Goal: Task Accomplishment & Management: Contribute content

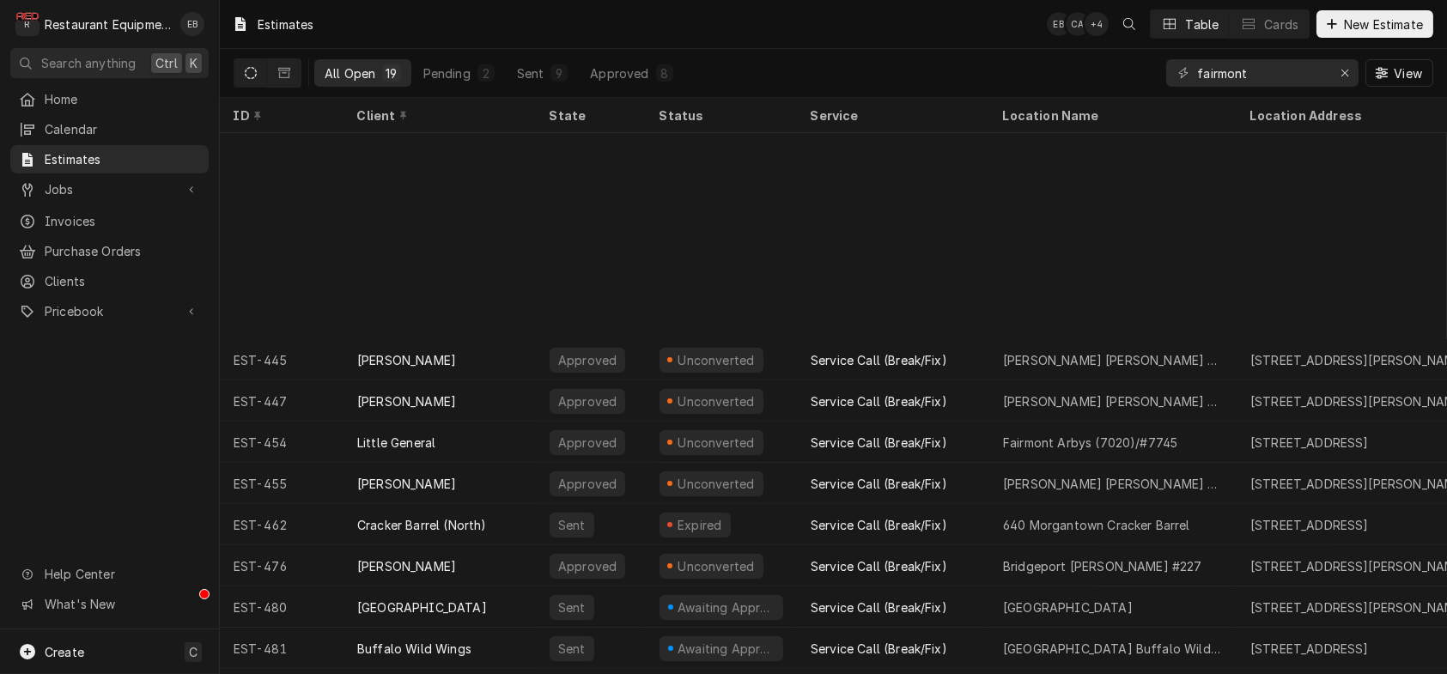
scroll to position [259, 0]
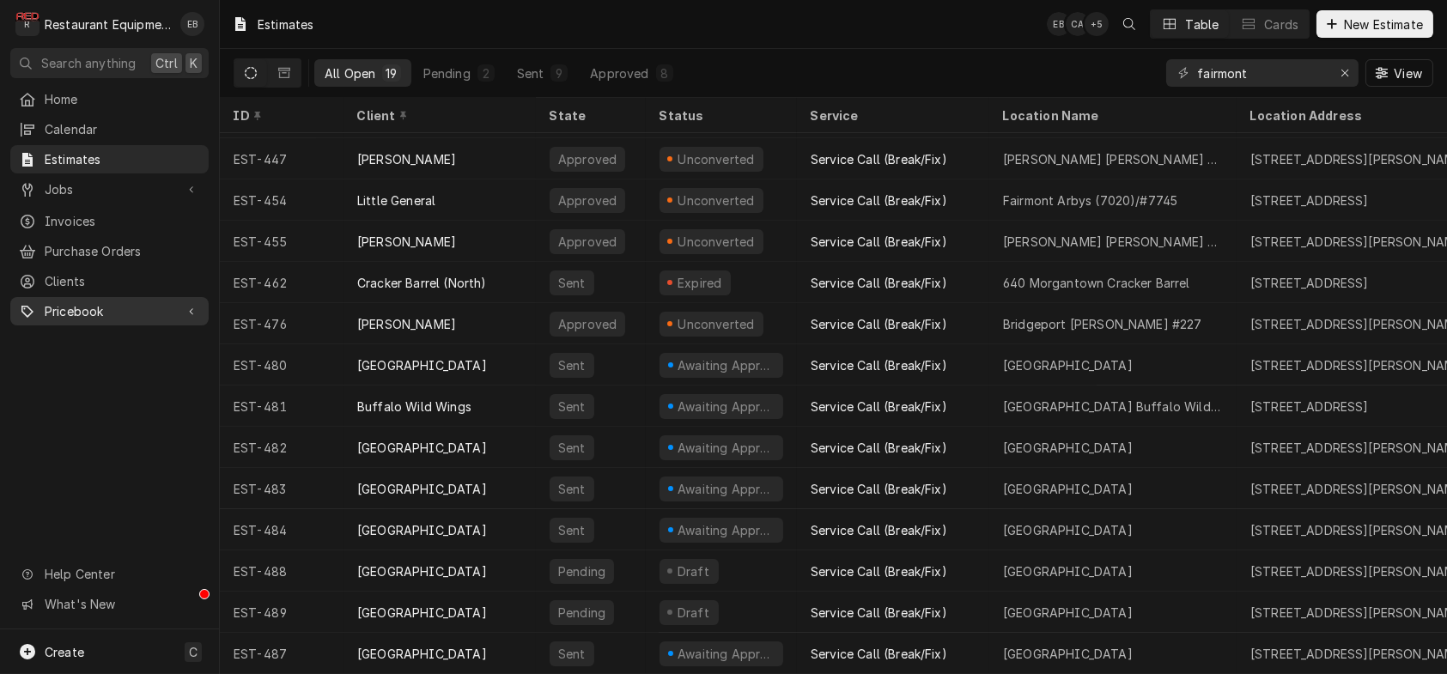
drag, startPoint x: 143, startPoint y: 313, endPoint x: 151, endPoint y: 329, distance: 18.4
click at [143, 313] on span "Pricebook" at bounding box center [110, 311] width 130 height 18
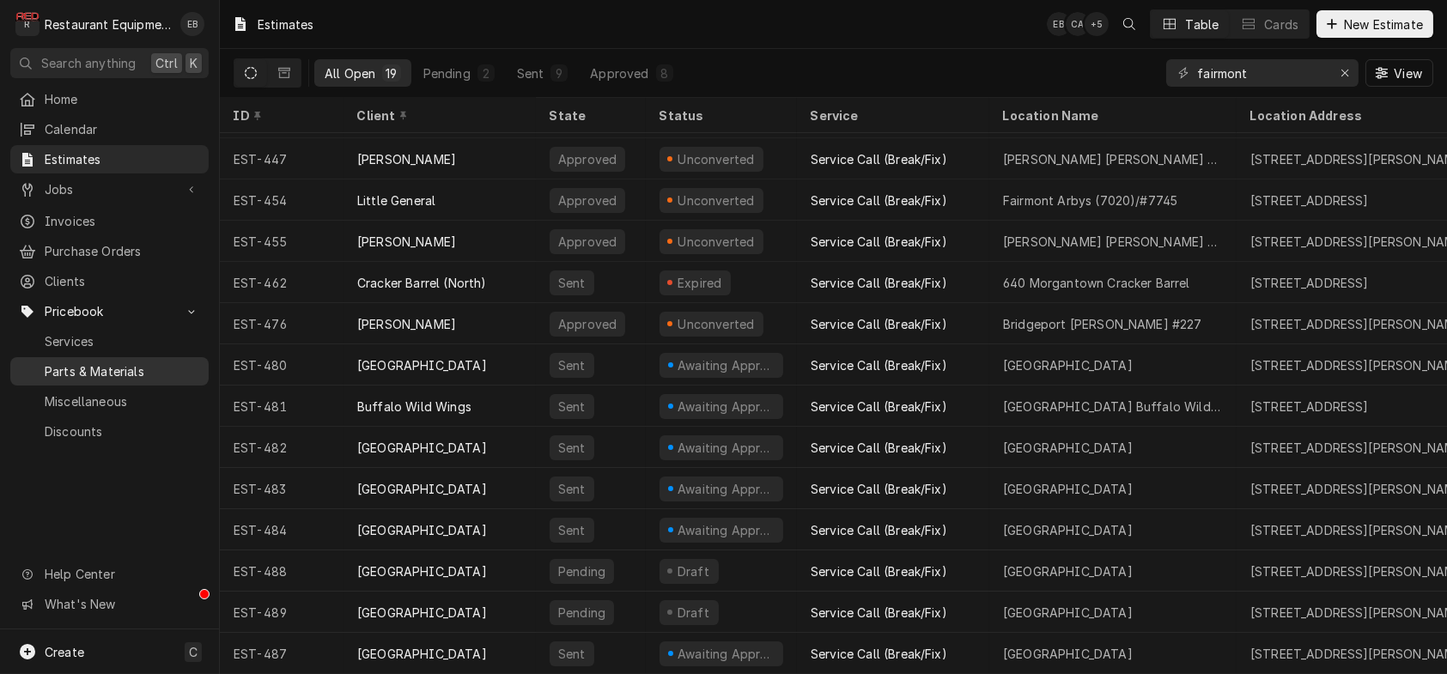
click at [115, 380] on span "Parts & Materials" at bounding box center [122, 371] width 155 height 18
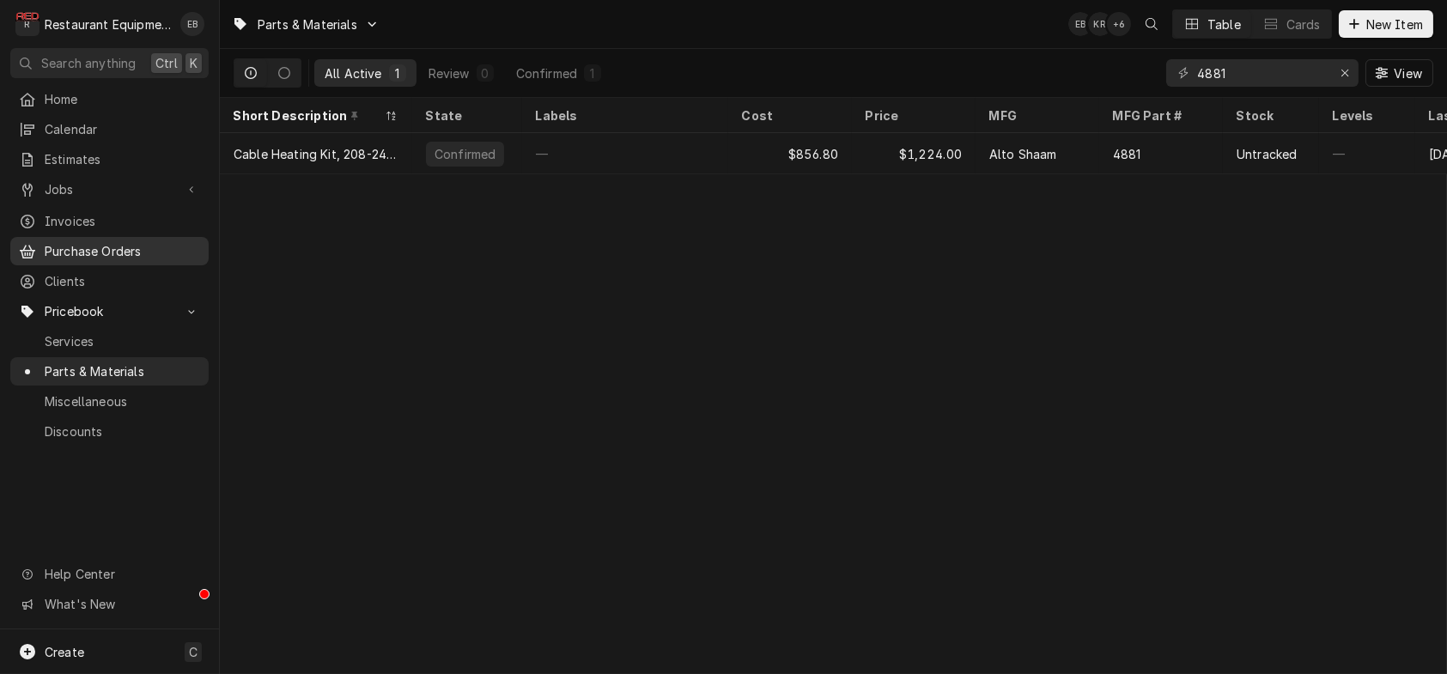
click at [144, 260] on span "Purchase Orders" at bounding box center [122, 251] width 155 height 18
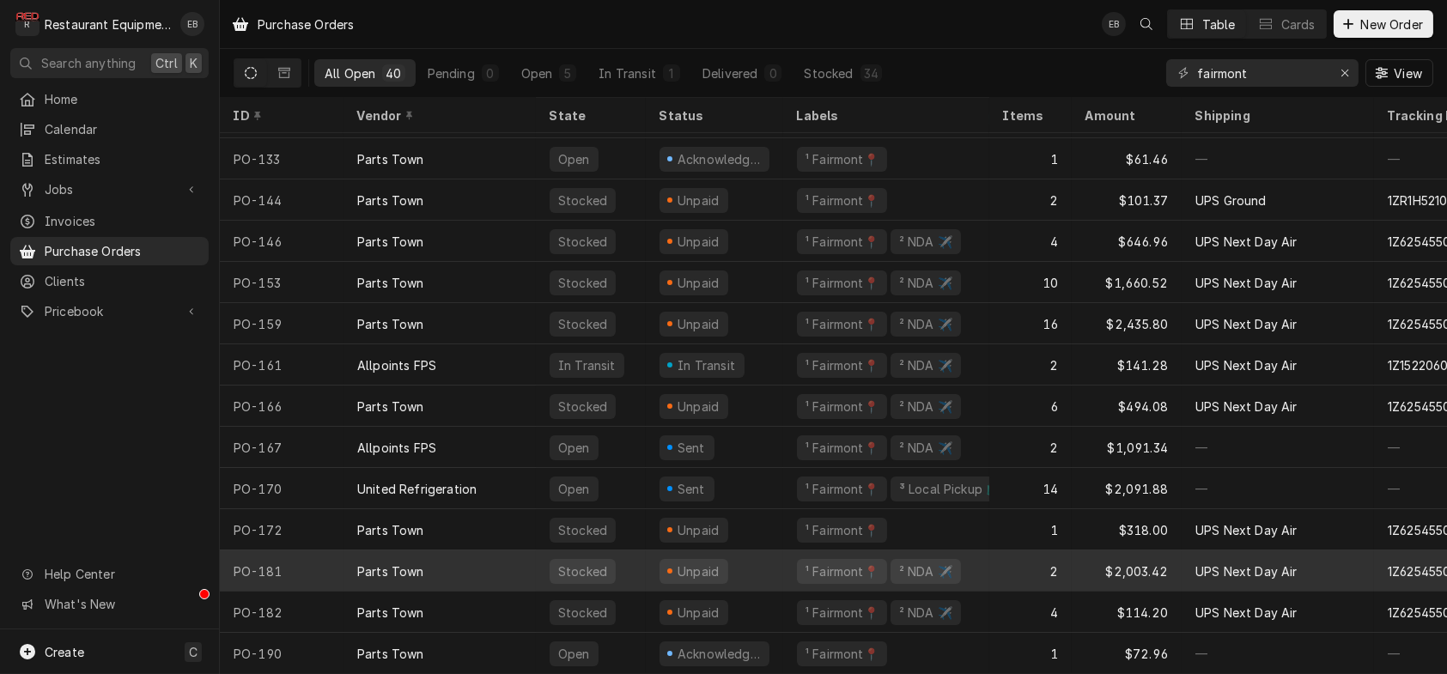
scroll to position [1123, 0]
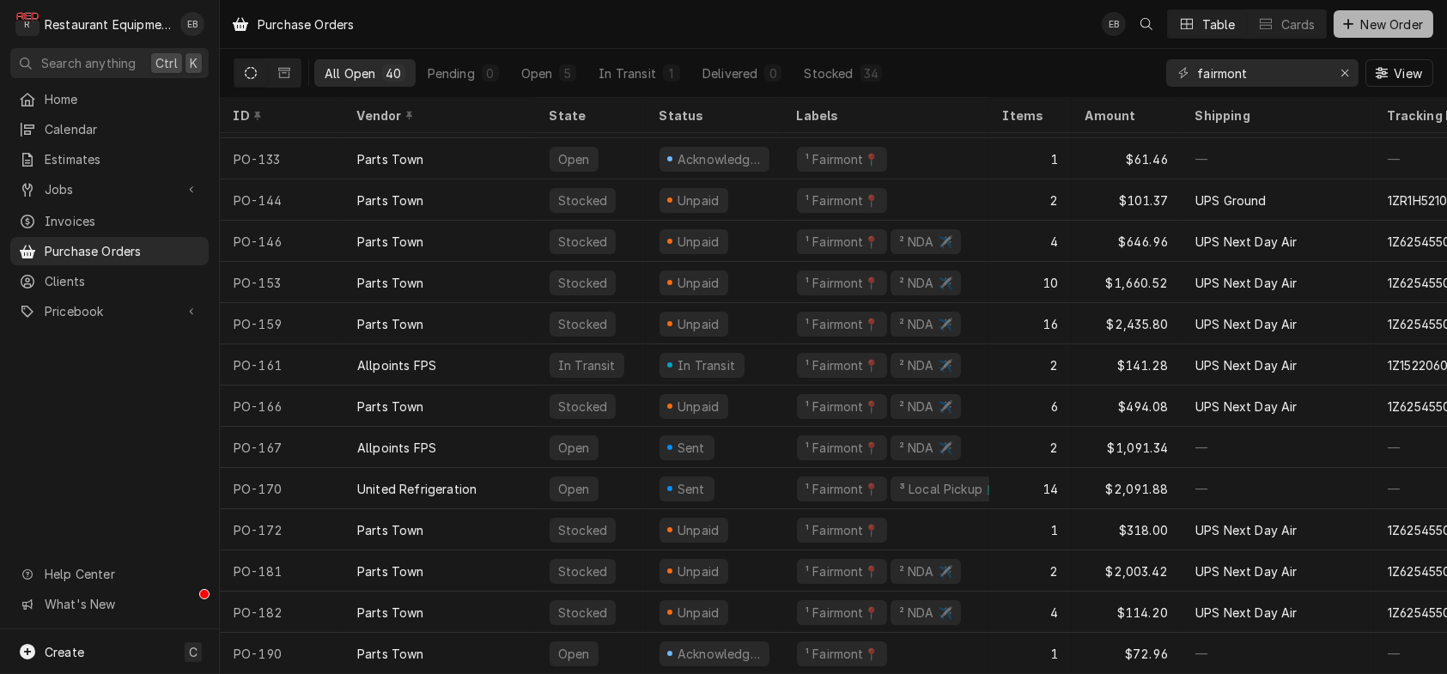
click at [1348, 34] on button "New Order" at bounding box center [1383, 23] width 100 height 27
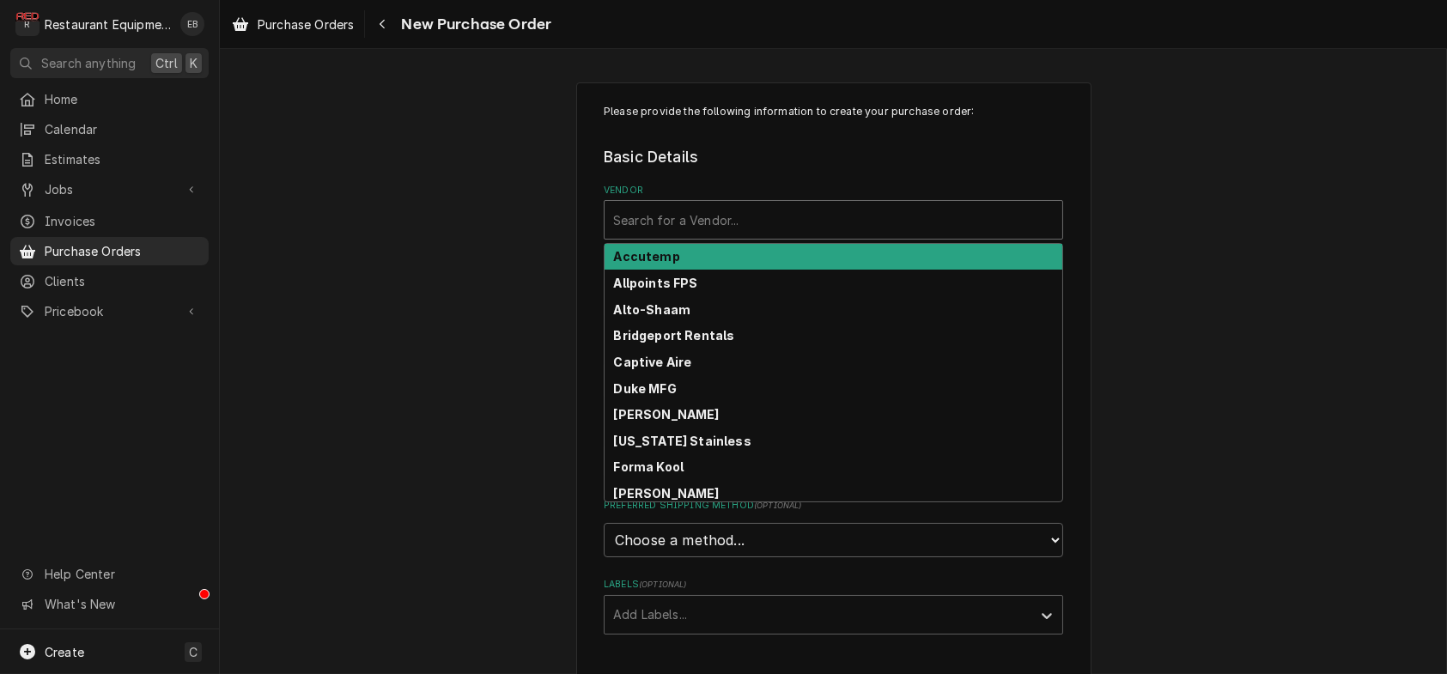
click at [792, 235] on div "Vendor" at bounding box center [833, 219] width 440 height 31
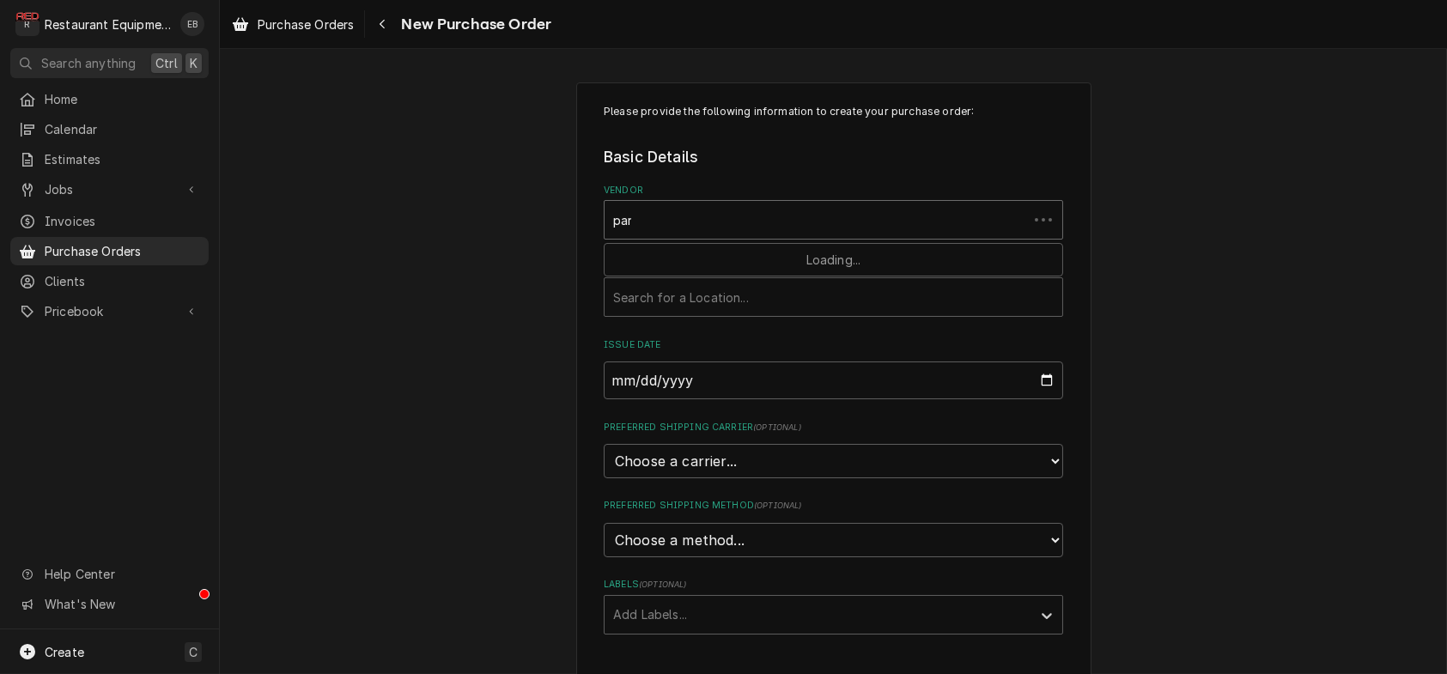
type input "parts"
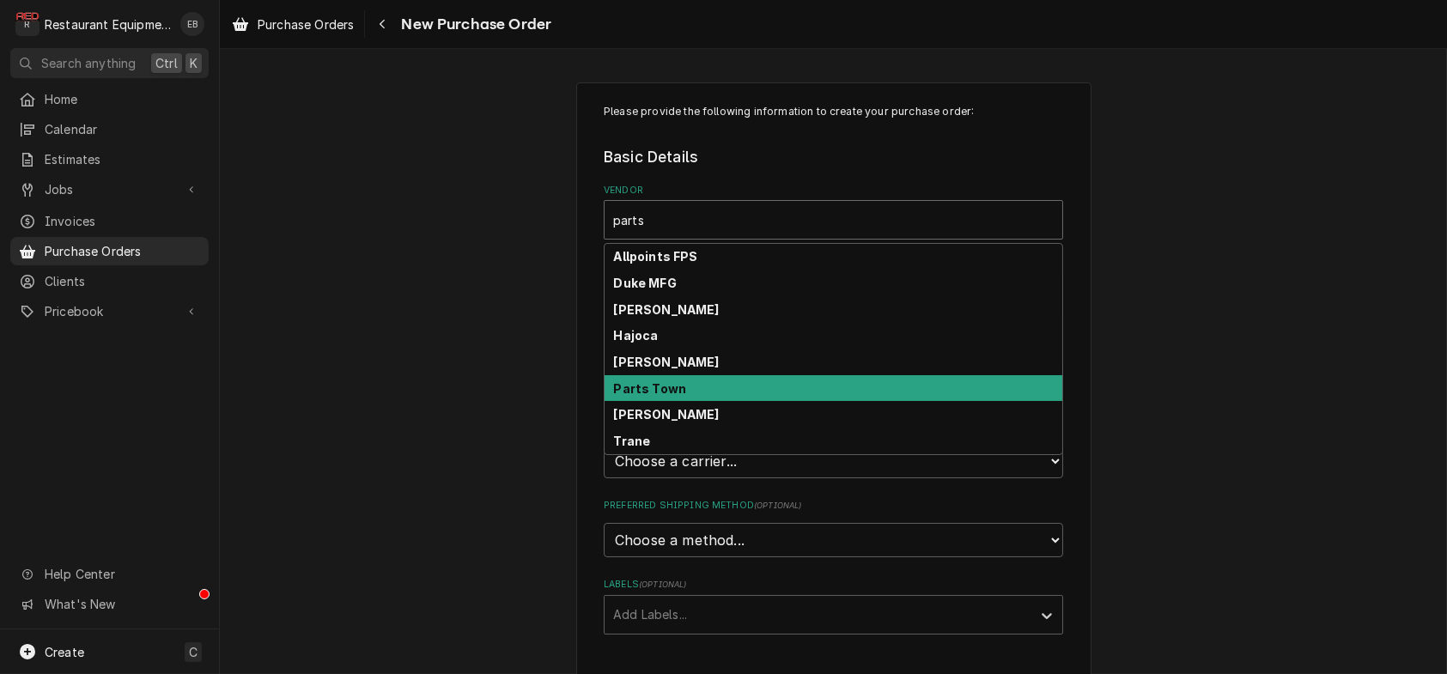
click at [727, 402] on div "Parts Town" at bounding box center [833, 388] width 458 height 27
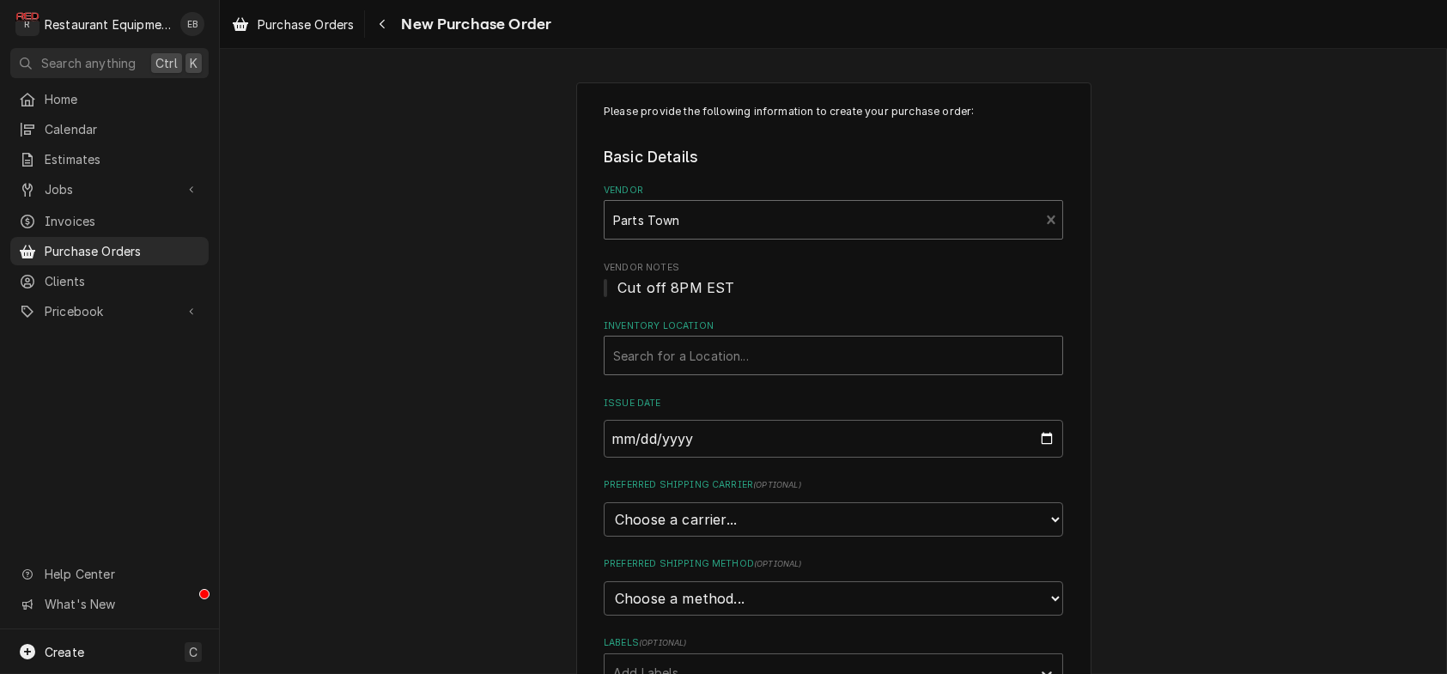
click at [725, 371] on div "Inventory Location" at bounding box center [833, 355] width 440 height 31
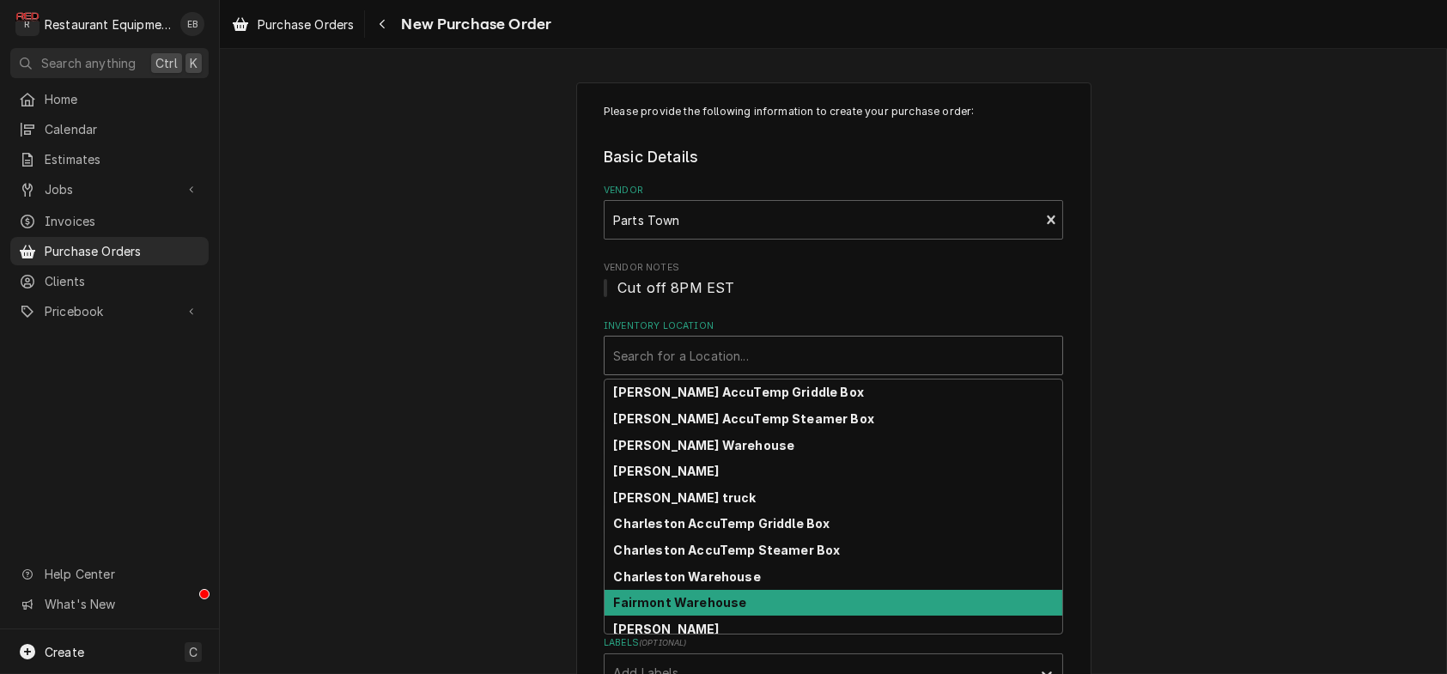
click at [740, 616] on div "Fairmont Warehouse" at bounding box center [833, 603] width 458 height 27
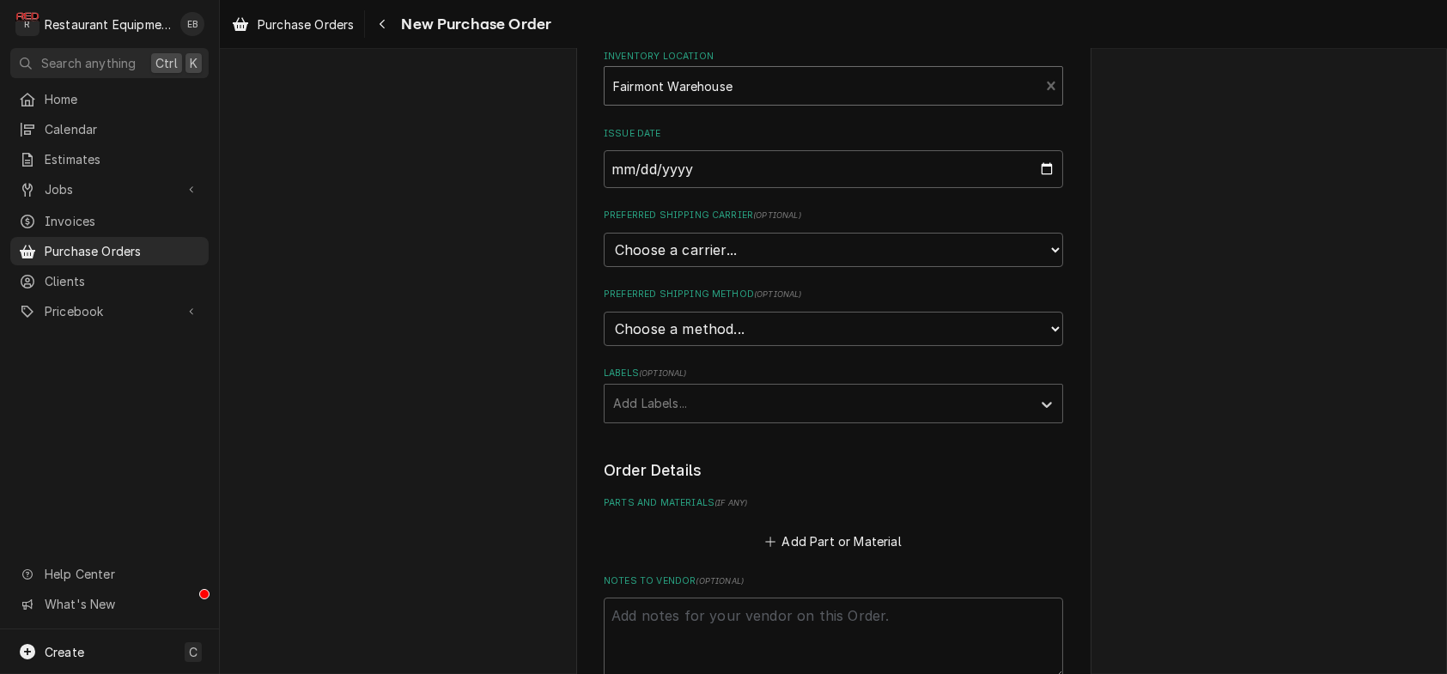
scroll to position [286, 0]
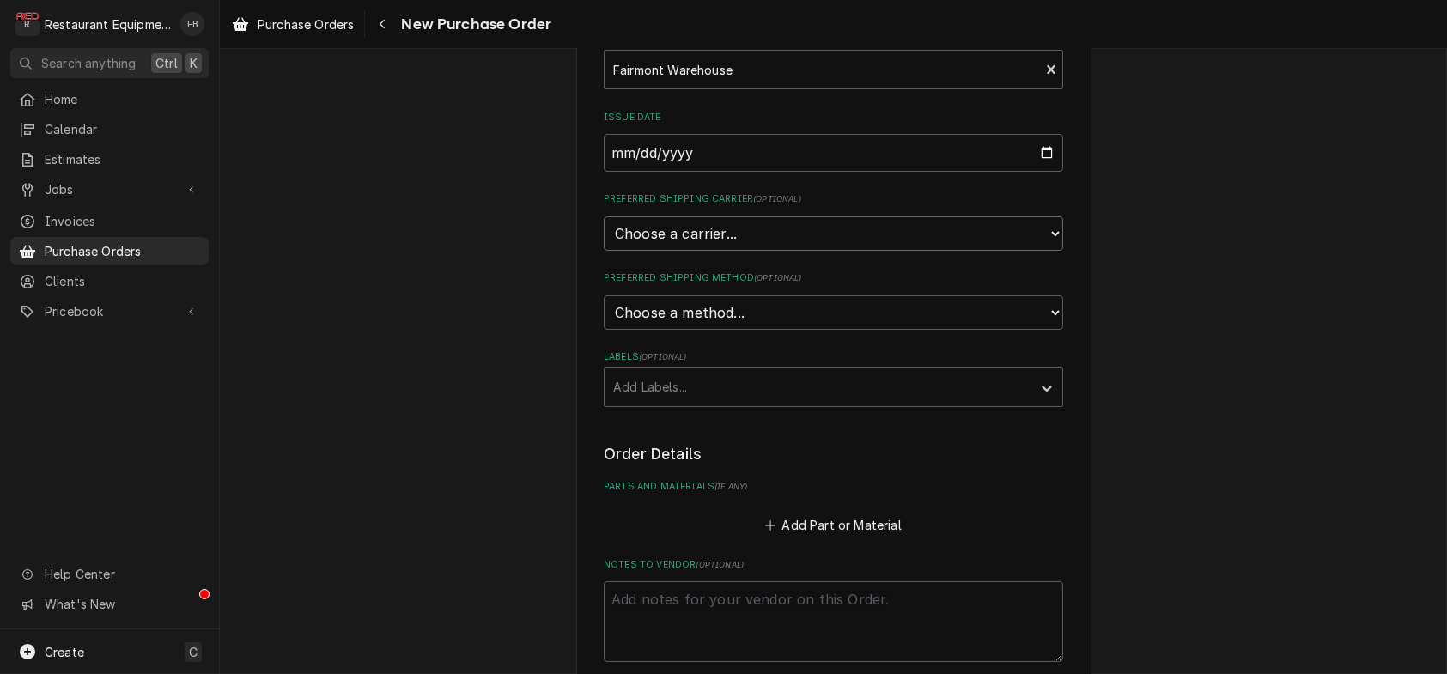
click at [704, 251] on select "Choose a carrier... U.S. Postal Service Stamps.com FedEx UPS DHL Express DHL EC…" at bounding box center [833, 233] width 459 height 34
select select "4"
click at [604, 251] on select "Choose a carrier... U.S. Postal Service Stamps.com FedEx UPS DHL Express DHL EC…" at bounding box center [833, 233] width 459 height 34
type textarea "x"
click at [755, 329] on div "Preferred Shipping Method ( optional ) Choose a method... Ground Next Day Early…" at bounding box center [833, 300] width 459 height 58
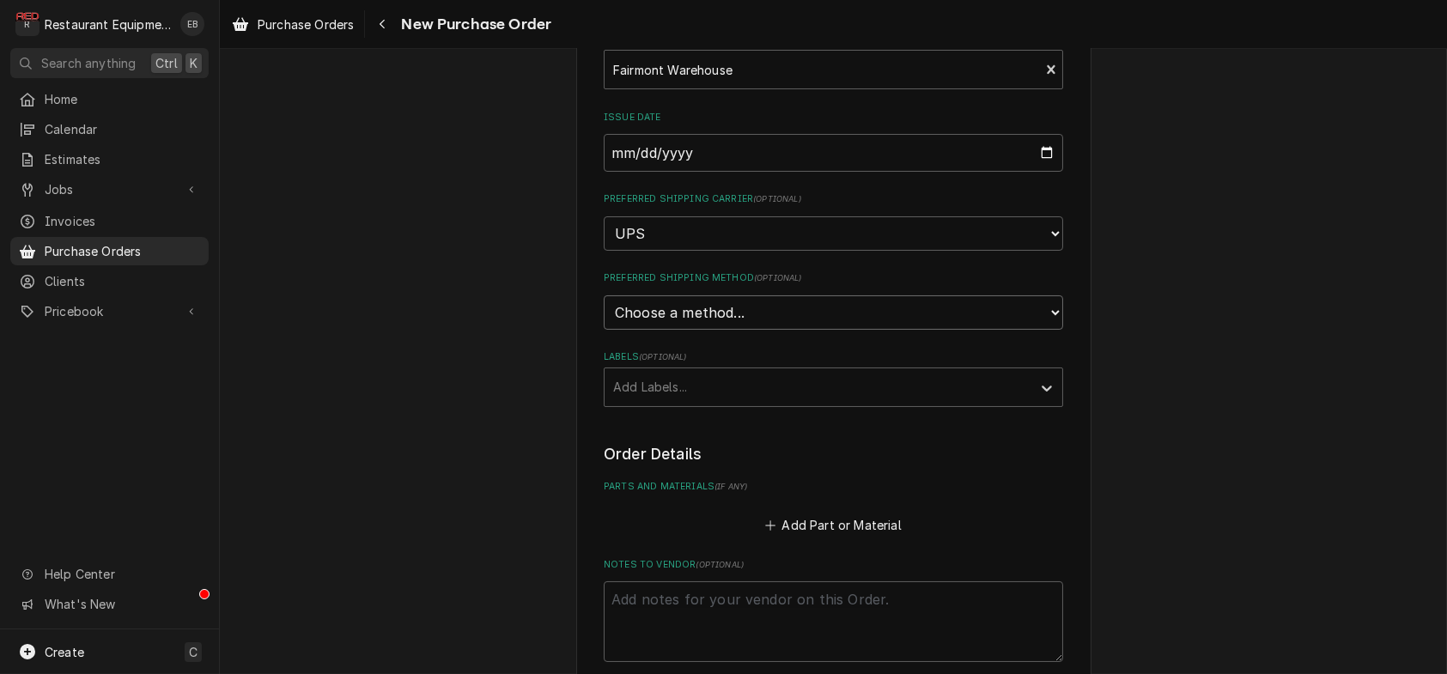
click at [755, 330] on select "Choose a method... Ground Next Day Early AM Next Day Air 2 Day Air Other" at bounding box center [833, 312] width 459 height 34
select select "3"
click at [604, 330] on select "Choose a method... Ground Next Day Early AM Next Day Air 2 Day Air Other" at bounding box center [833, 312] width 459 height 34
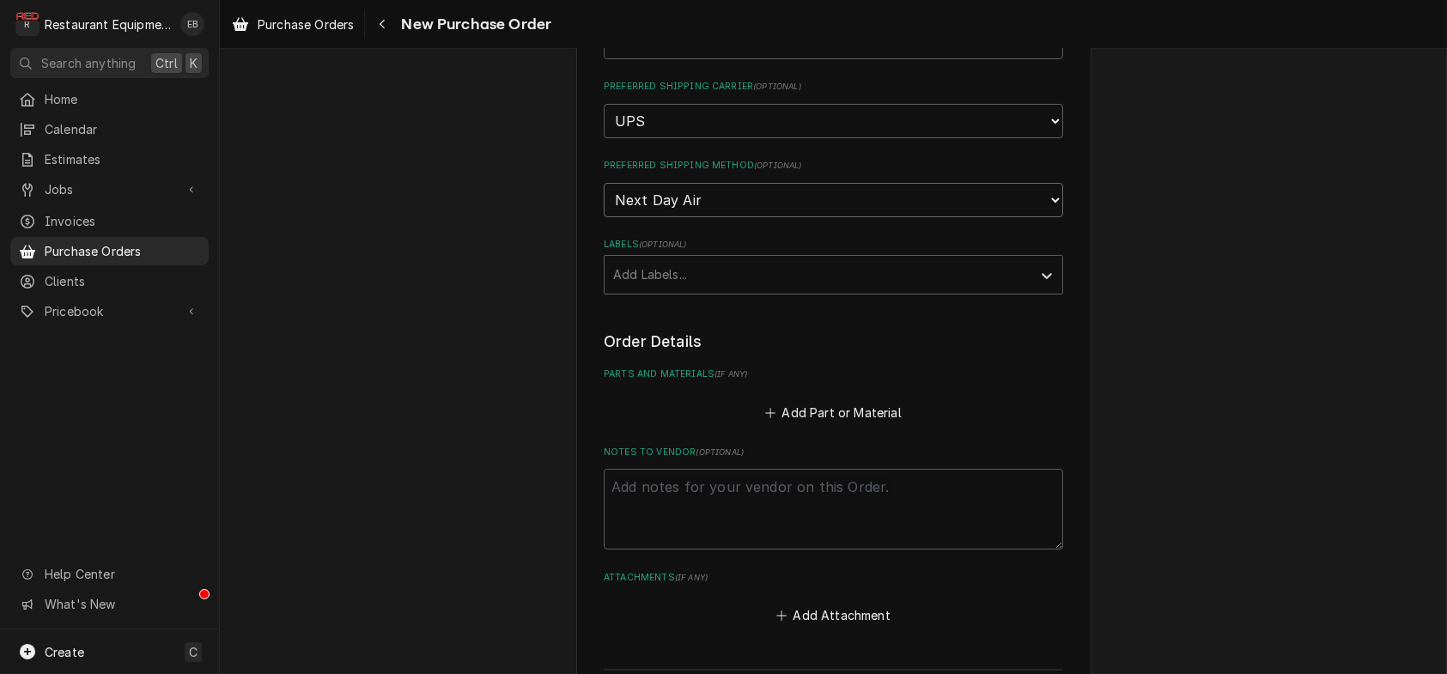
scroll to position [400, 0]
click at [694, 288] on div "Labels" at bounding box center [818, 273] width 410 height 31
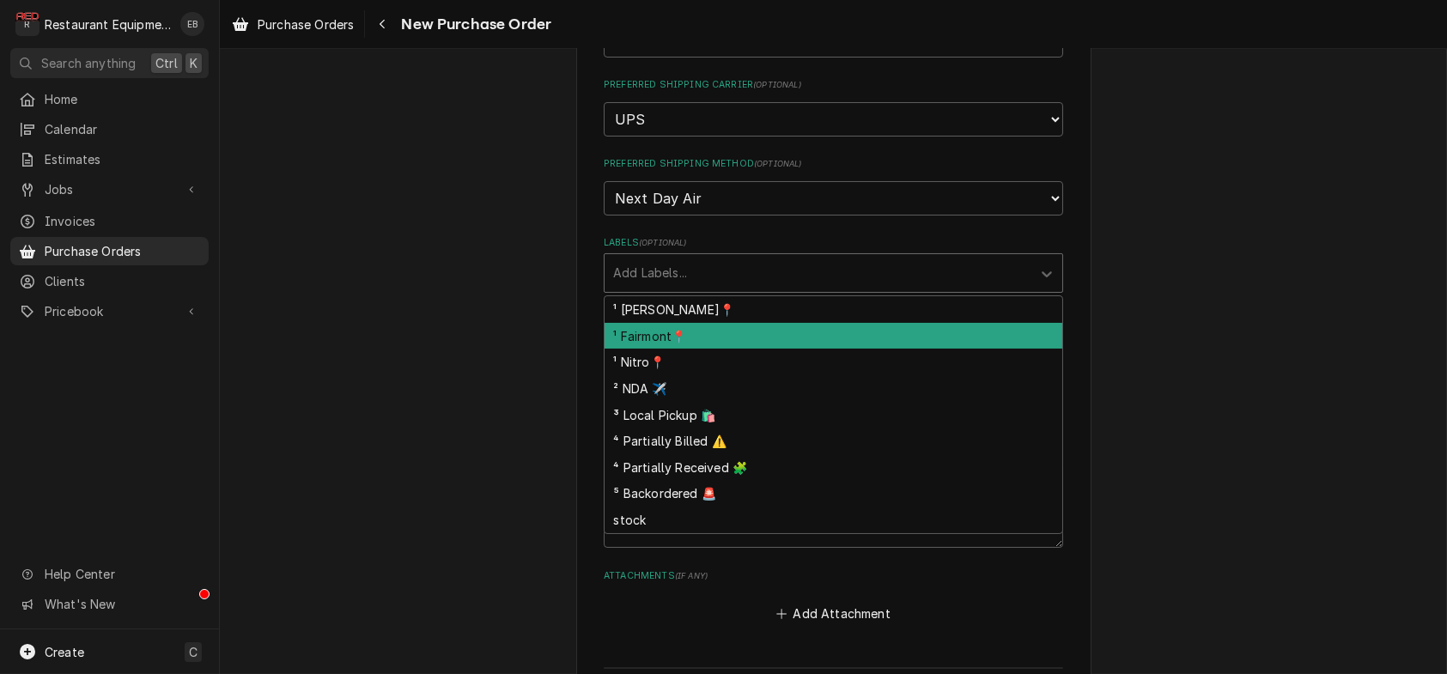
click at [673, 349] on div "¹ Fairmont📍" at bounding box center [833, 336] width 458 height 27
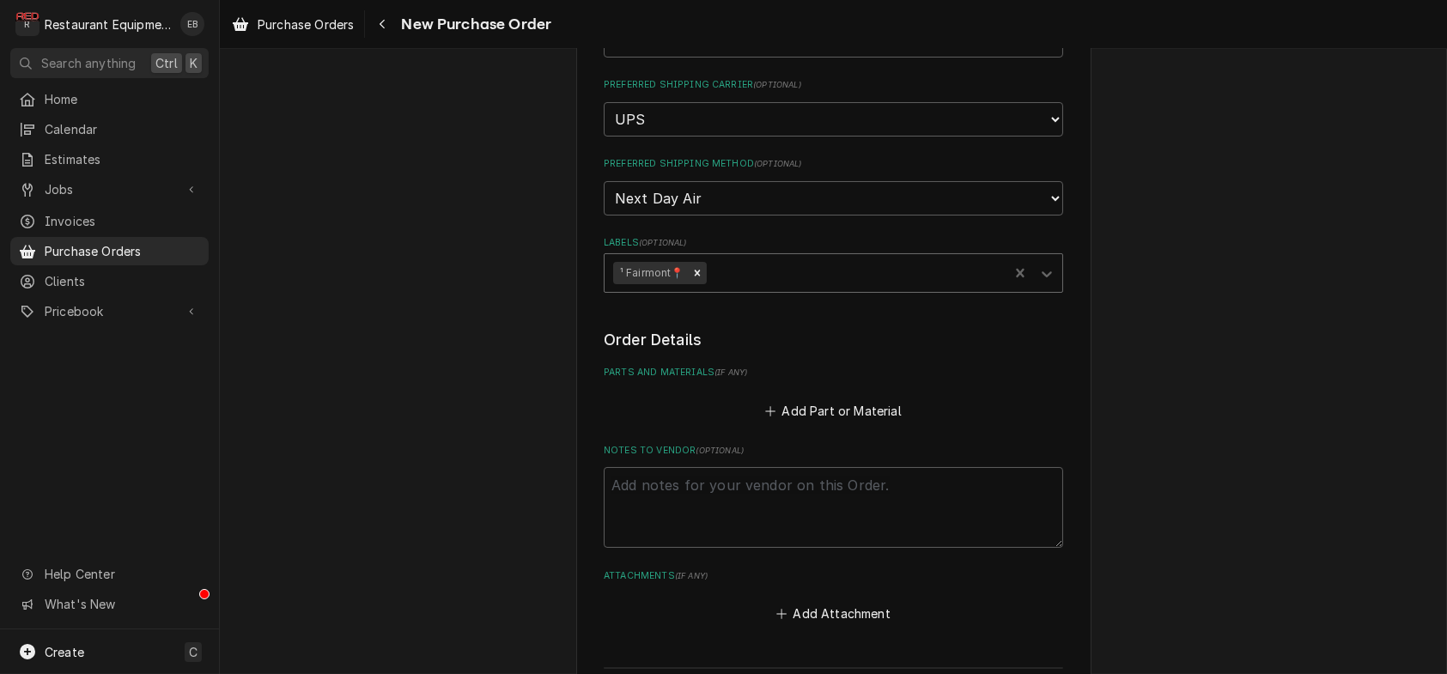
drag, startPoint x: 753, startPoint y: 352, endPoint x: 750, endPoint y: 367, distance: 15.0
click at [754, 288] on div "Labels" at bounding box center [854, 273] width 290 height 31
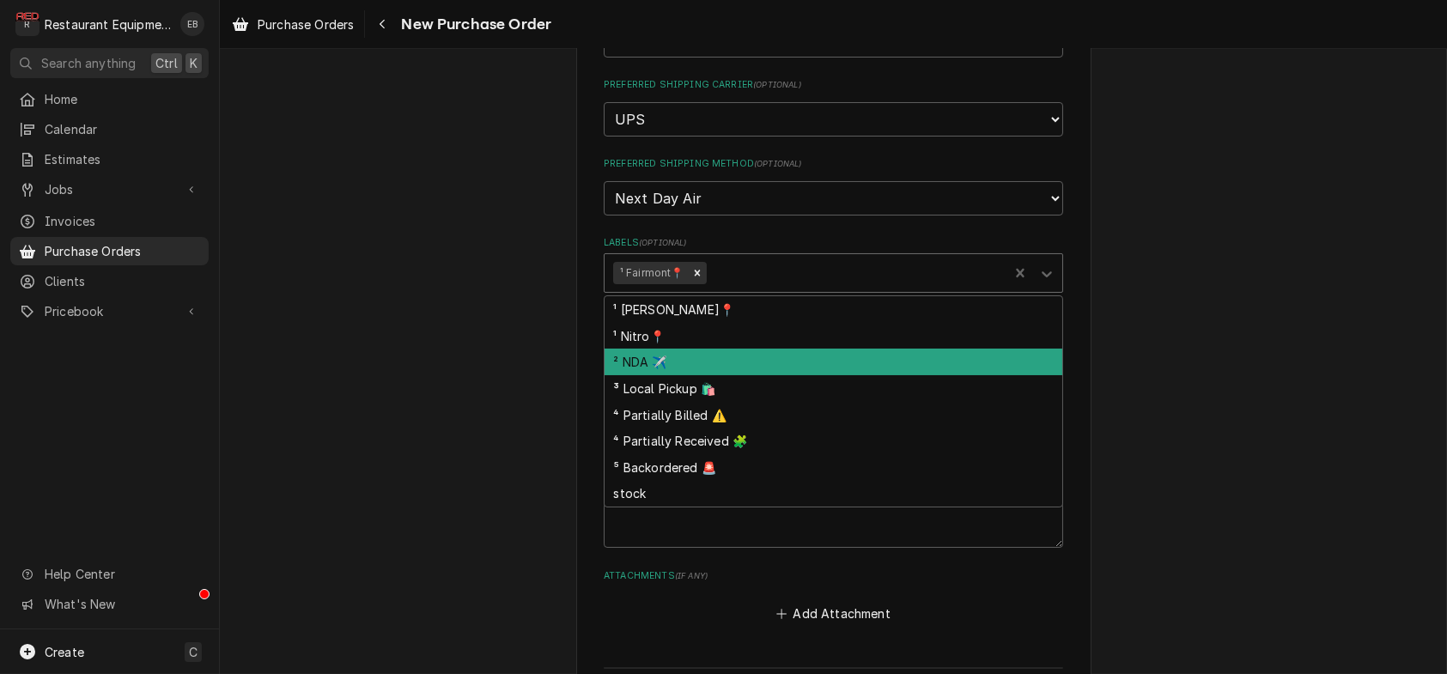
click at [678, 375] on div "² NDA ✈️" at bounding box center [833, 362] width 458 height 27
type textarea "x"
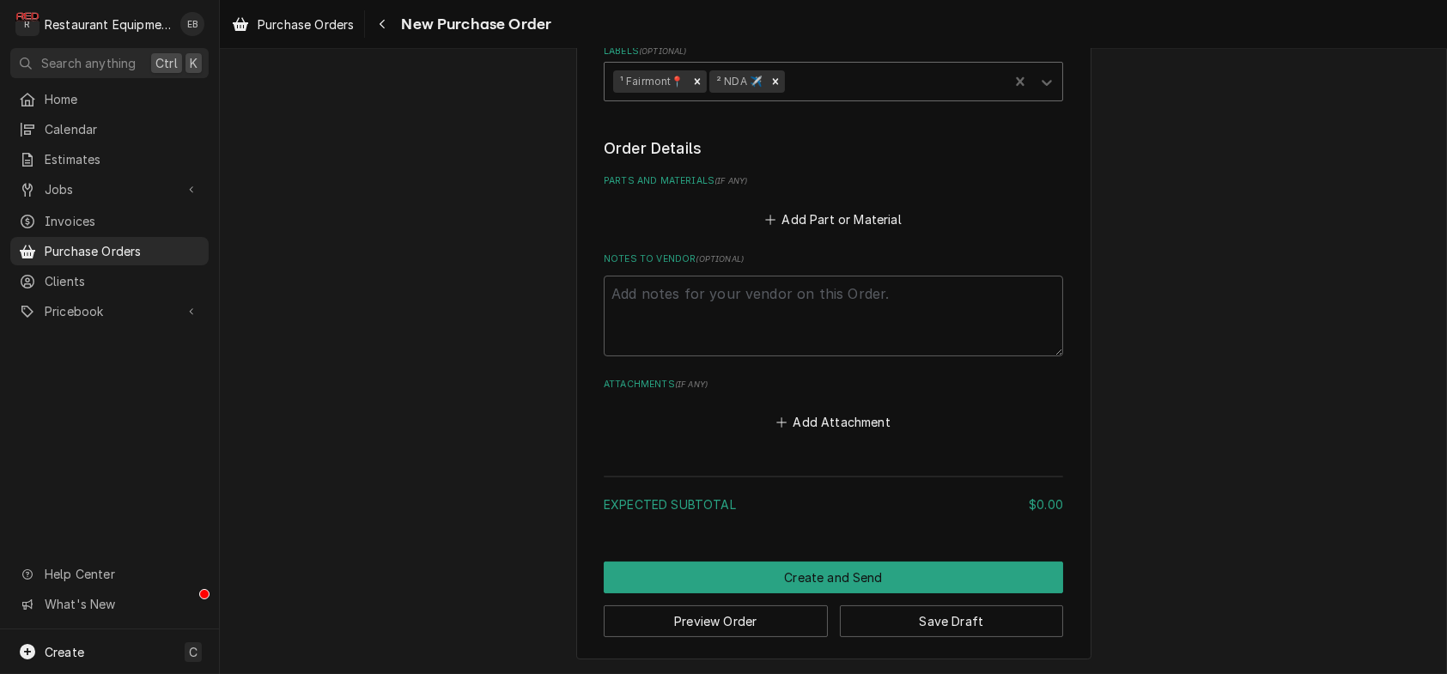
scroll to position [629, 0]
click at [811, 231] on button "Add Part or Material" at bounding box center [833, 219] width 142 height 24
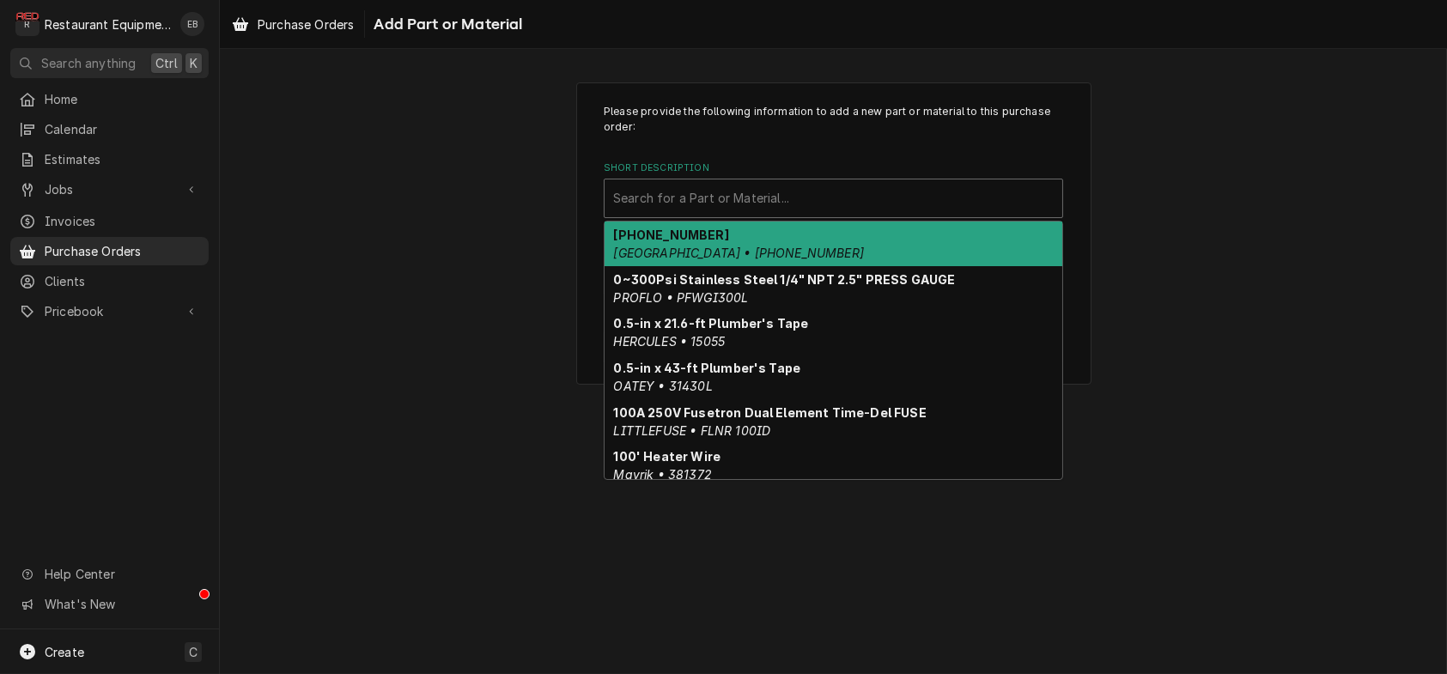
click at [713, 210] on div "Short Description" at bounding box center [833, 198] width 440 height 31
click at [743, 214] on div "Short Description" at bounding box center [833, 198] width 440 height 31
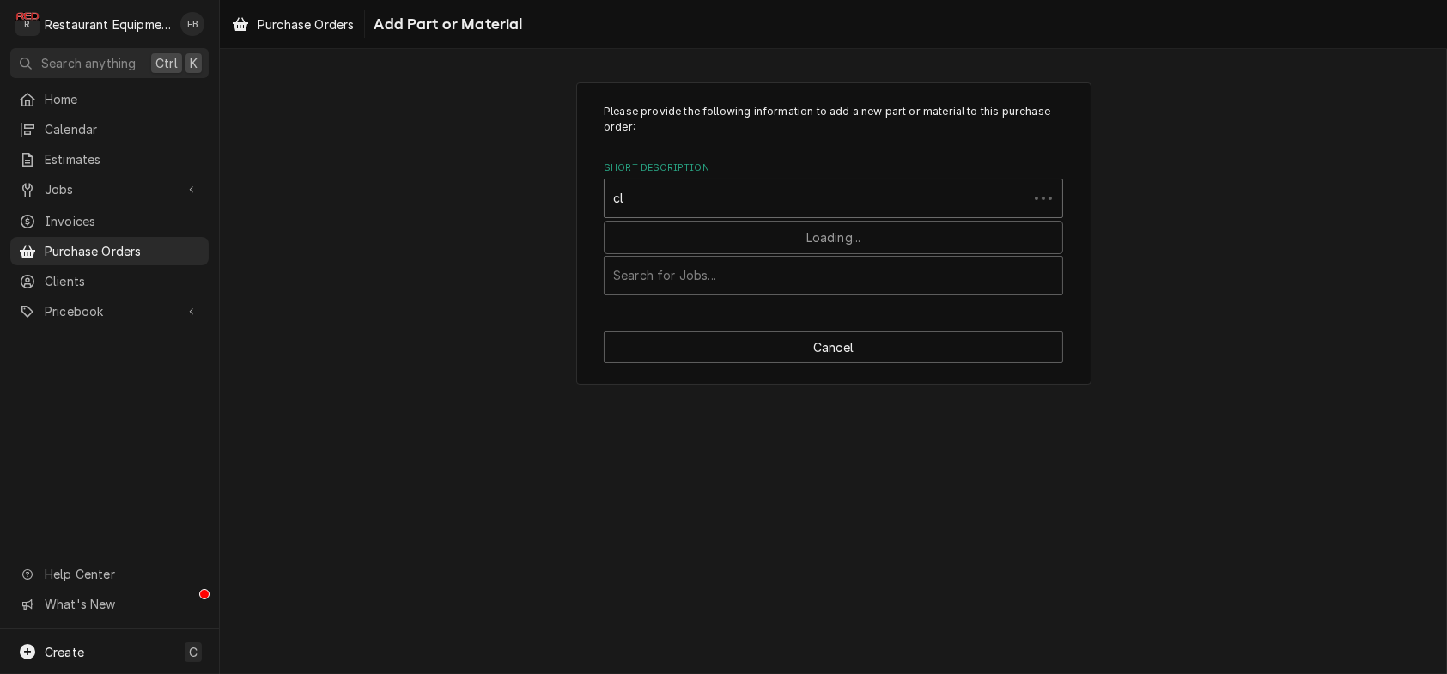
type input "c"
type input "flt0001"
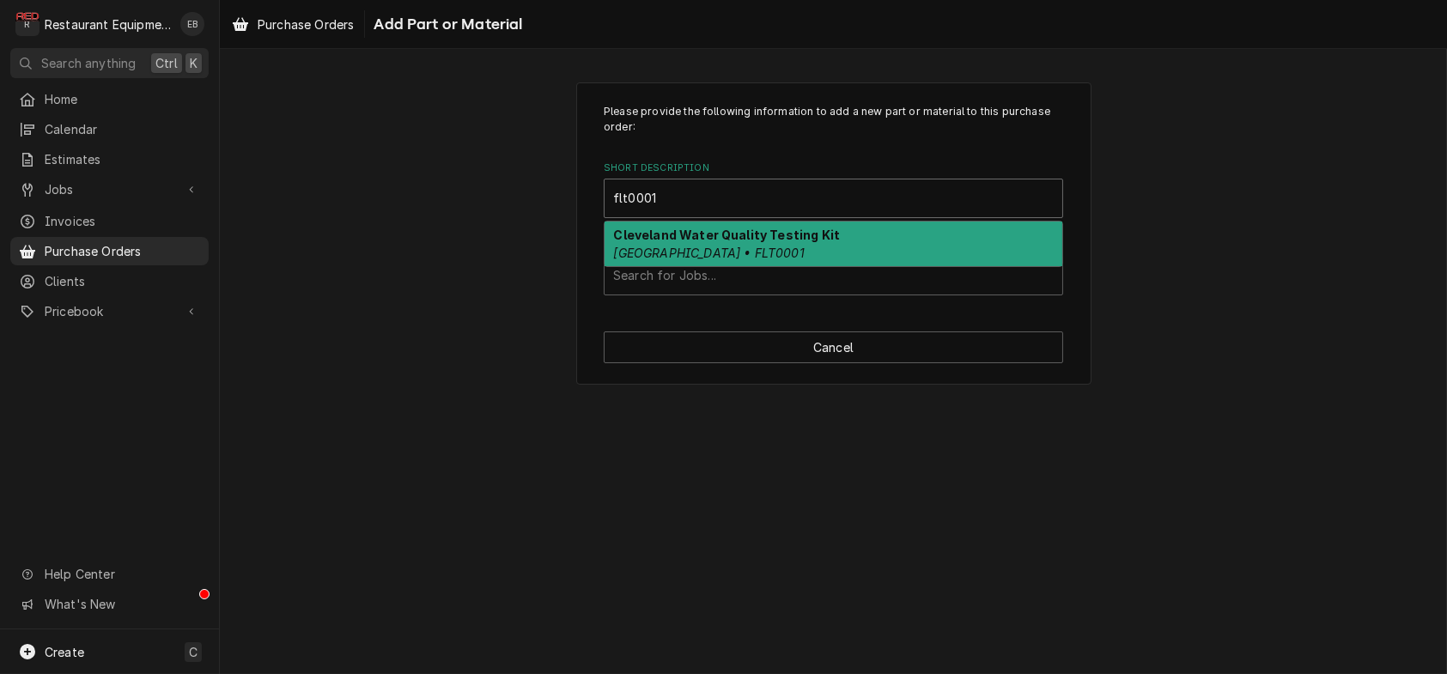
click at [798, 246] on div "Cleveland Water Quality Testing Kit Cleveland • FLT0001" at bounding box center [833, 244] width 458 height 45
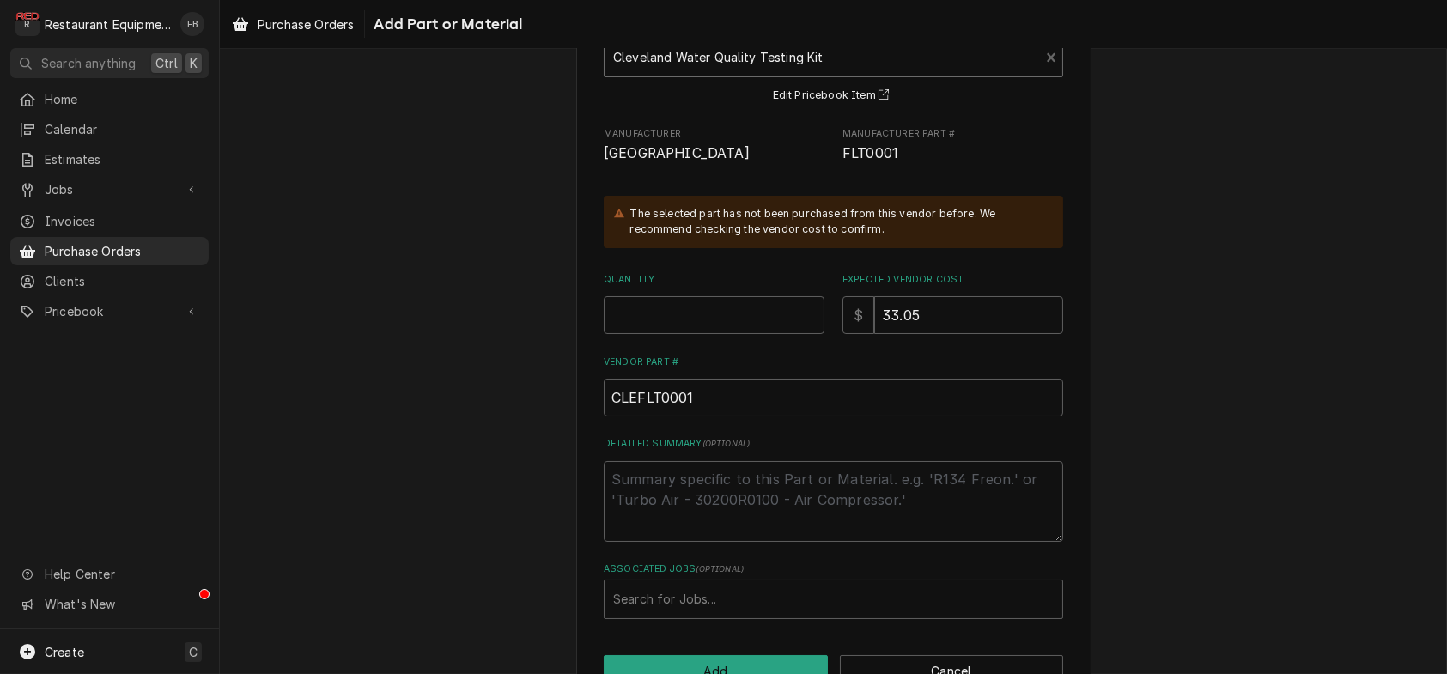
scroll to position [172, 0]
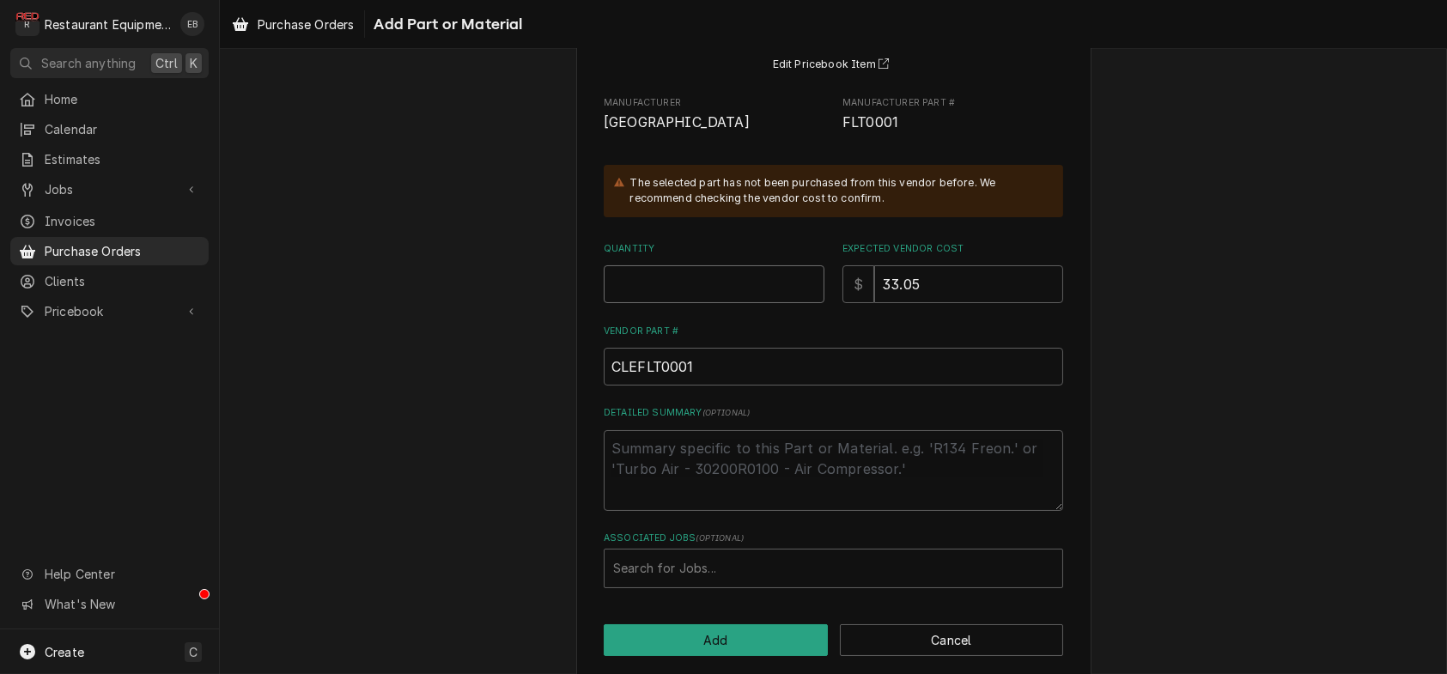
click at [663, 303] on input "Quantity" at bounding box center [714, 284] width 221 height 38
type textarea "x"
type input "1"
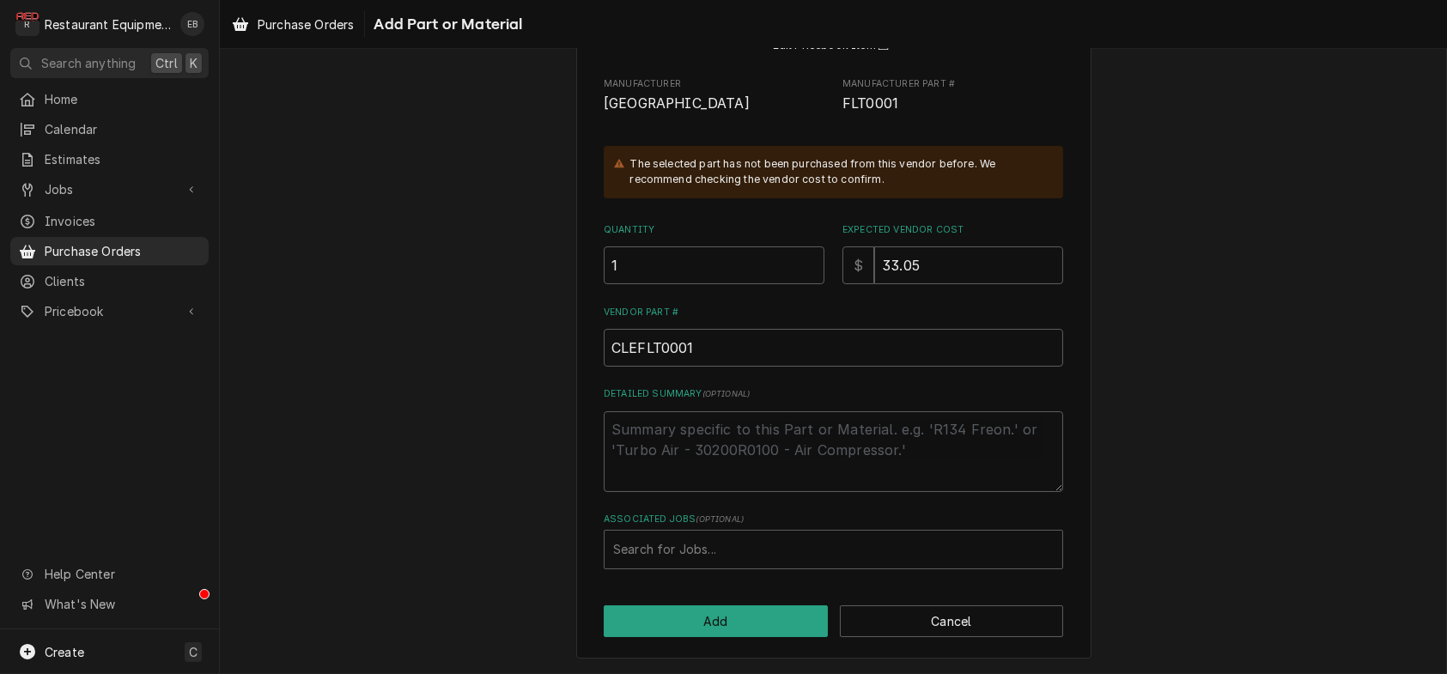
scroll to position [278, 0]
click at [731, 540] on div "Associated Jobs" at bounding box center [833, 549] width 440 height 31
click at [680, 545] on div "Associated Jobs" at bounding box center [833, 549] width 440 height 31
type input "8371"
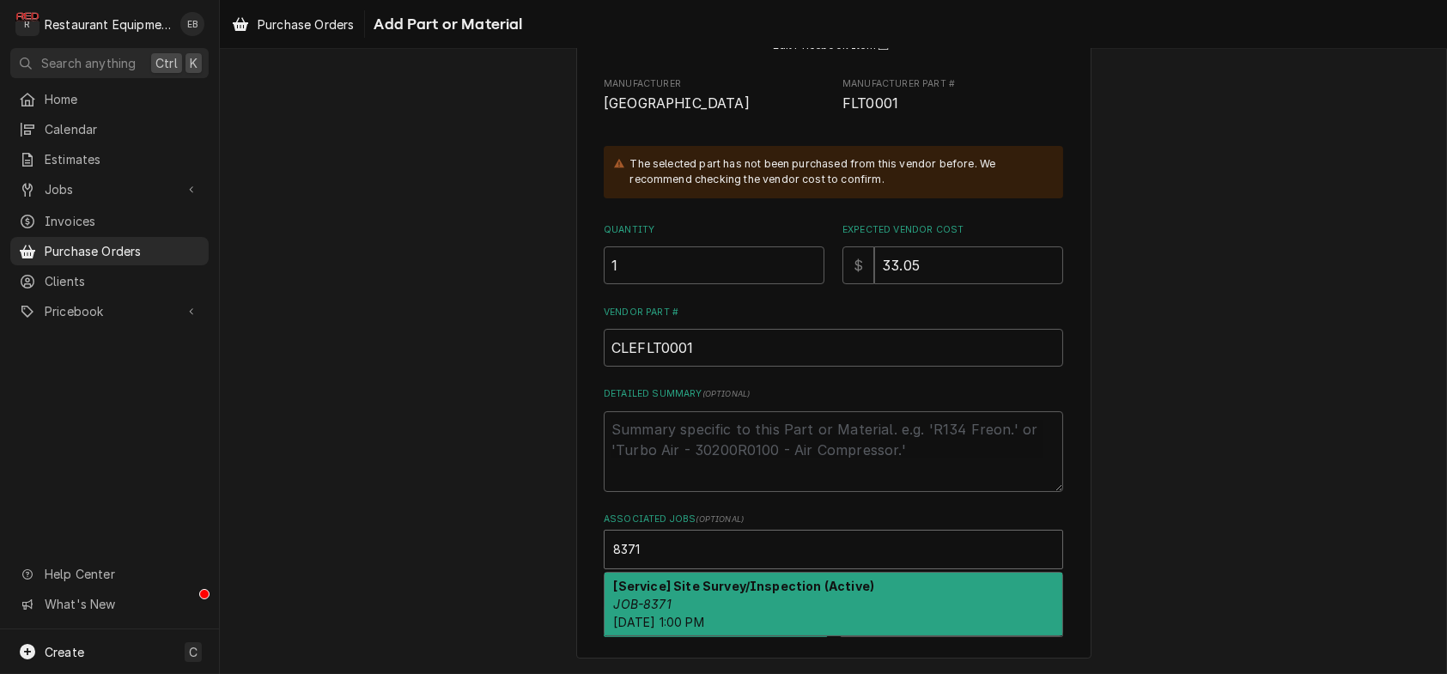
click at [697, 589] on div "[Service] Site Survey/Inspection (Active) JOB-8371 Wed, Aug 13th, 2025 - 1:00 PM" at bounding box center [833, 604] width 458 height 63
type textarea "x"
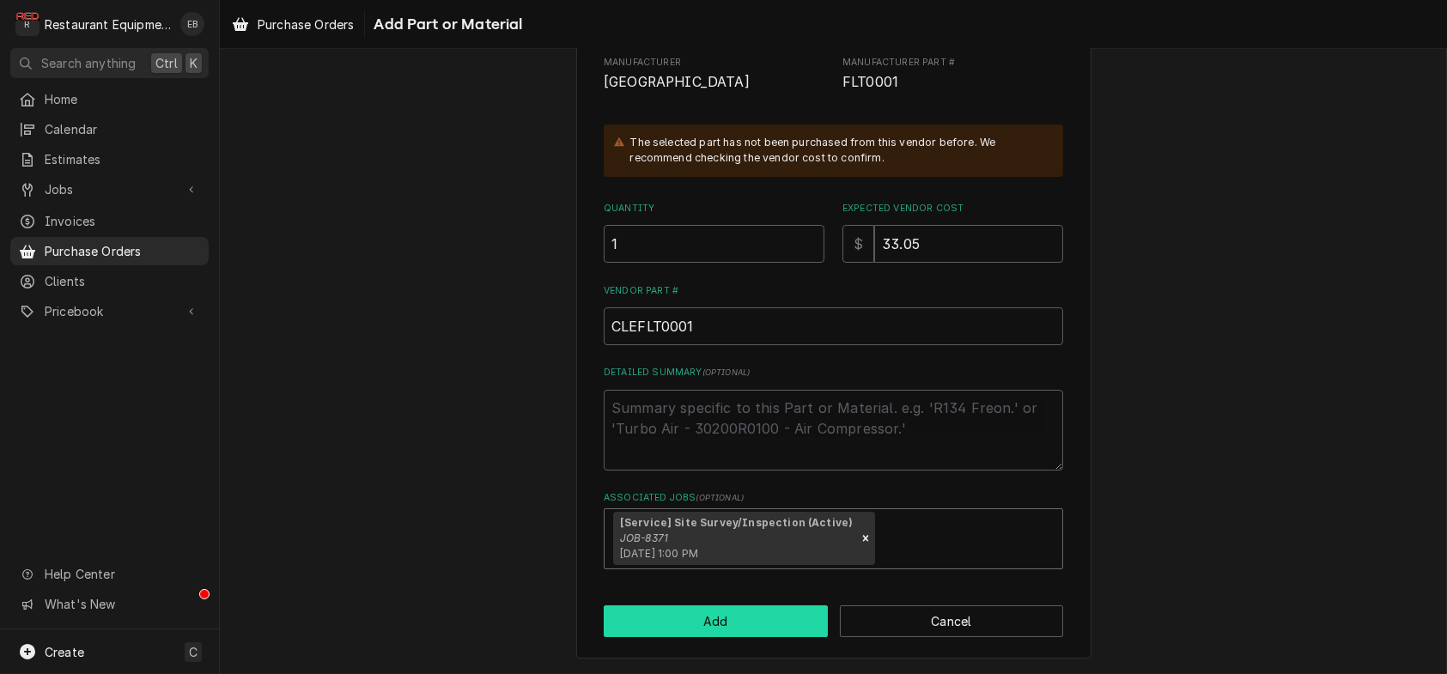
click at [721, 637] on button "Add" at bounding box center [716, 621] width 224 height 32
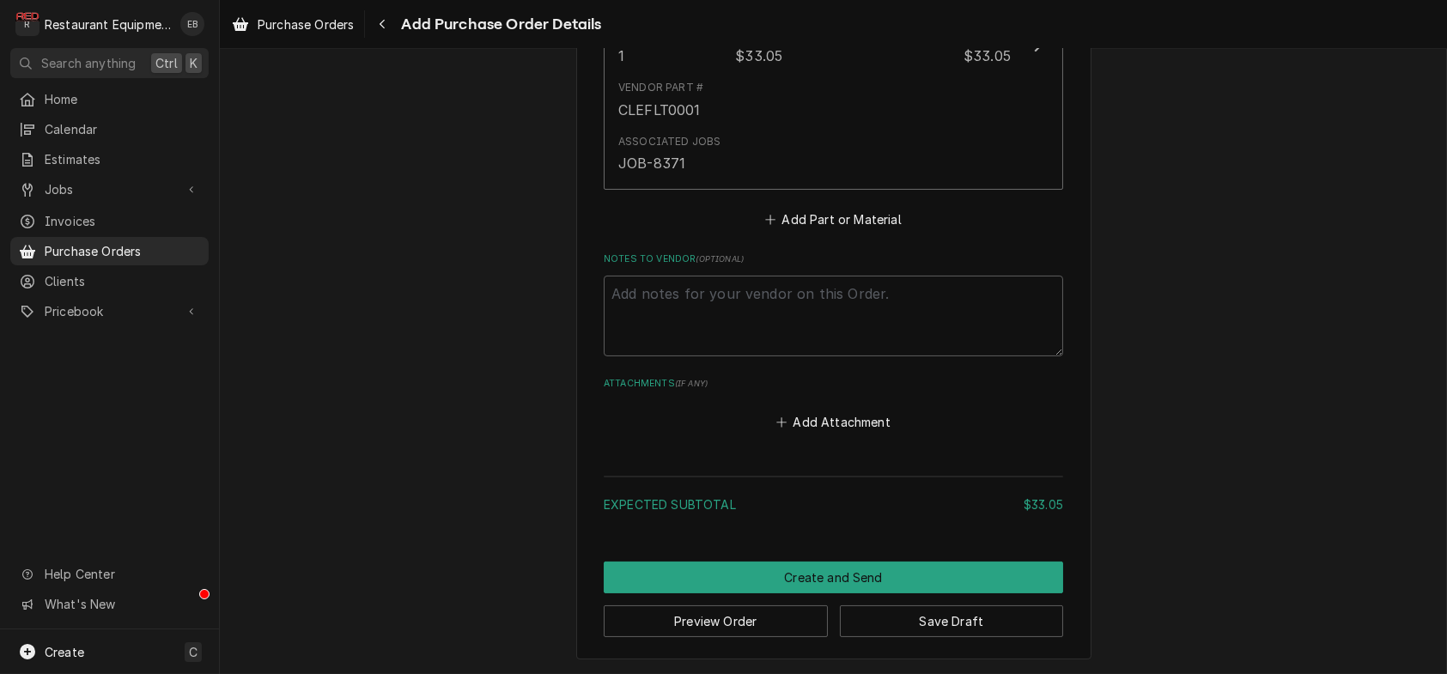
scroll to position [1039, 0]
click at [910, 626] on button "Save Draft" at bounding box center [952, 621] width 224 height 32
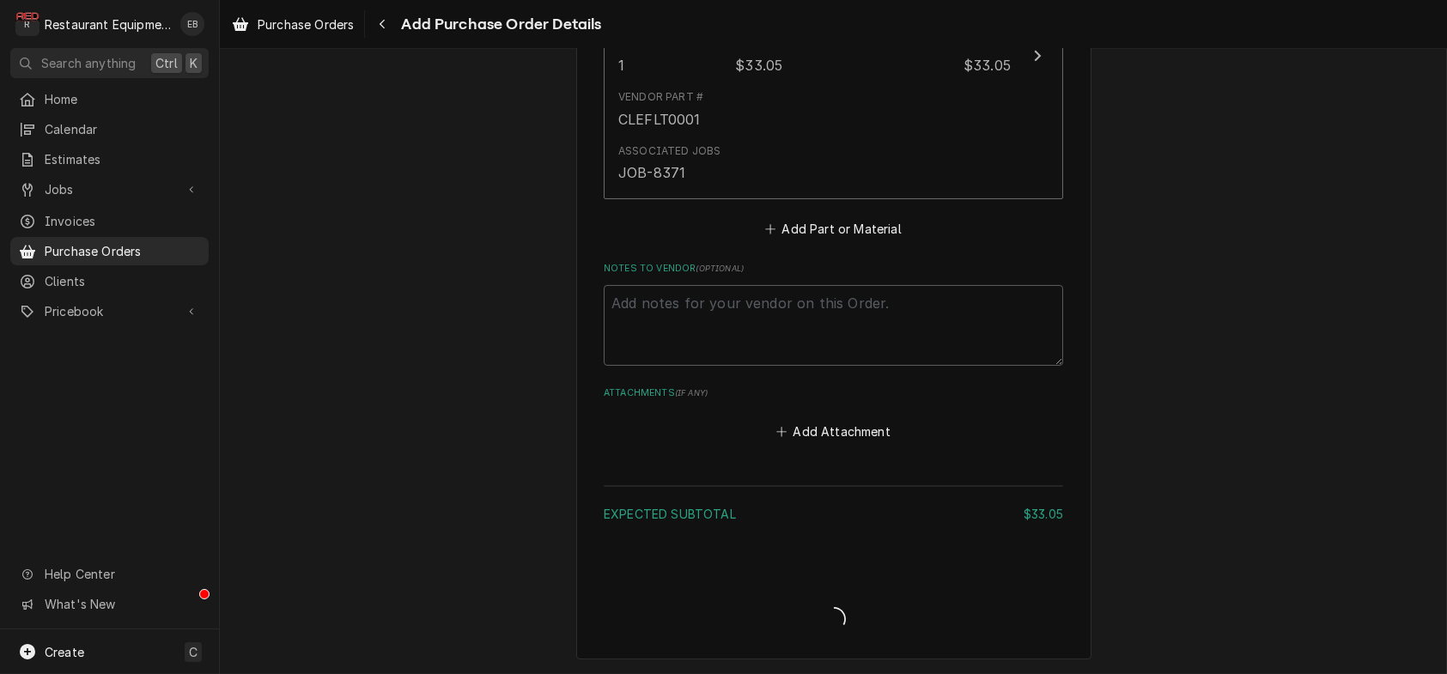
type textarea "x"
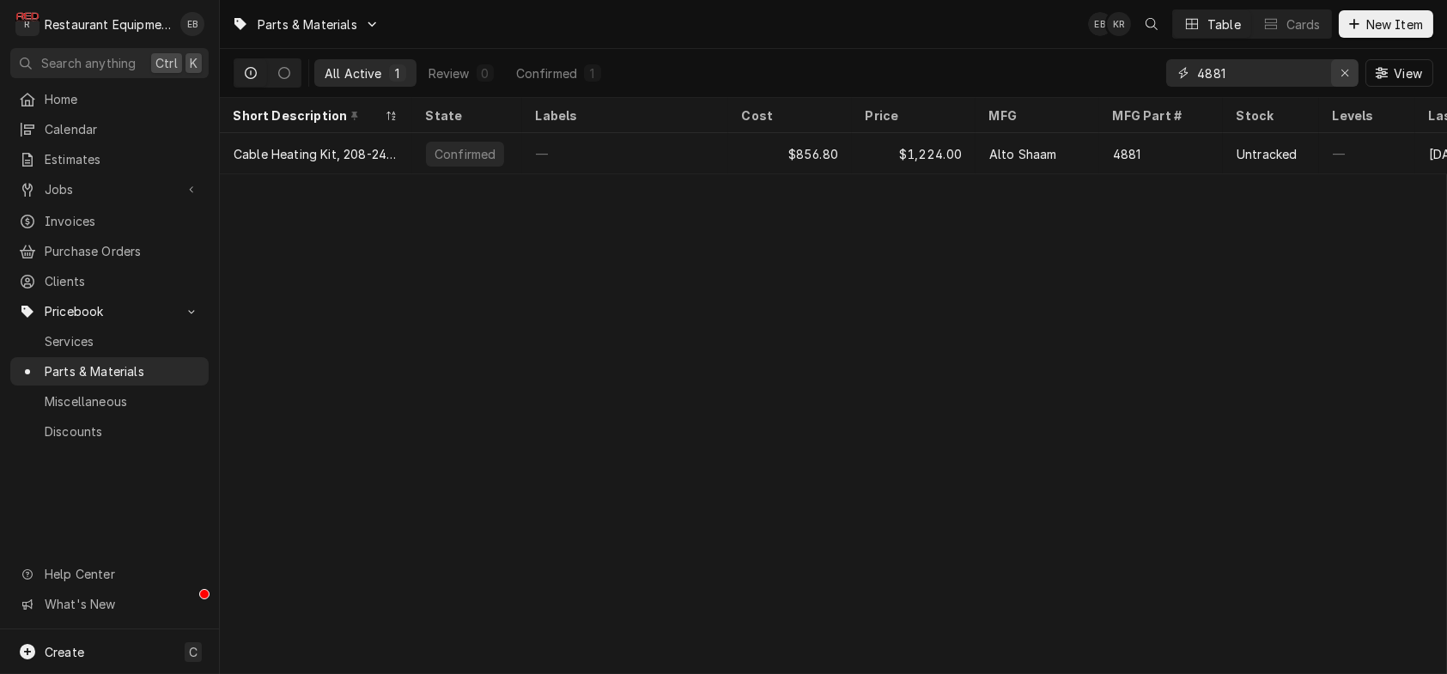
click at [1331, 76] on button "Erase input" at bounding box center [1344, 72] width 27 height 27
click at [1274, 75] on input "Dynamic Content Wrapper" at bounding box center [1277, 72] width 161 height 27
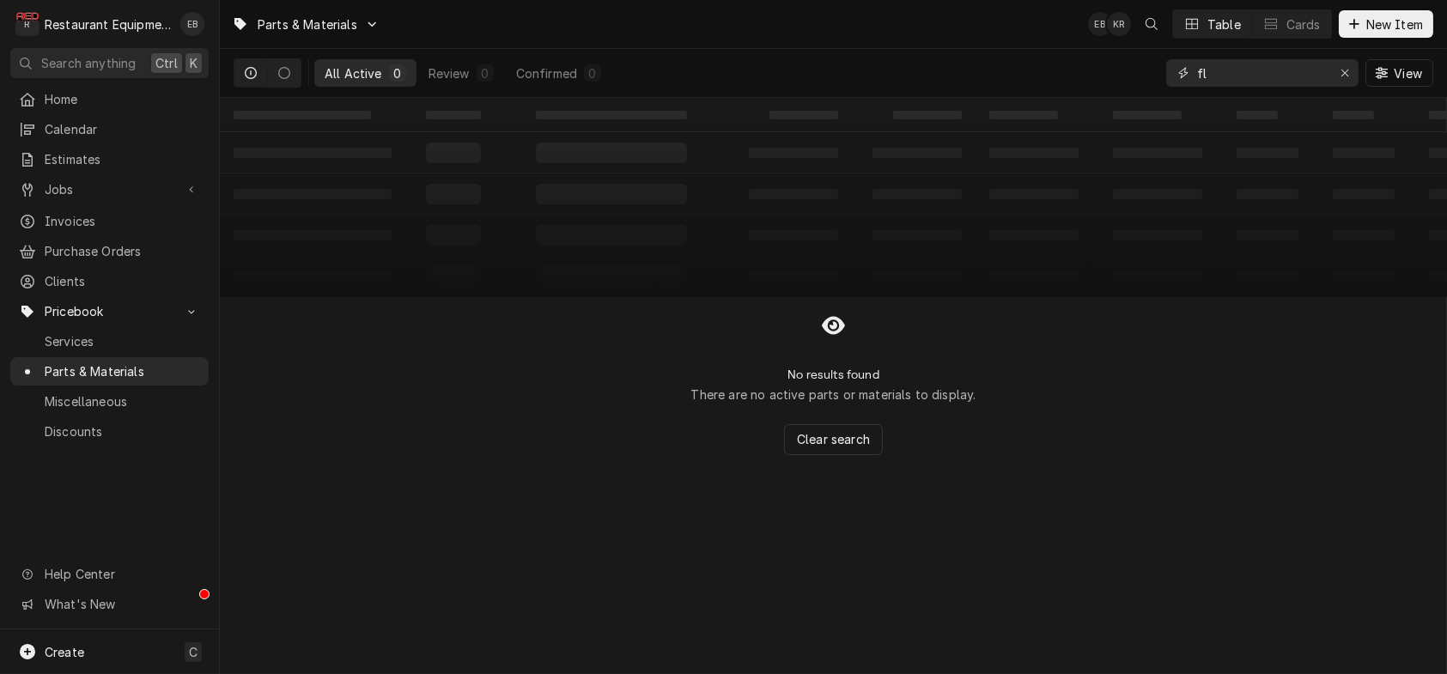
type input "f"
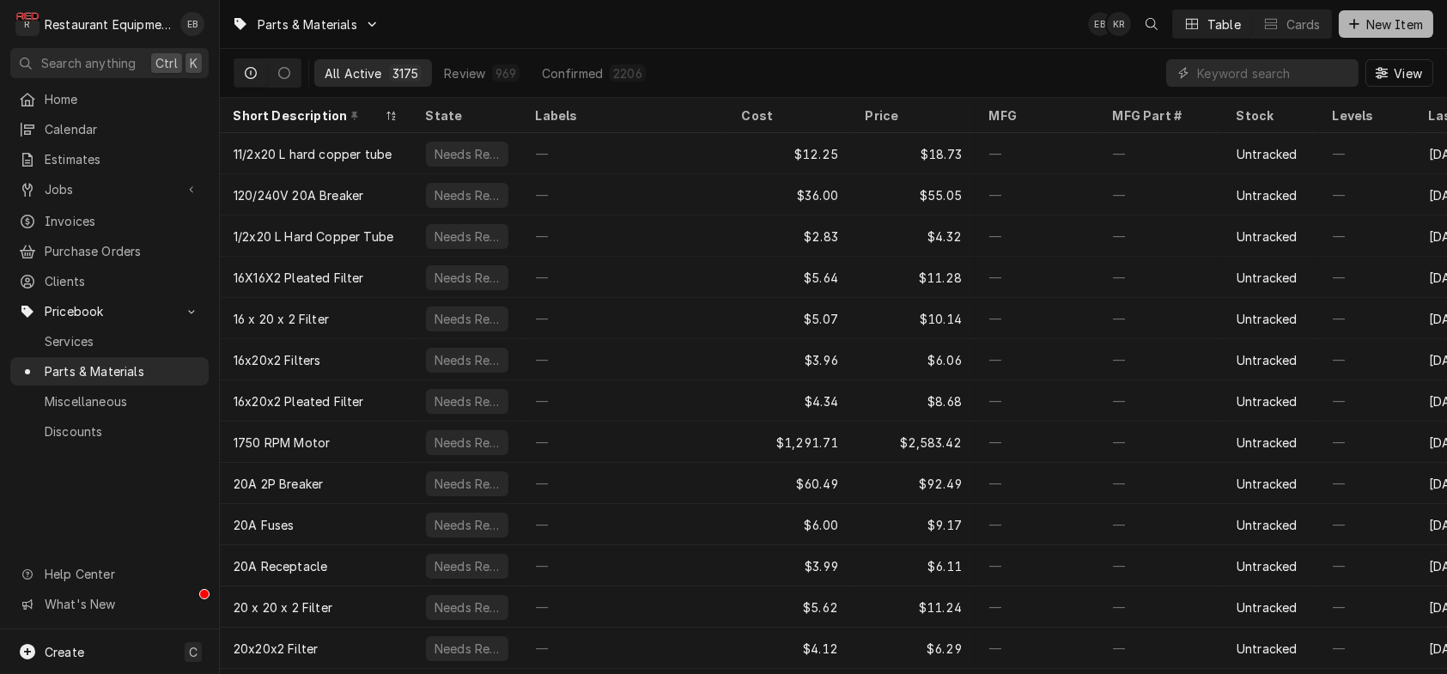
click at [1363, 31] on span "New Item" at bounding box center [1395, 24] width 64 height 18
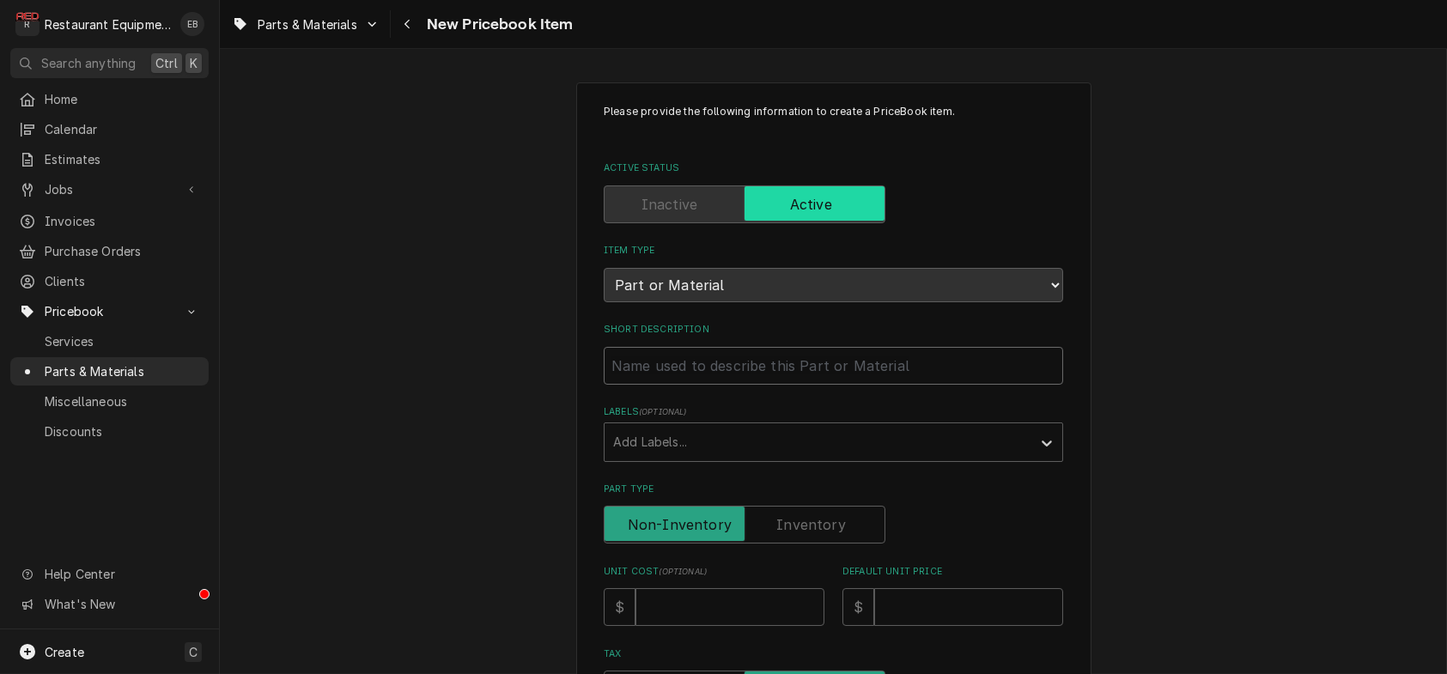
click at [693, 385] on input "Short Description" at bounding box center [833, 366] width 459 height 38
type textarea "x"
type input "C"
type textarea "x"
type input "Cl"
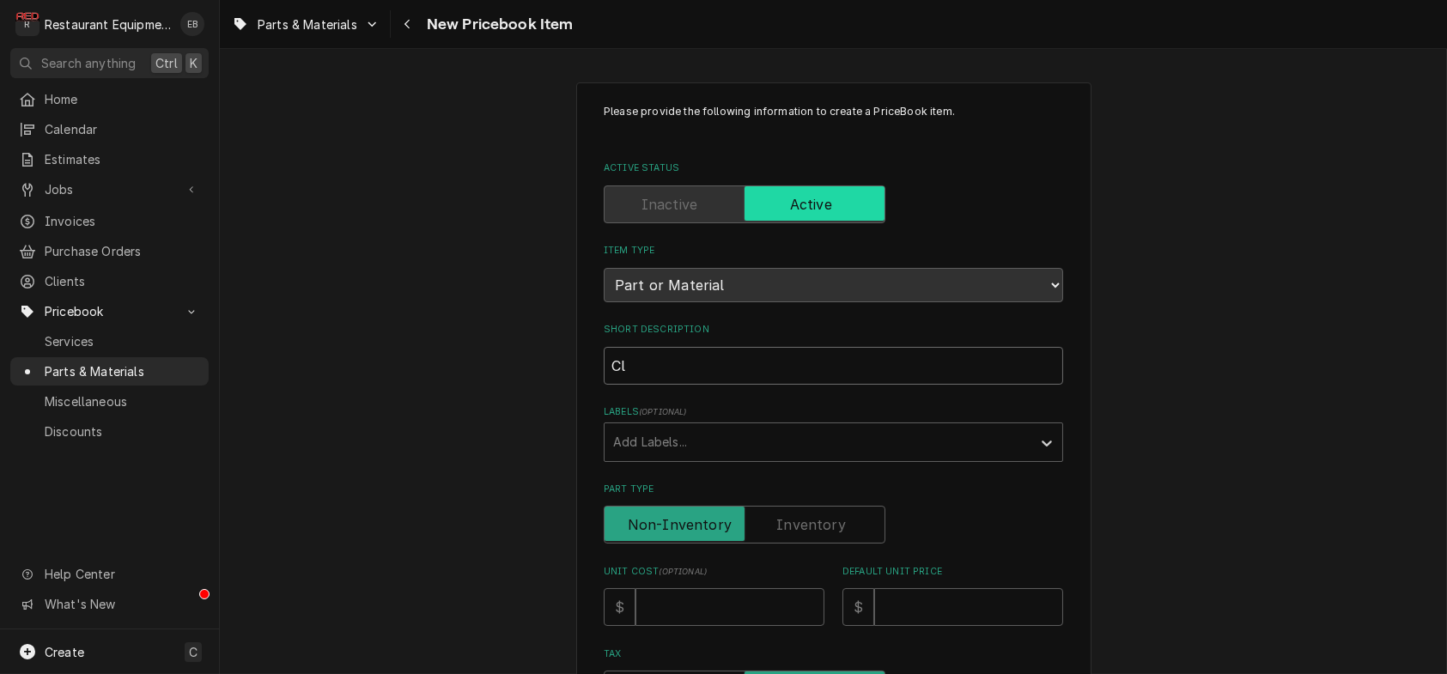
type textarea "x"
type input "Cle"
type textarea "x"
type input "Clev"
type textarea "x"
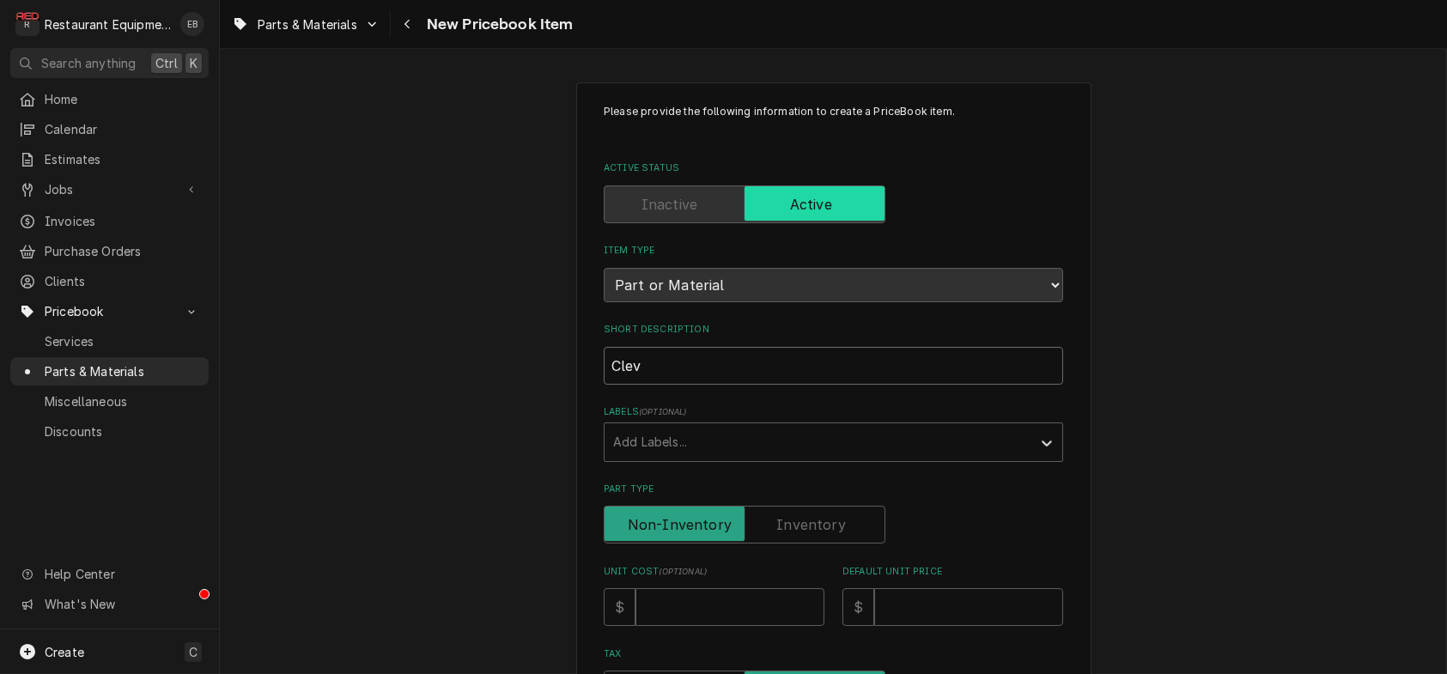
type input "Cleve"
type textarea "x"
type input "Clevel"
type textarea "x"
type input "Clevela"
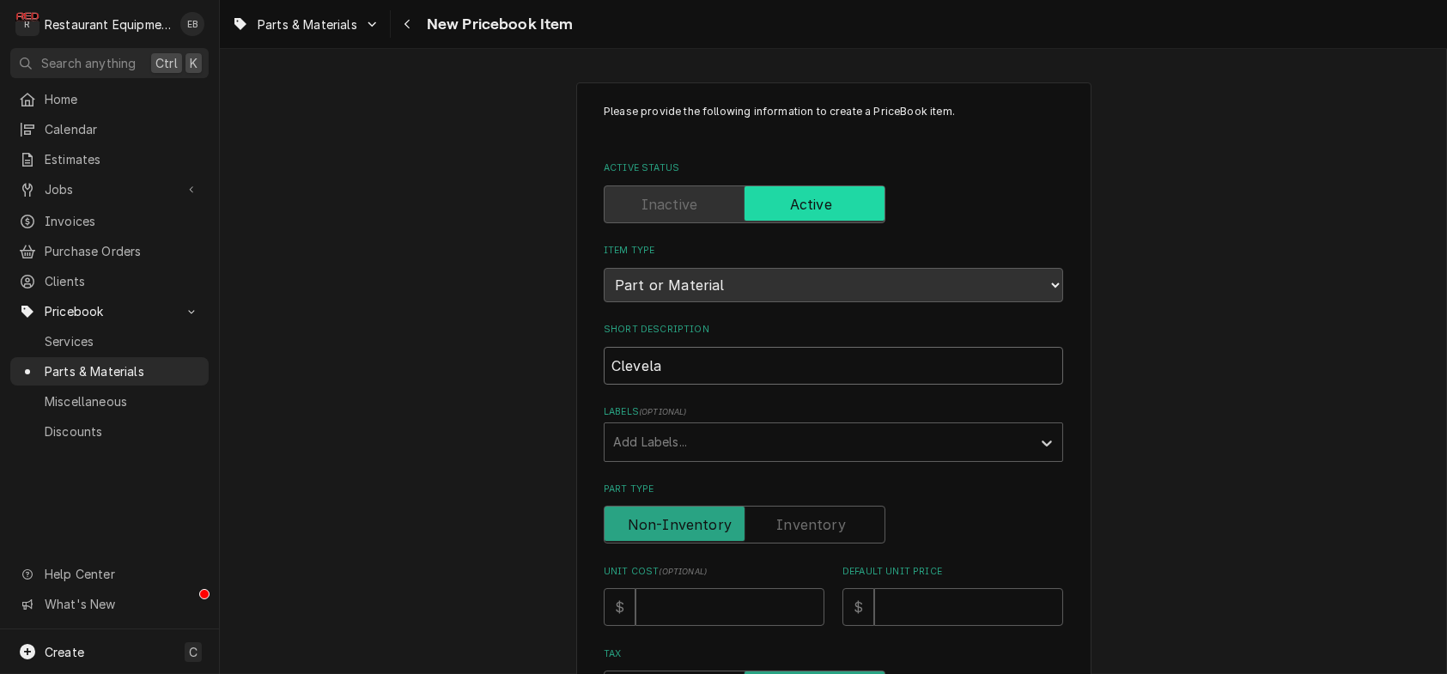
type textarea "x"
type input "Clevelan"
type textarea "x"
type input "Cleveland"
type textarea "x"
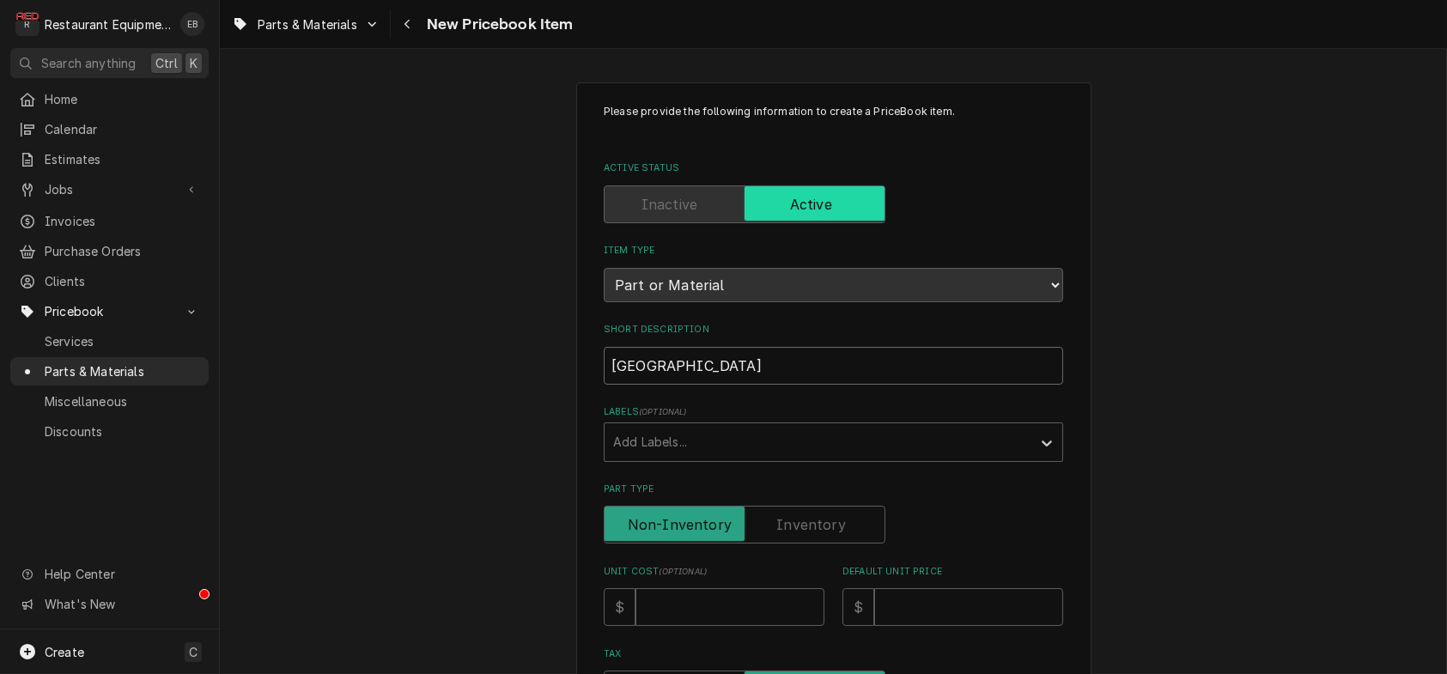
type input "Cleveland"
type textarea "x"
type input "Cleveland W"
type textarea "x"
type input "Cleveland Wa"
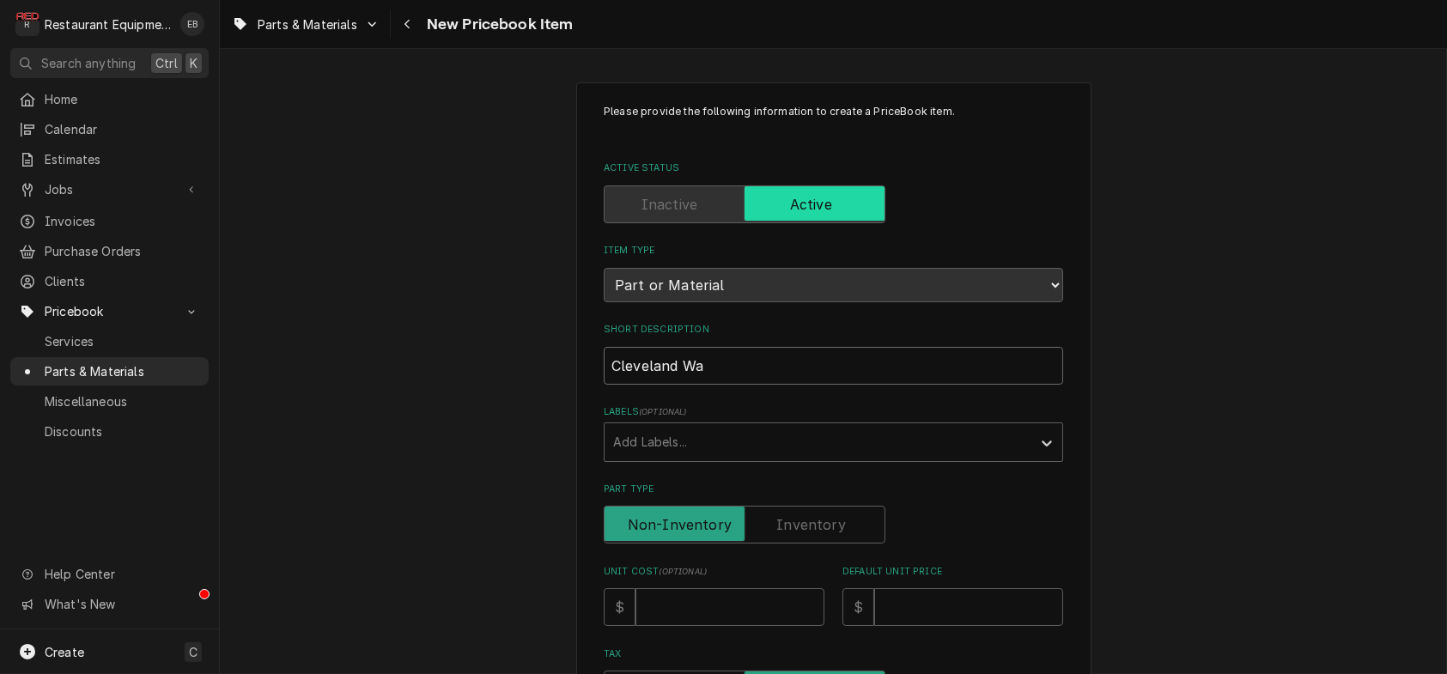
type textarea "x"
type input "Cleveland Wat"
type textarea "x"
type input "Cleveland Wate"
type textarea "x"
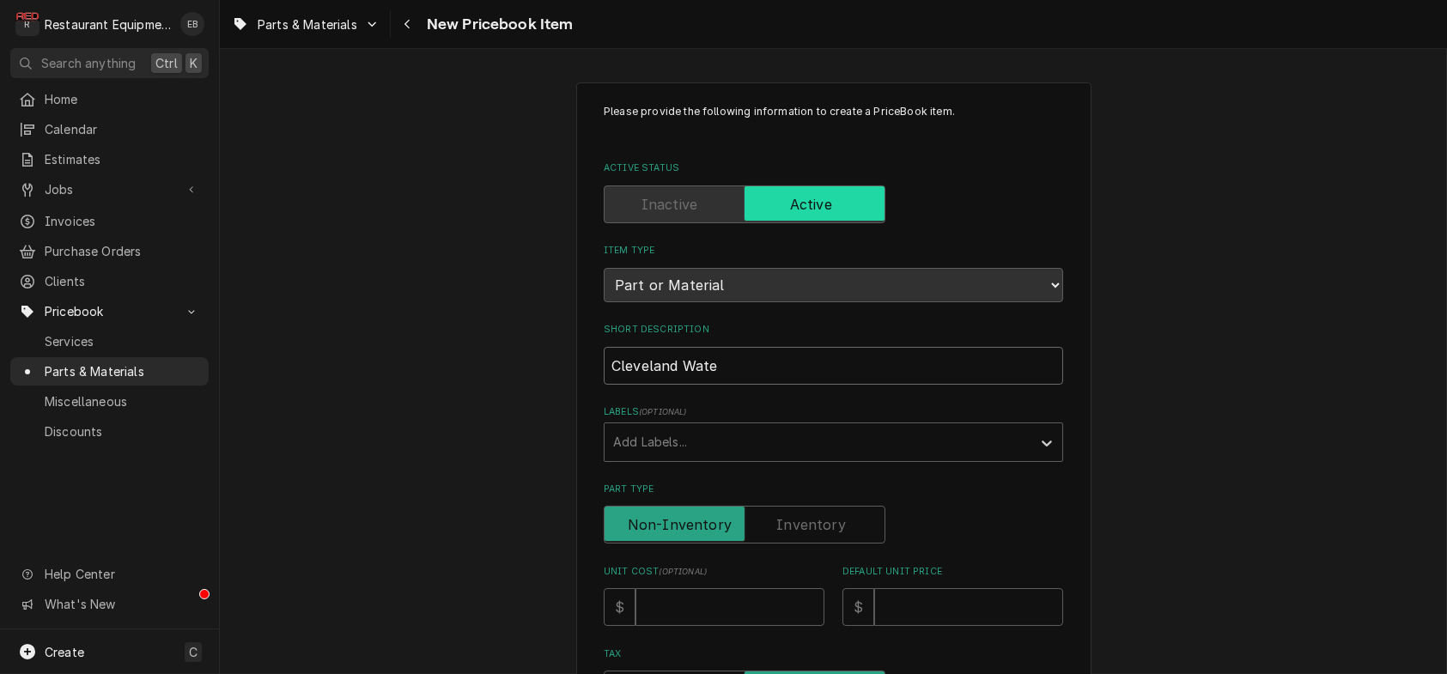
type input "Cleveland Water"
type textarea "x"
type input "Cleveland Water"
type textarea "x"
type input "Cleveland Water T"
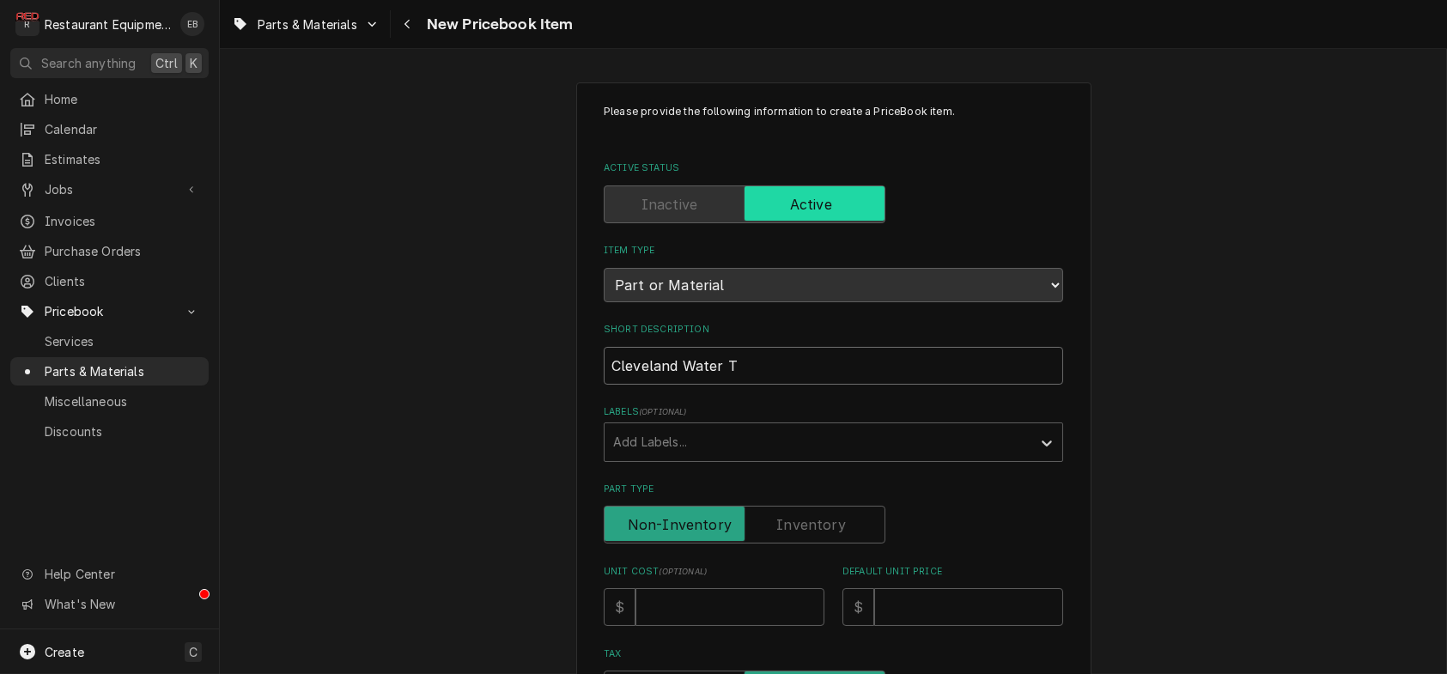
type textarea "x"
type input "Cleveland Water Te"
type textarea "x"
type input "Cleveland Water Tes"
type textarea "x"
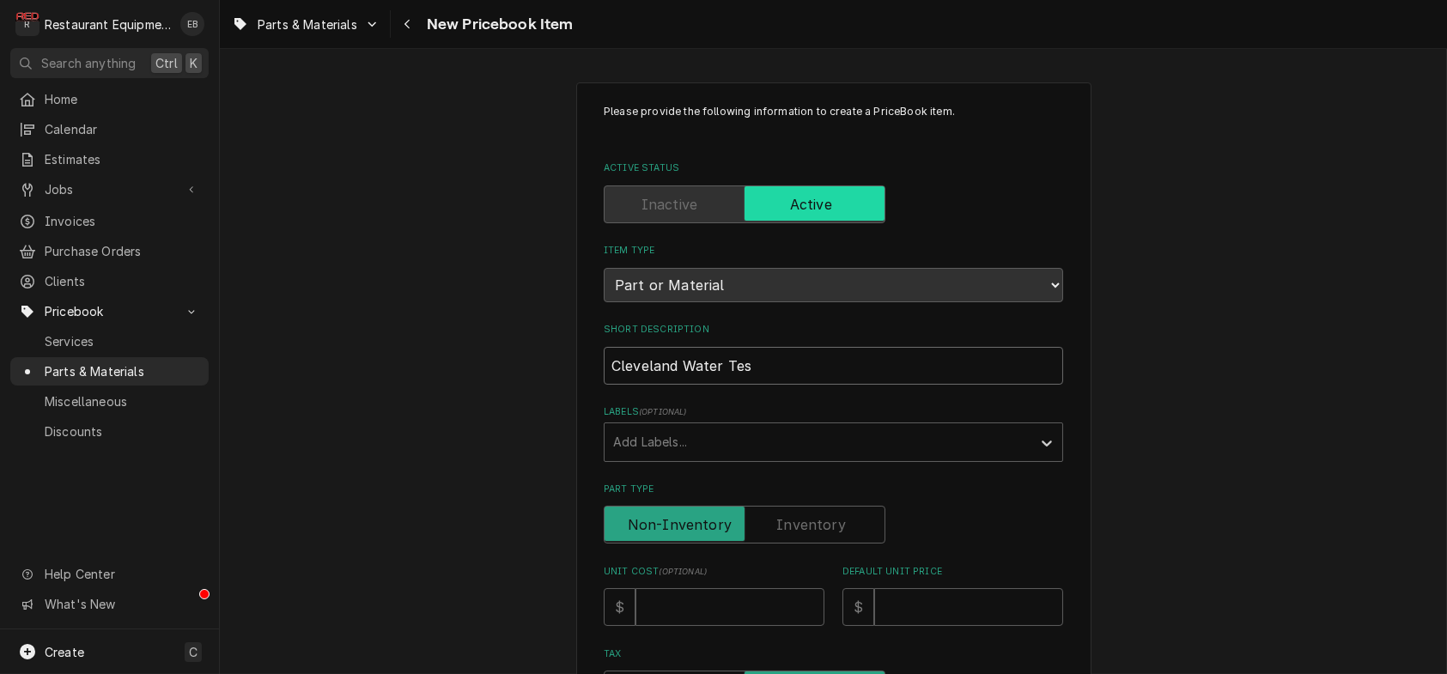
type input "Cleveland Water Test"
type textarea "x"
type input "Cleveland Water Testi"
type textarea "x"
type input "Cleveland Water Testin"
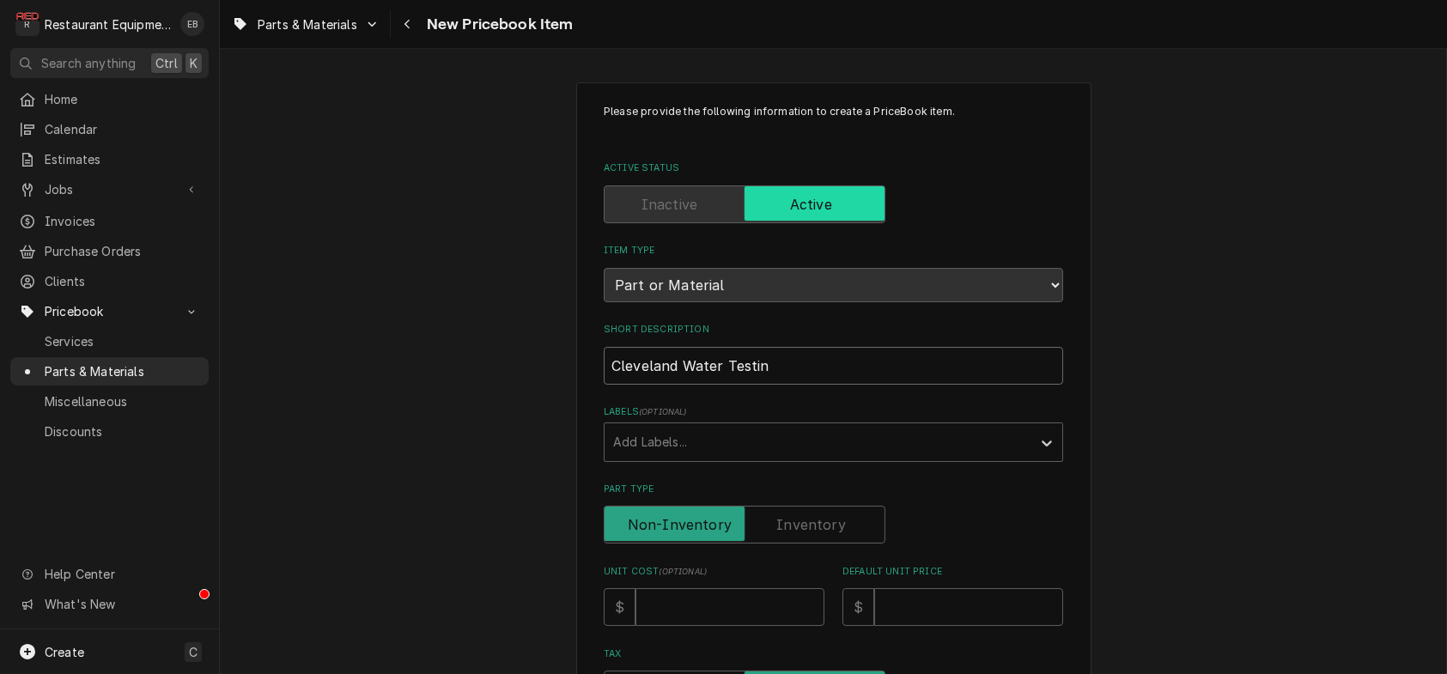
type textarea "x"
type input "Cleveland Water Testing"
type textarea "x"
type input "Cleveland Water Testing"
type textarea "x"
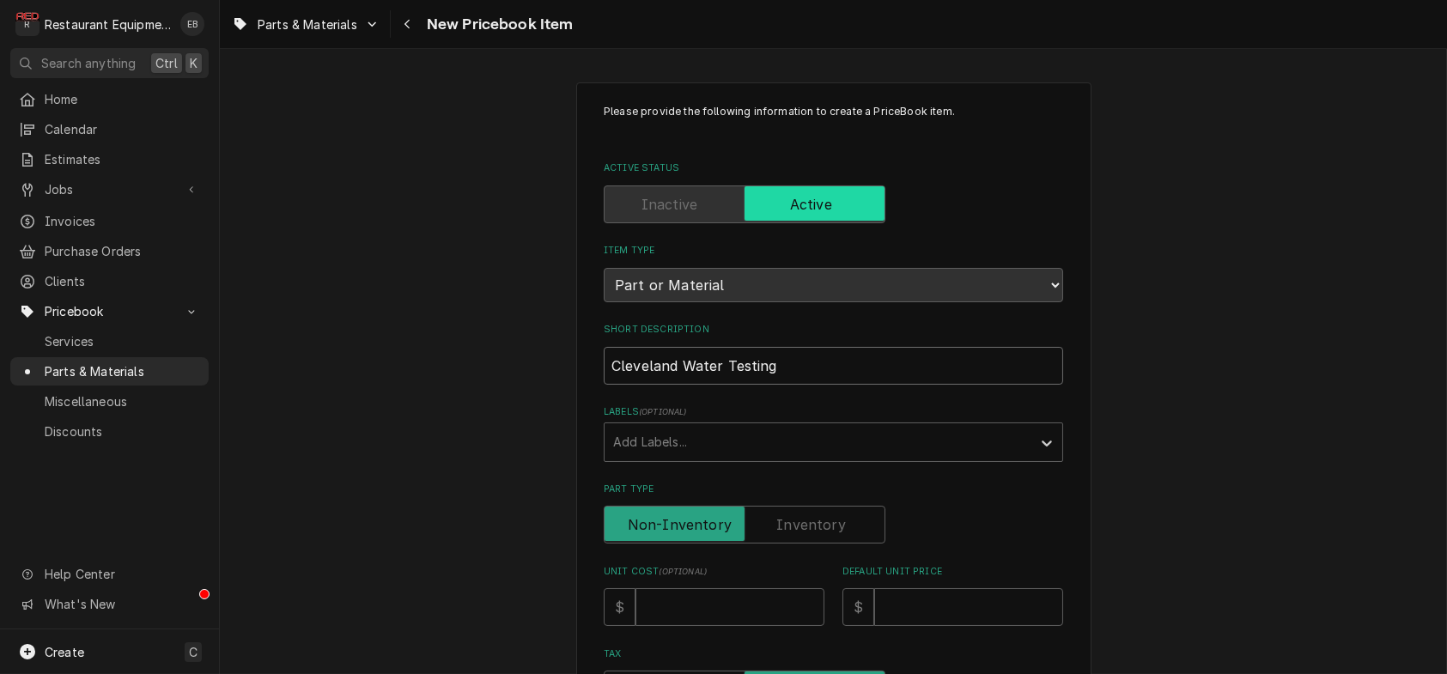
type input "Cleveland Water Testing K"
type textarea "x"
type input "Cleveland Water Testing Ki"
type textarea "x"
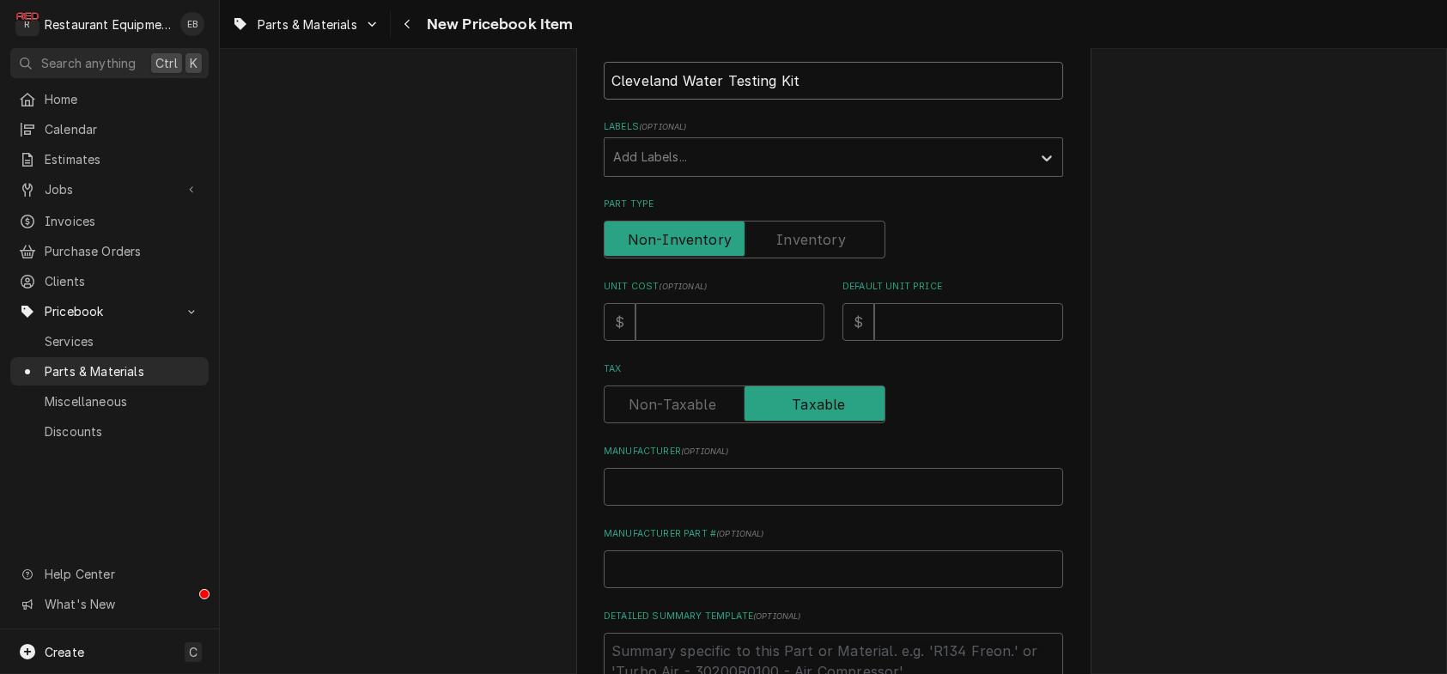
scroll to position [286, 0]
type input "Cleveland Water Testing Kit"
click at [730, 340] on input "Unit Cost ( optional )" at bounding box center [729, 321] width 189 height 38
type textarea "x"
type input "3"
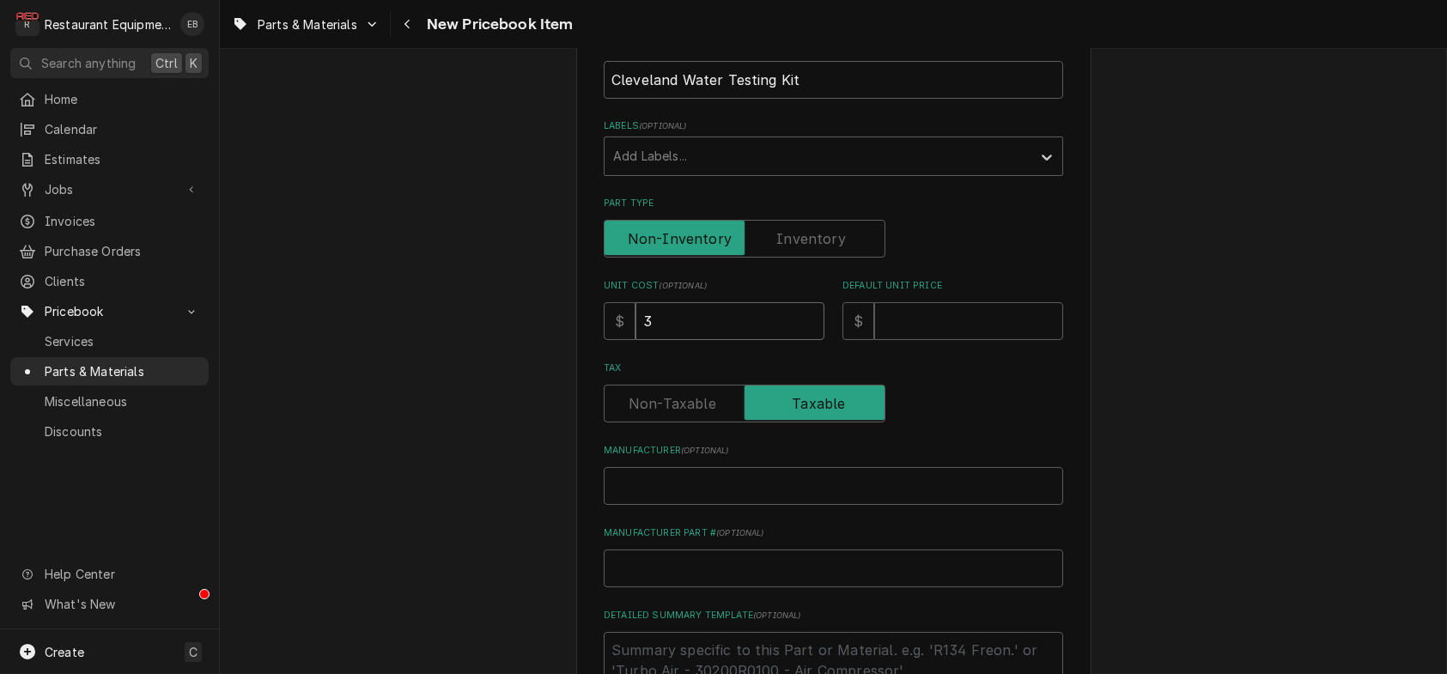
type textarea "x"
type input "33"
type textarea "x"
type input "33.0"
type textarea "x"
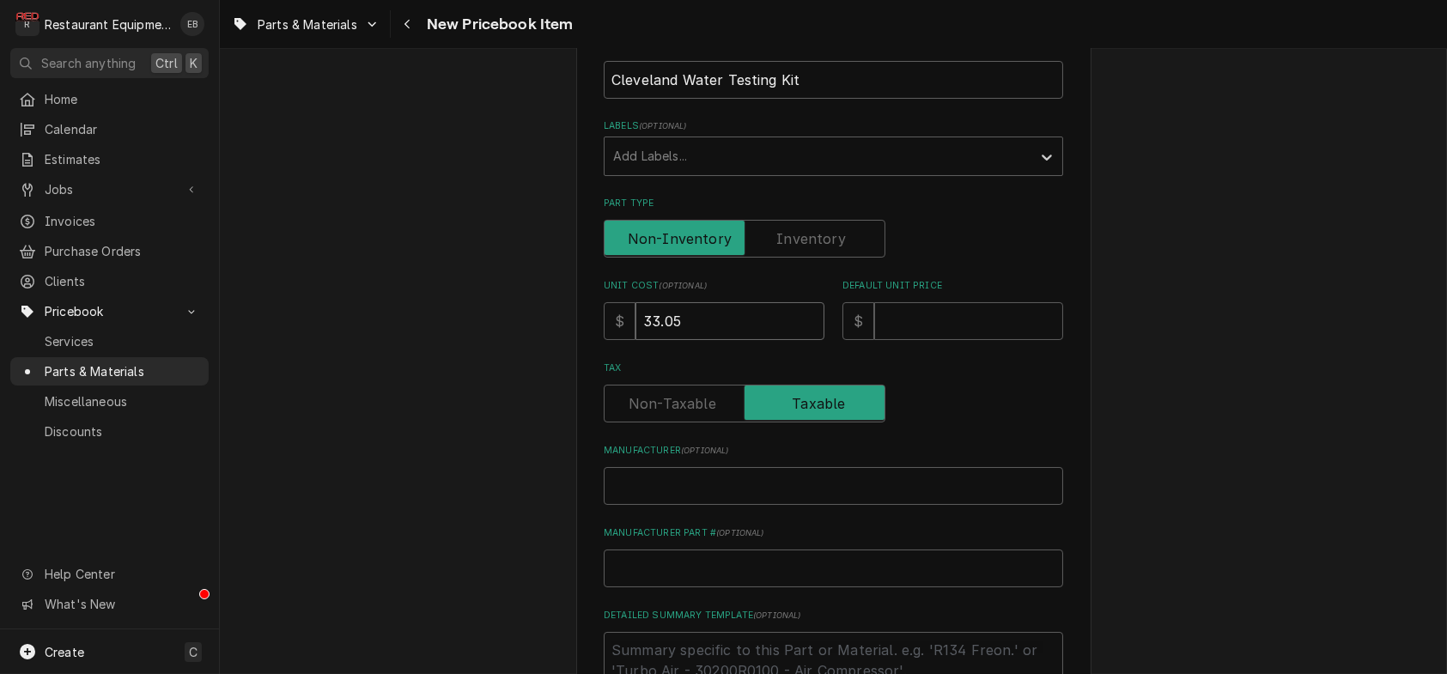
type input "33.05"
click at [929, 340] on input "Default Unit Price" at bounding box center [968, 321] width 189 height 38
type textarea "x"
type input "6"
type textarea "x"
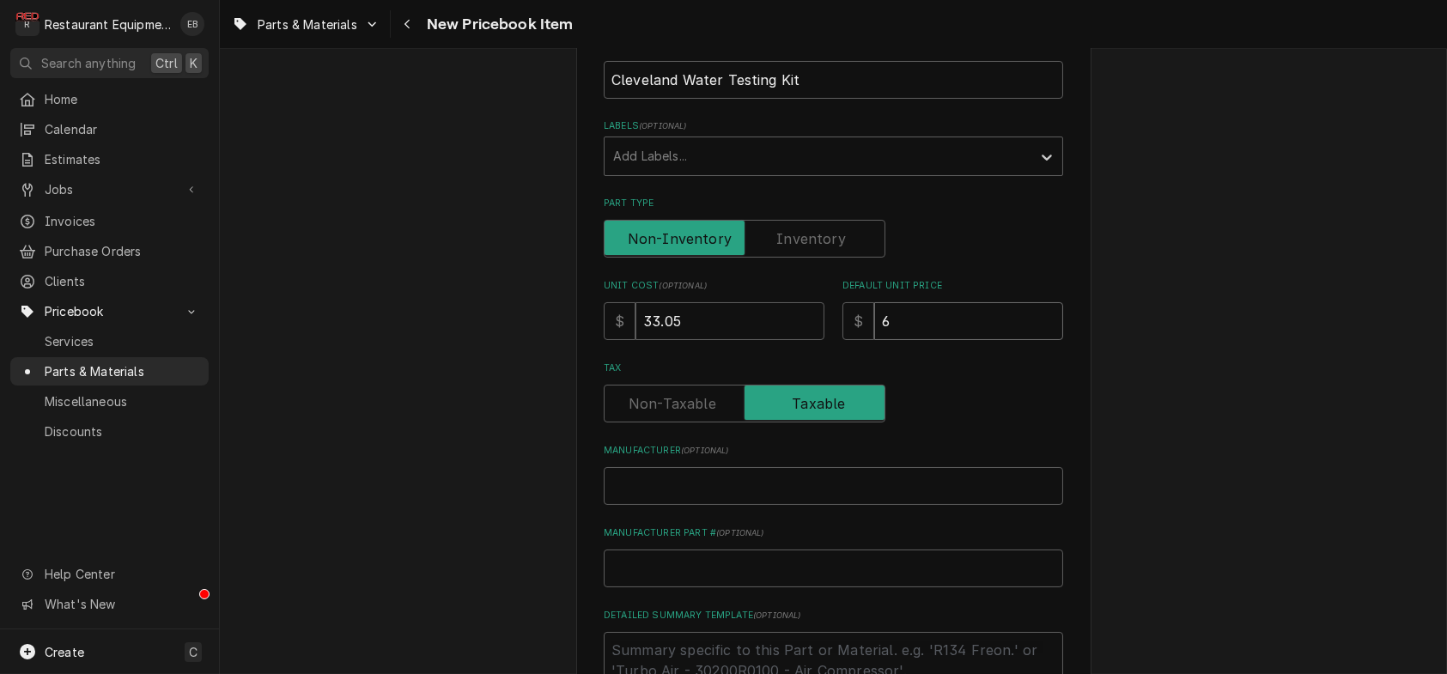
type input "60"
type textarea "x"
type input "60.0"
type textarea "x"
type input "60.08"
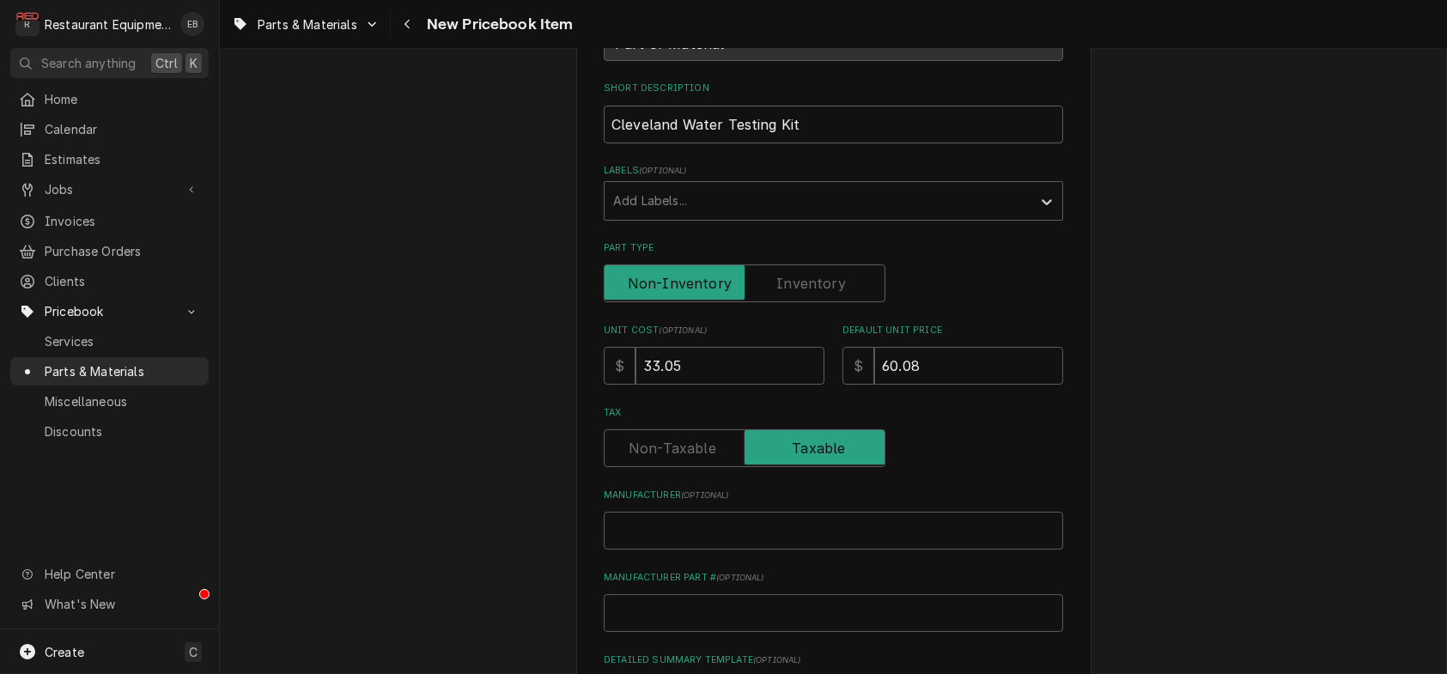
scroll to position [228, 0]
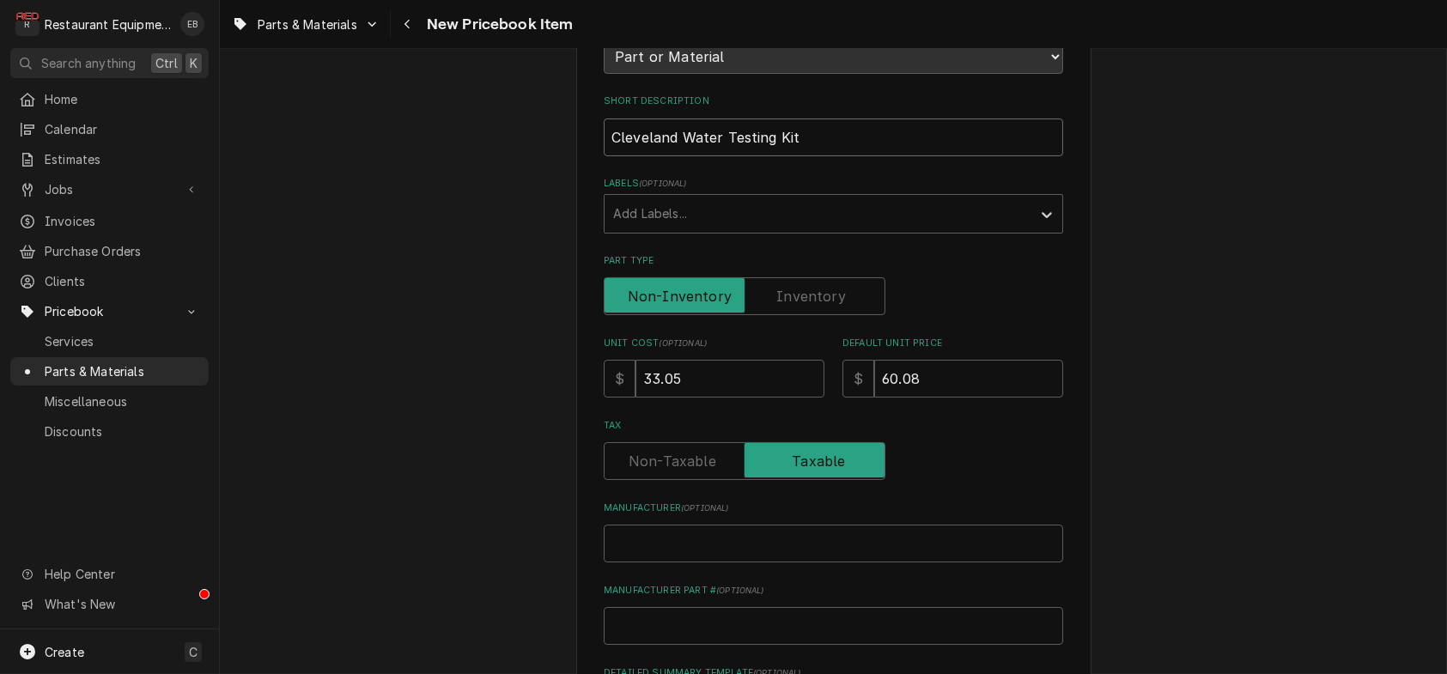
click at [717, 156] on input "Cleveland Water Testing Kit" at bounding box center [833, 137] width 459 height 38
type textarea "x"
type input "Cleveland Water QTesting Kit"
type textarea "x"
type input "Cleveland Water QuTesting Kit"
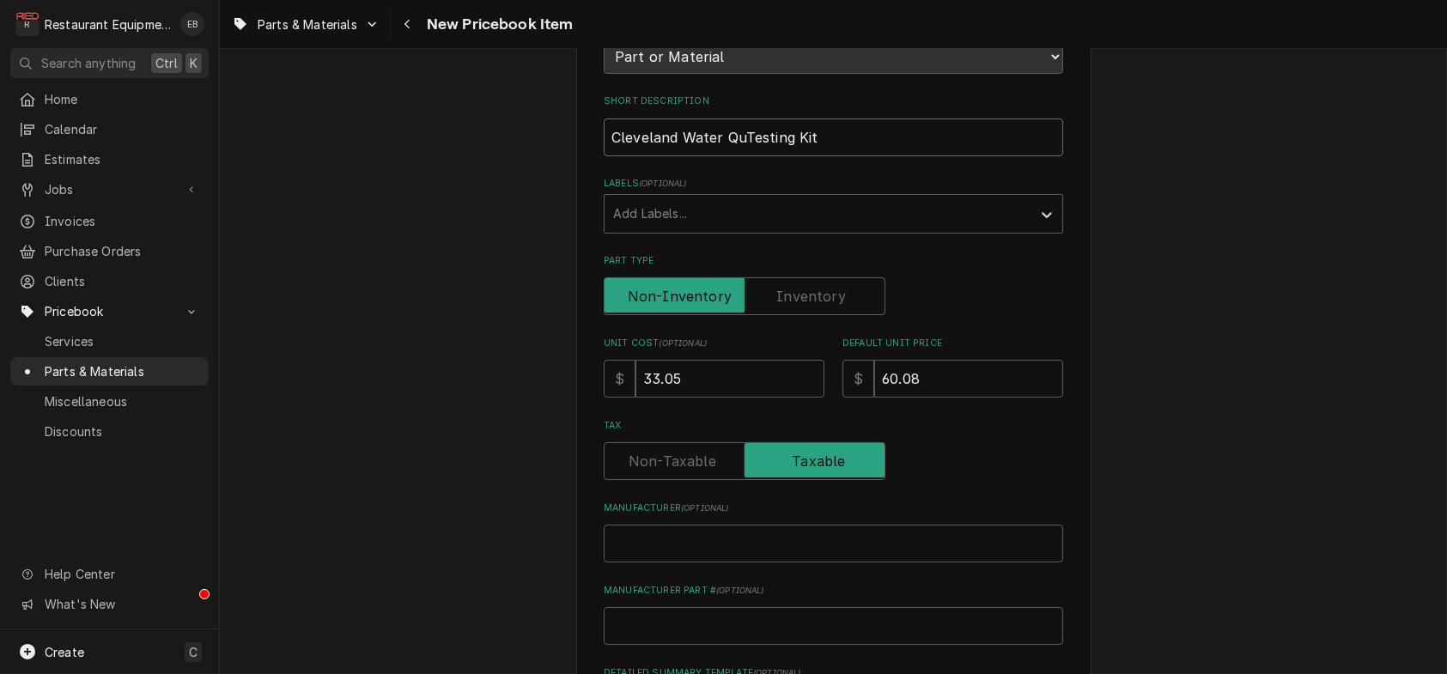
type textarea "x"
type input "Cleveland Water QuaTesting Kit"
type textarea "x"
type input "Cleveland Water QualTesting Kit"
type textarea "x"
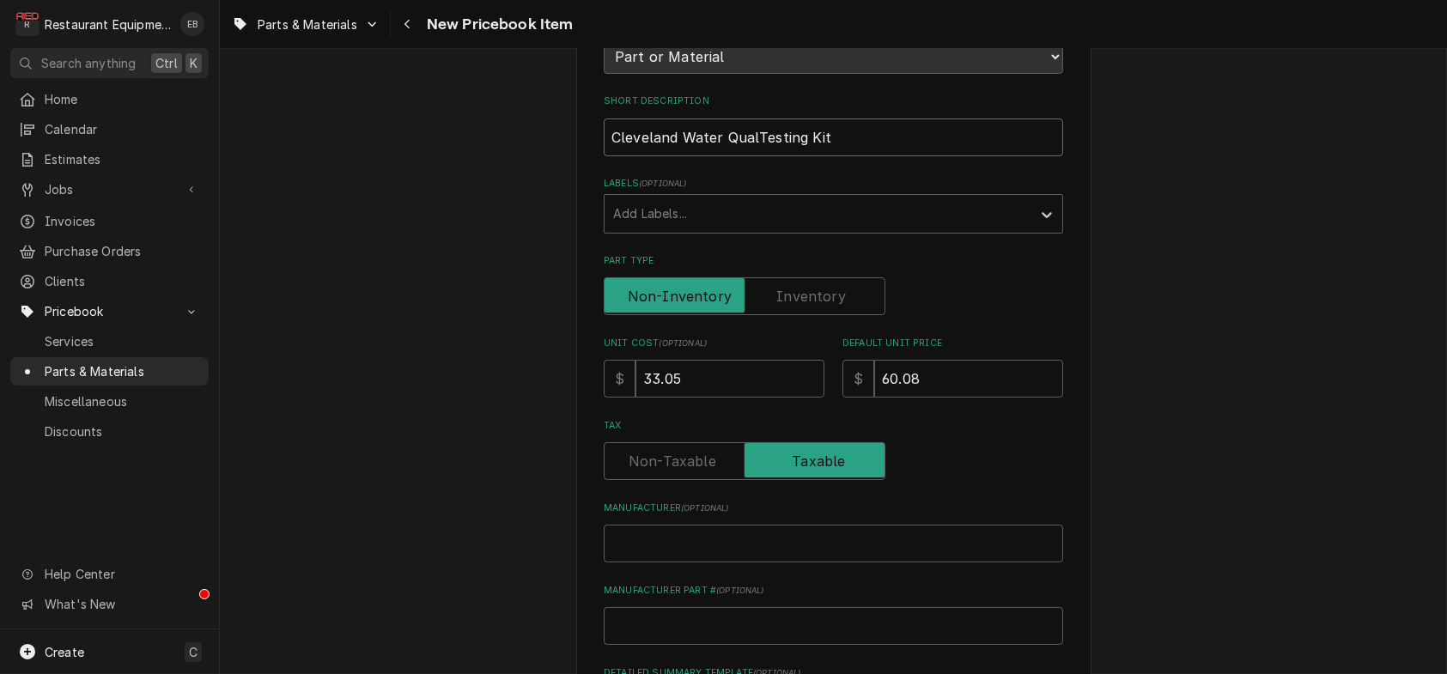
type input "Cleveland Water QualiTesting Kit"
type textarea "x"
type input "Cleveland Water QualitTesting Kit"
type textarea "x"
type input "Cleveland Water QualityTesting Kit"
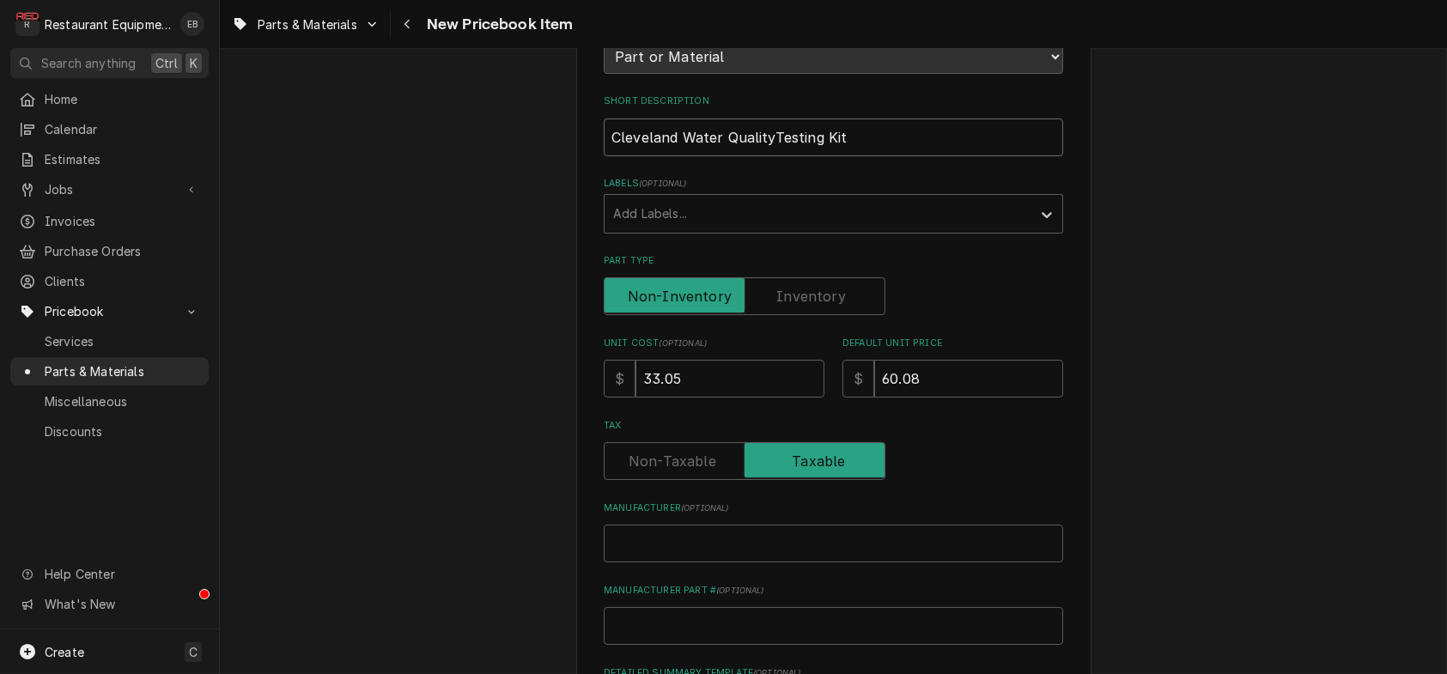
type textarea "x"
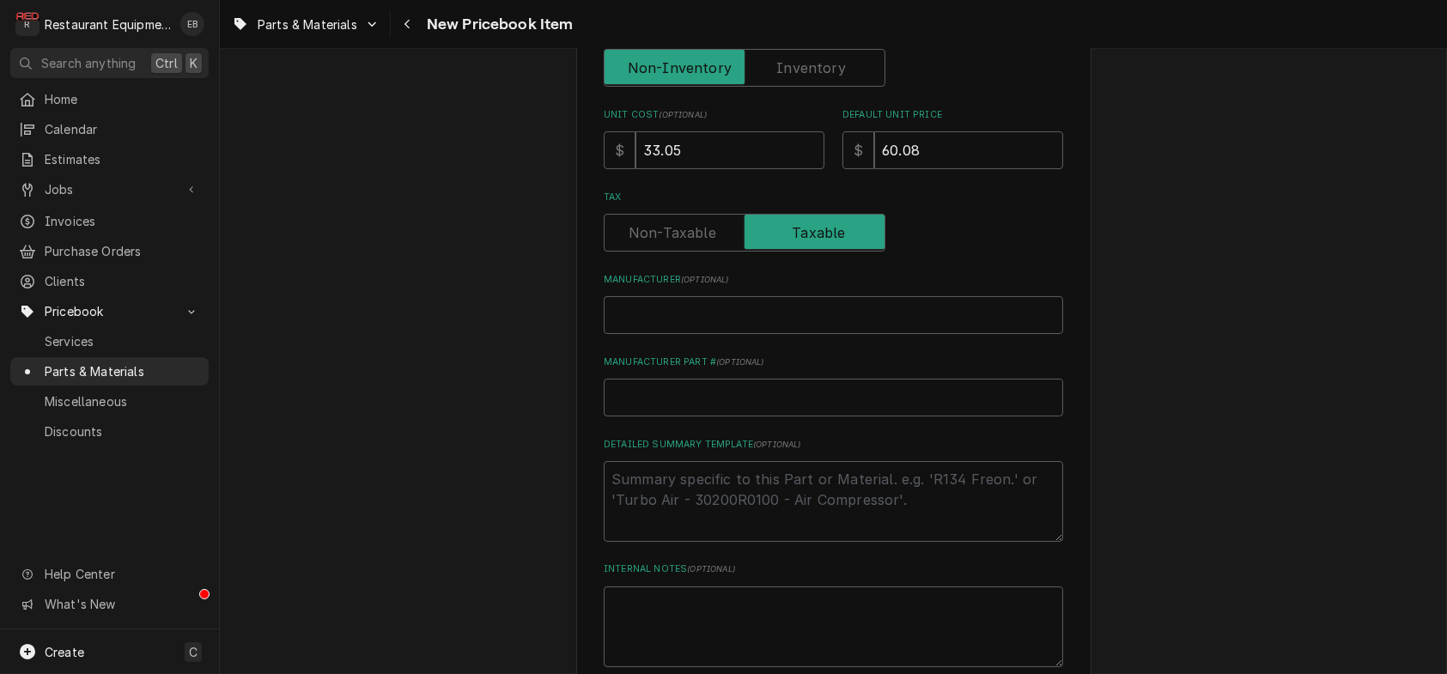
scroll to position [458, 0]
type input "Cleveland Water Quality Testing Kit"
click at [756, 333] on input "Manufacturer ( optional )" at bounding box center [833, 314] width 459 height 38
type textarea "x"
type input "C"
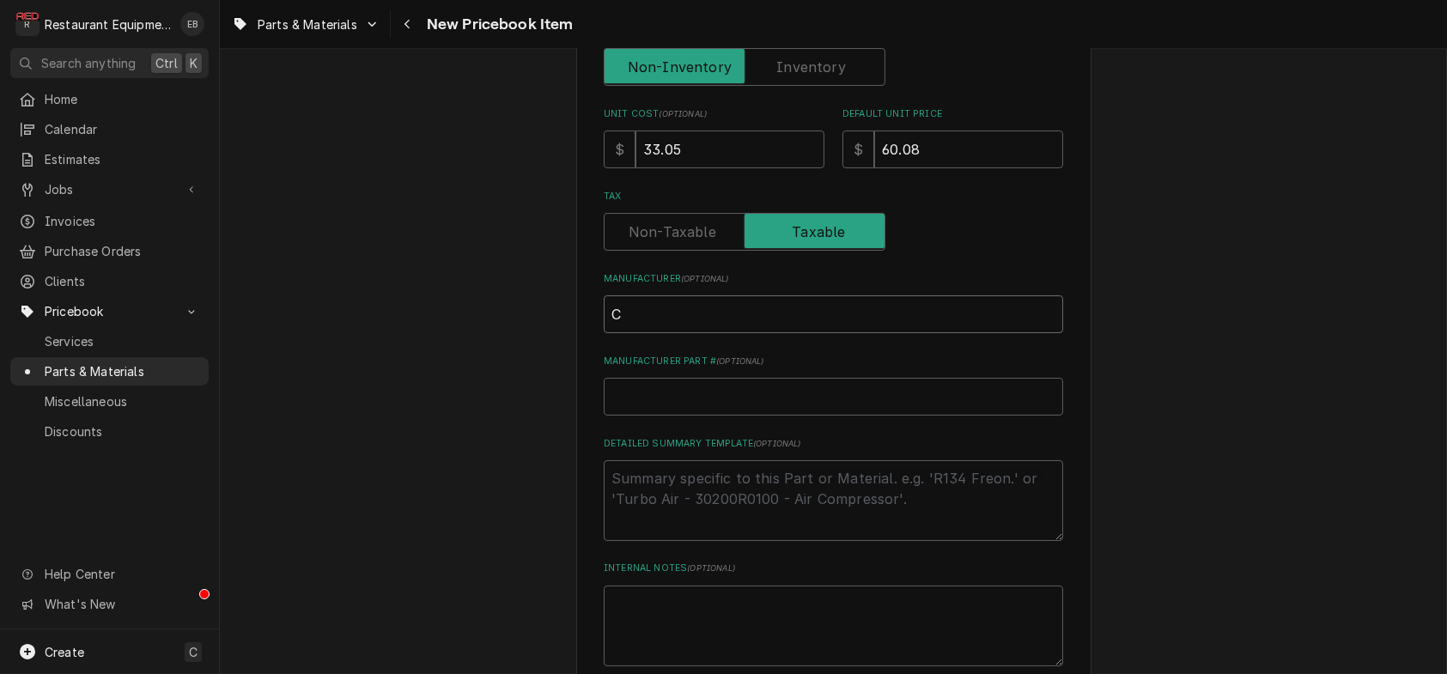
type textarea "x"
type input "Cl"
type textarea "x"
type input "Cle"
type textarea "x"
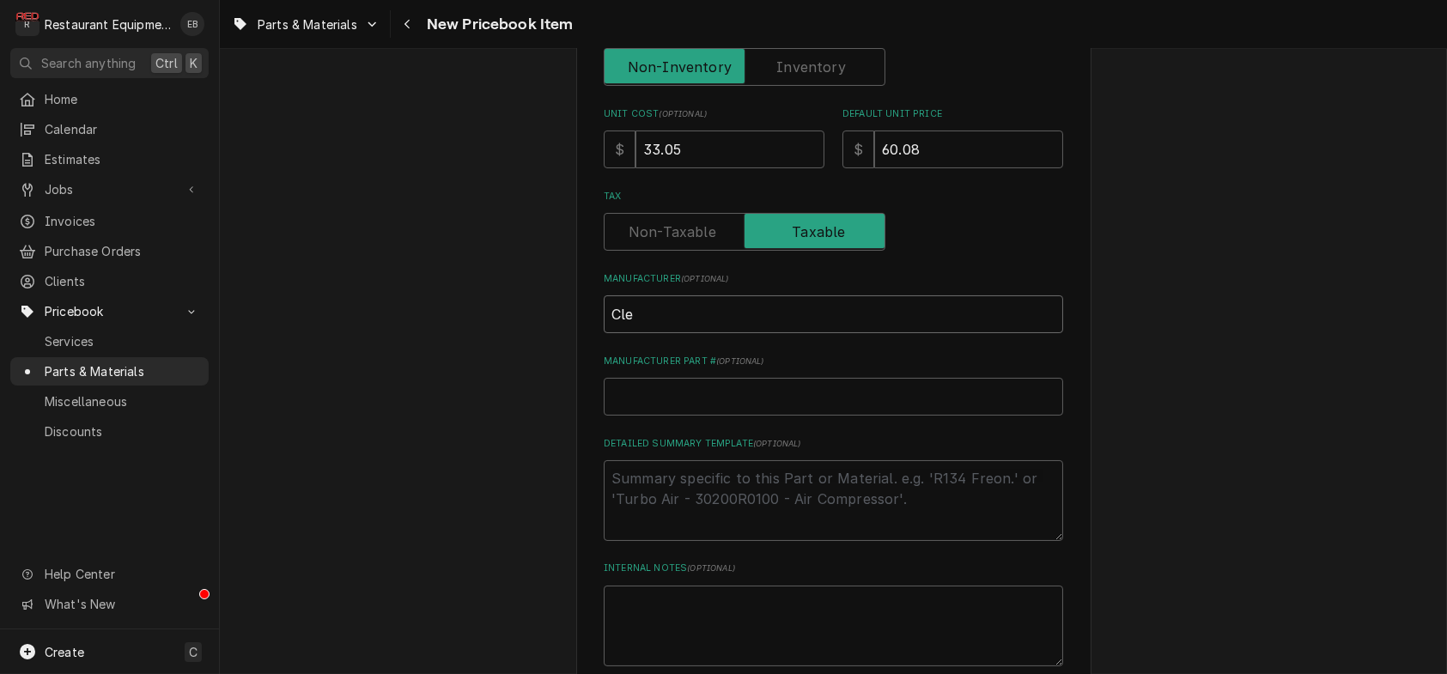
type input "Clev"
type textarea "x"
type input "Cleve"
type textarea "x"
type input "Clevel"
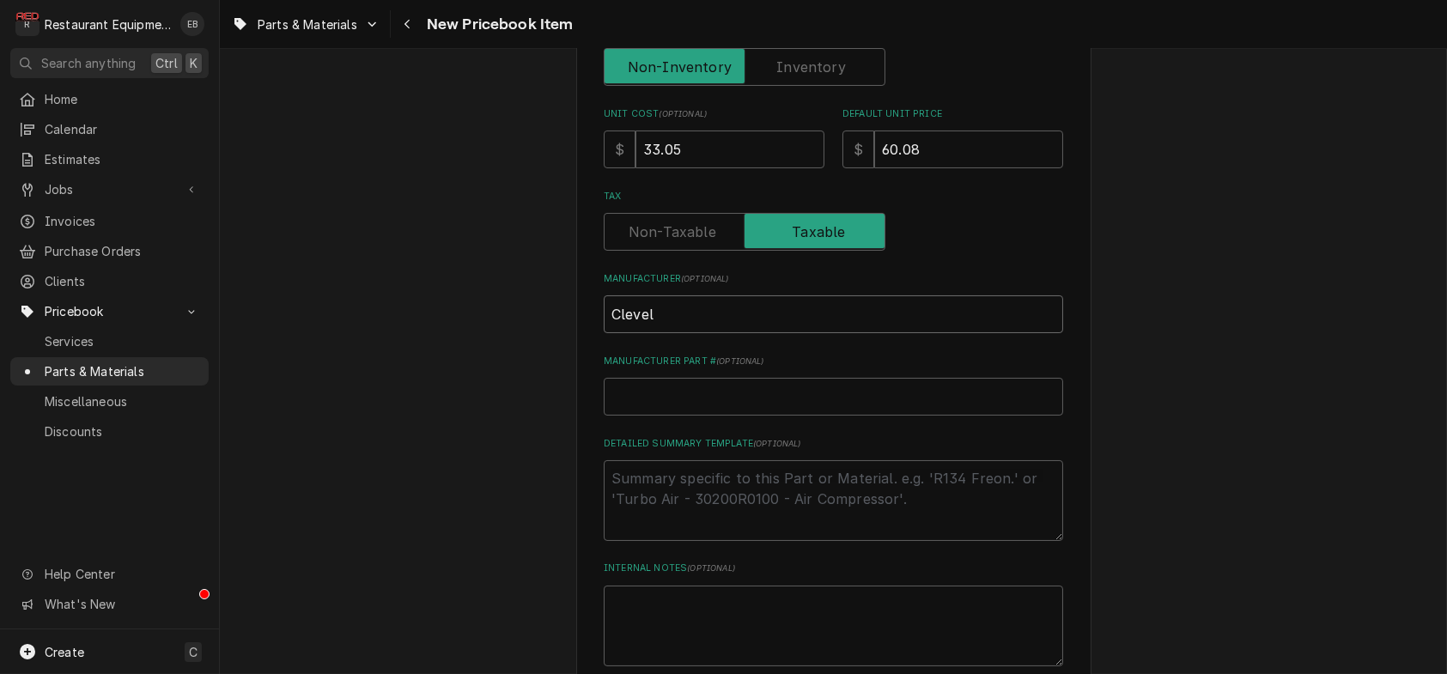
type textarea "x"
type input "Clevela"
type textarea "x"
type input "Clevelan"
type textarea "x"
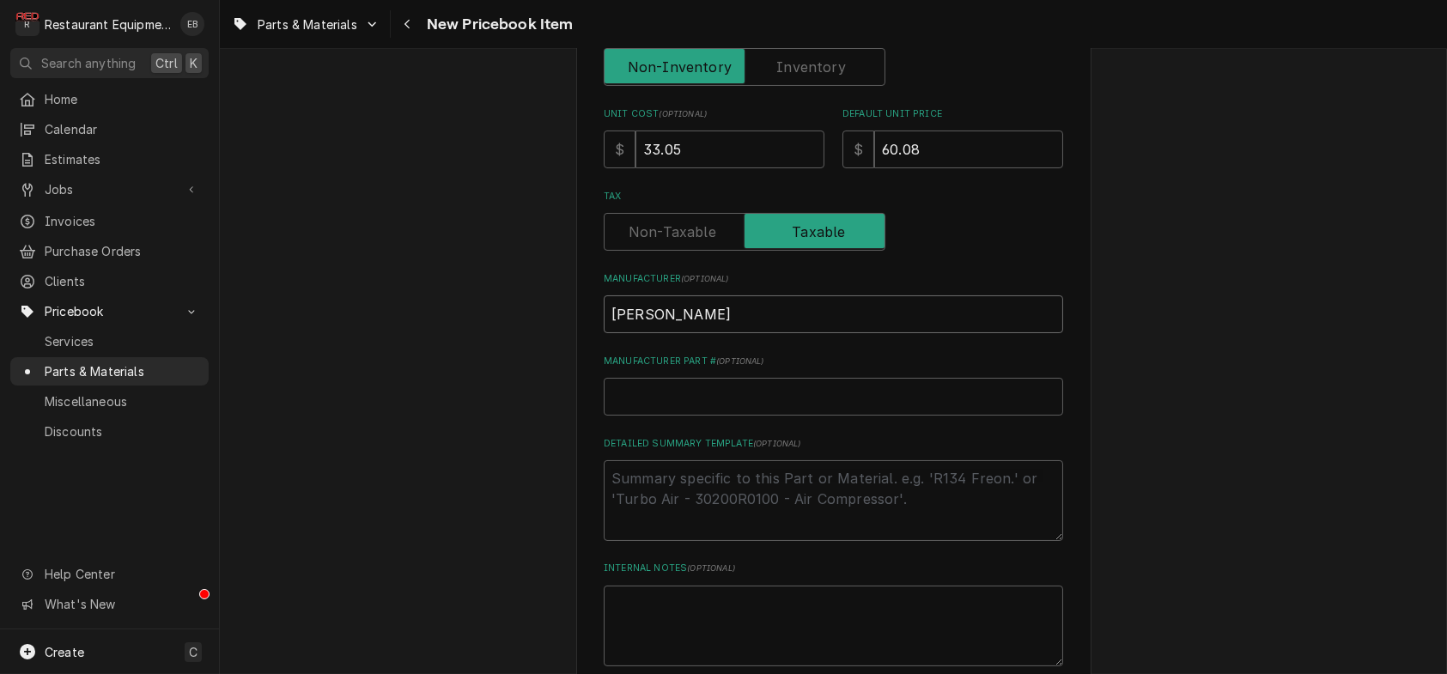
type input "Cleveland"
type textarea "x"
type input "Cleveland"
click at [730, 416] on input "Manufacturer Part # ( optional )" at bounding box center [833, 397] width 459 height 38
paste input "FLT0001"
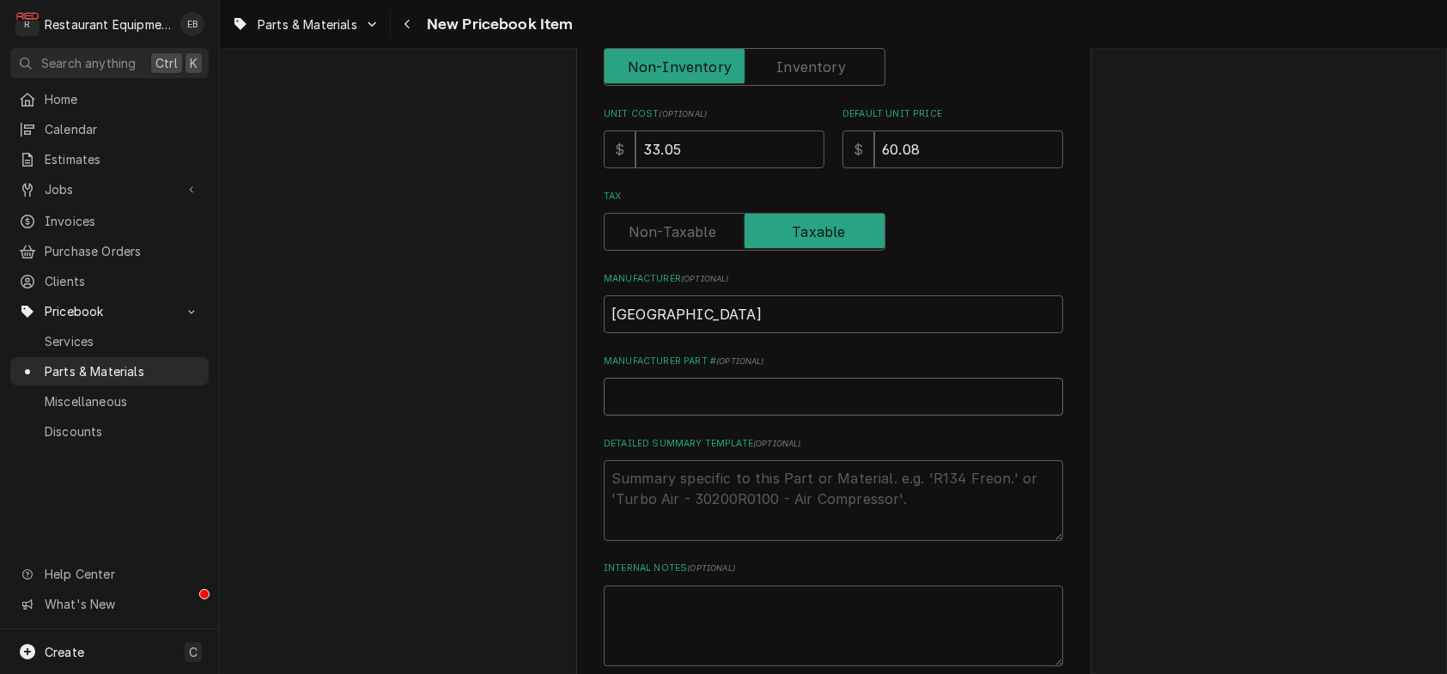
type textarea "x"
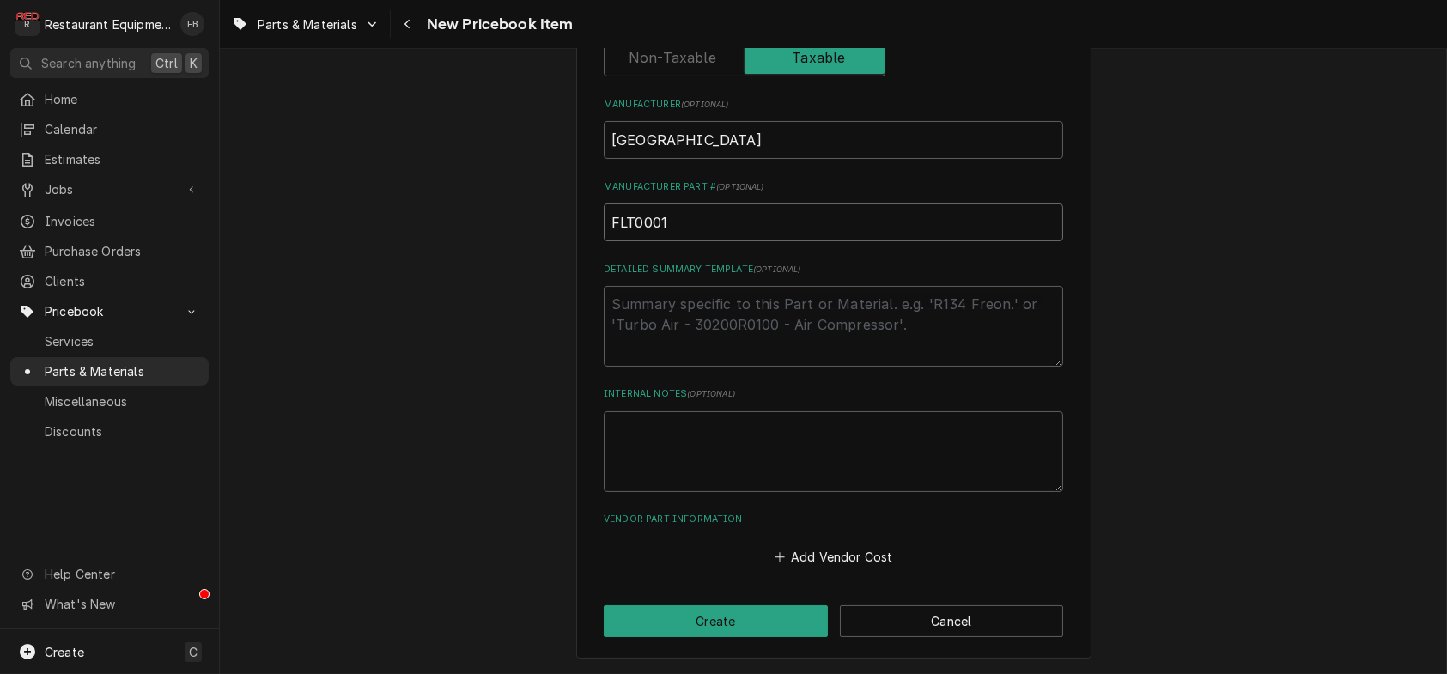
scroll to position [765, 0]
type input "FLT0001"
click at [824, 551] on button "Add Vendor Cost" at bounding box center [833, 557] width 124 height 24
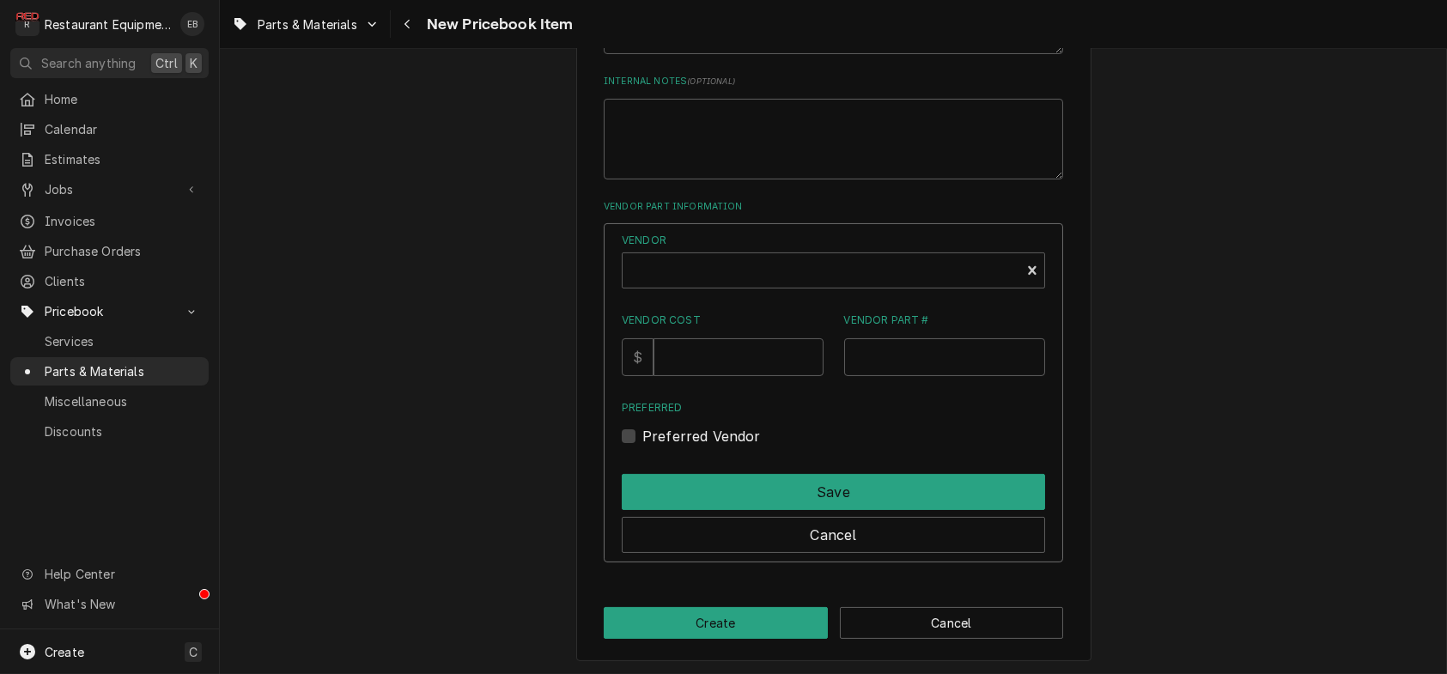
scroll to position [993, 0]
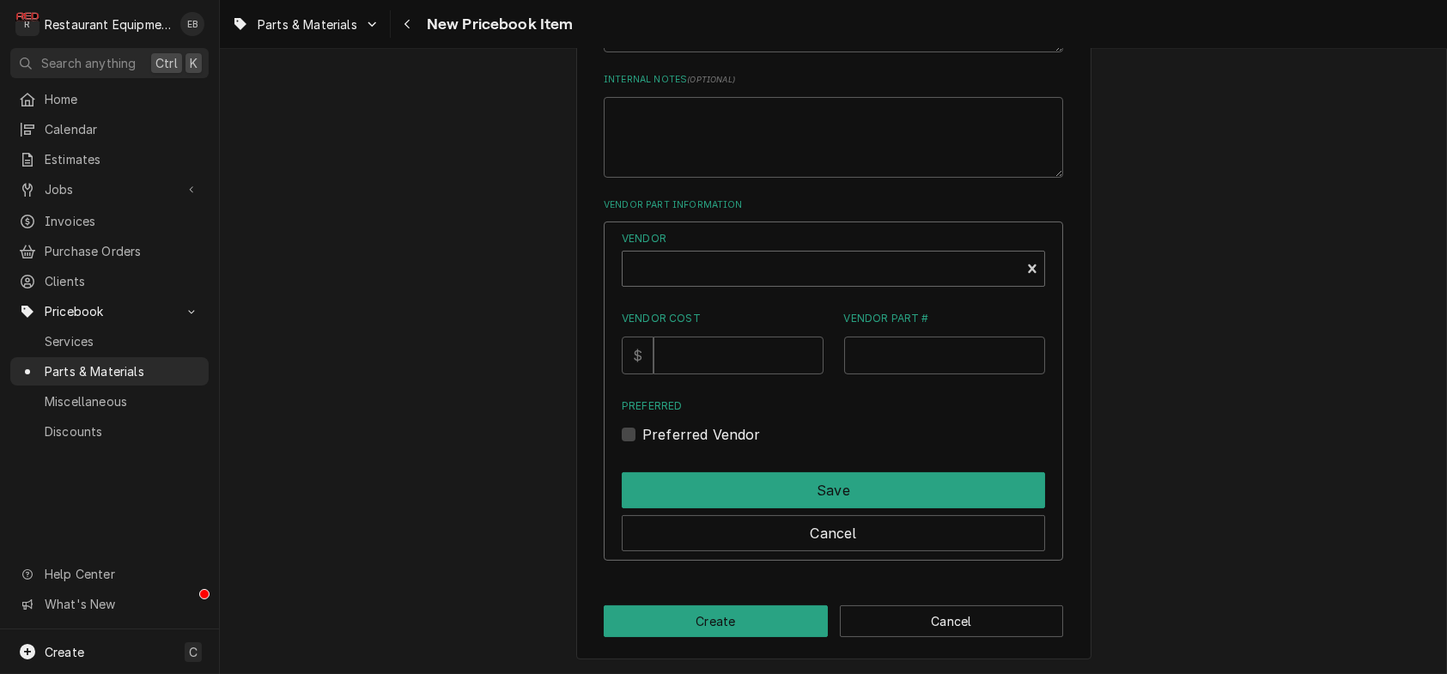
type textarea "x"
click at [781, 296] on div "Vendor" at bounding box center [821, 275] width 380 height 41
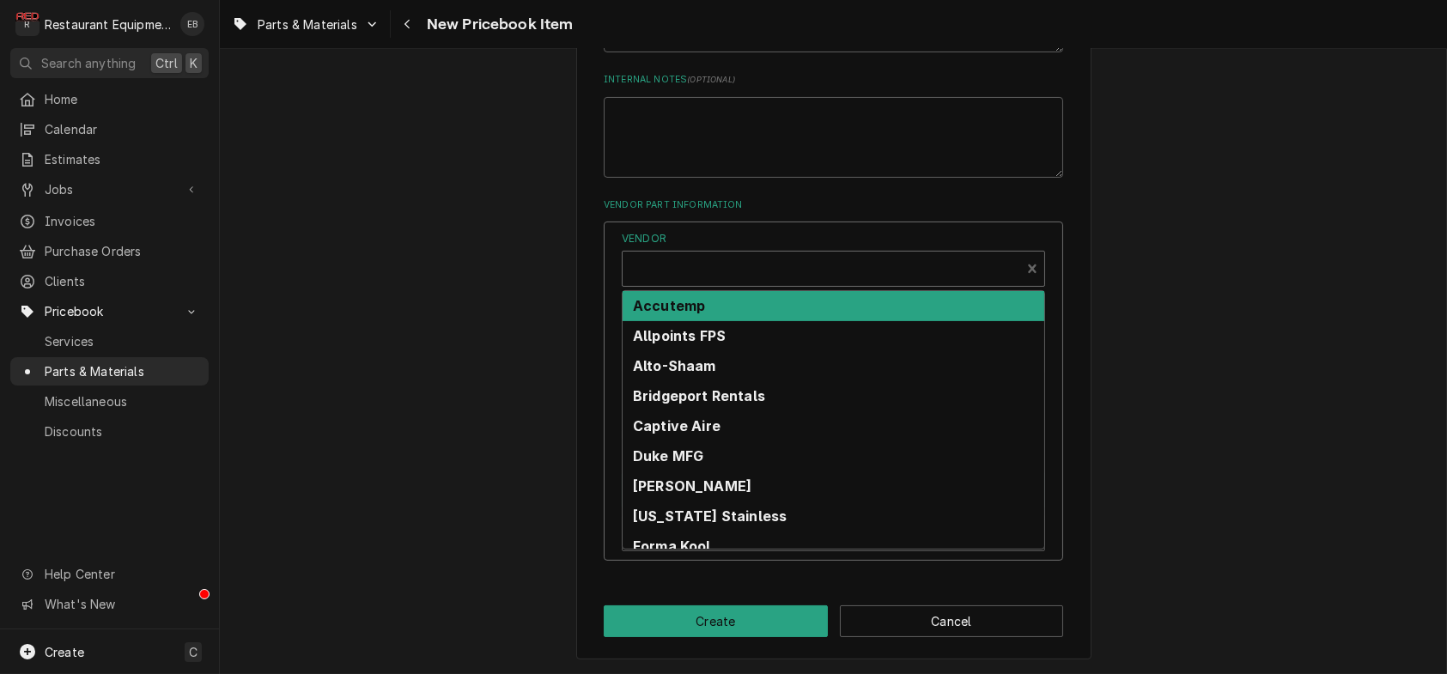
scroll to position [5, 0]
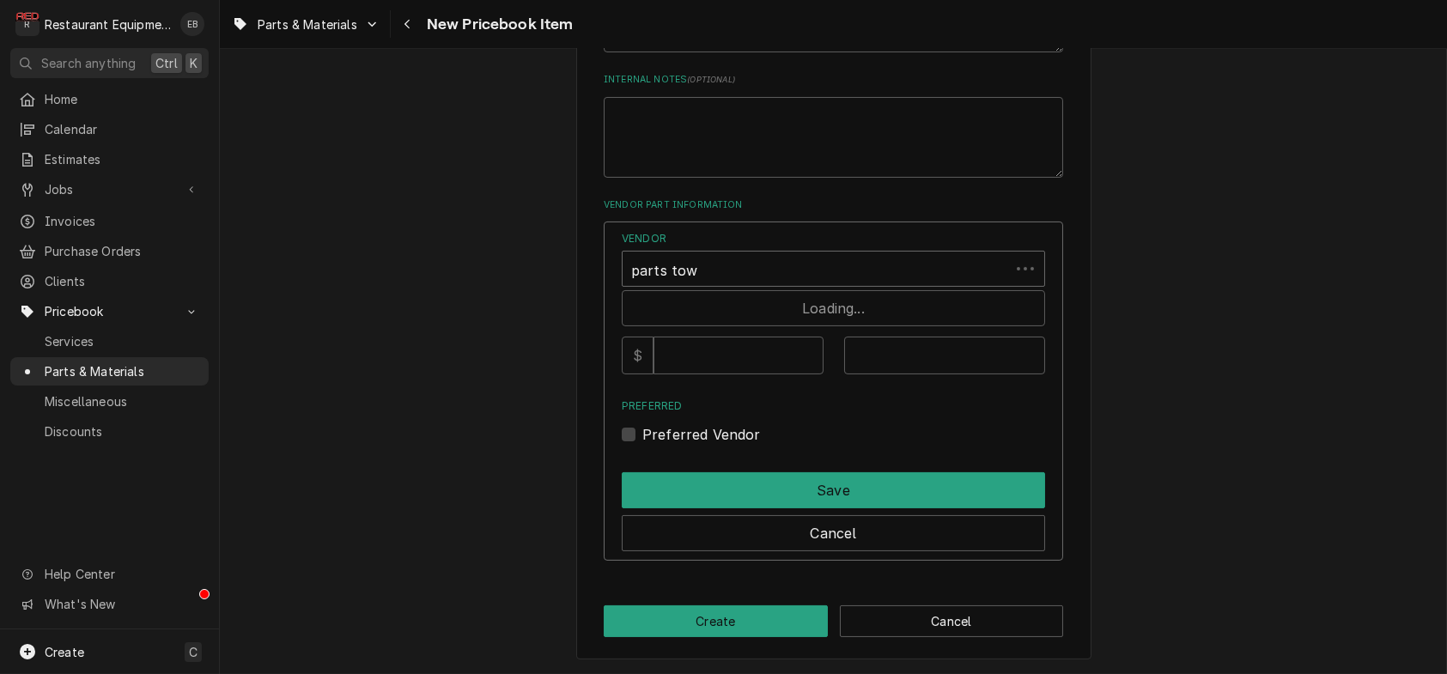
type input "parts town"
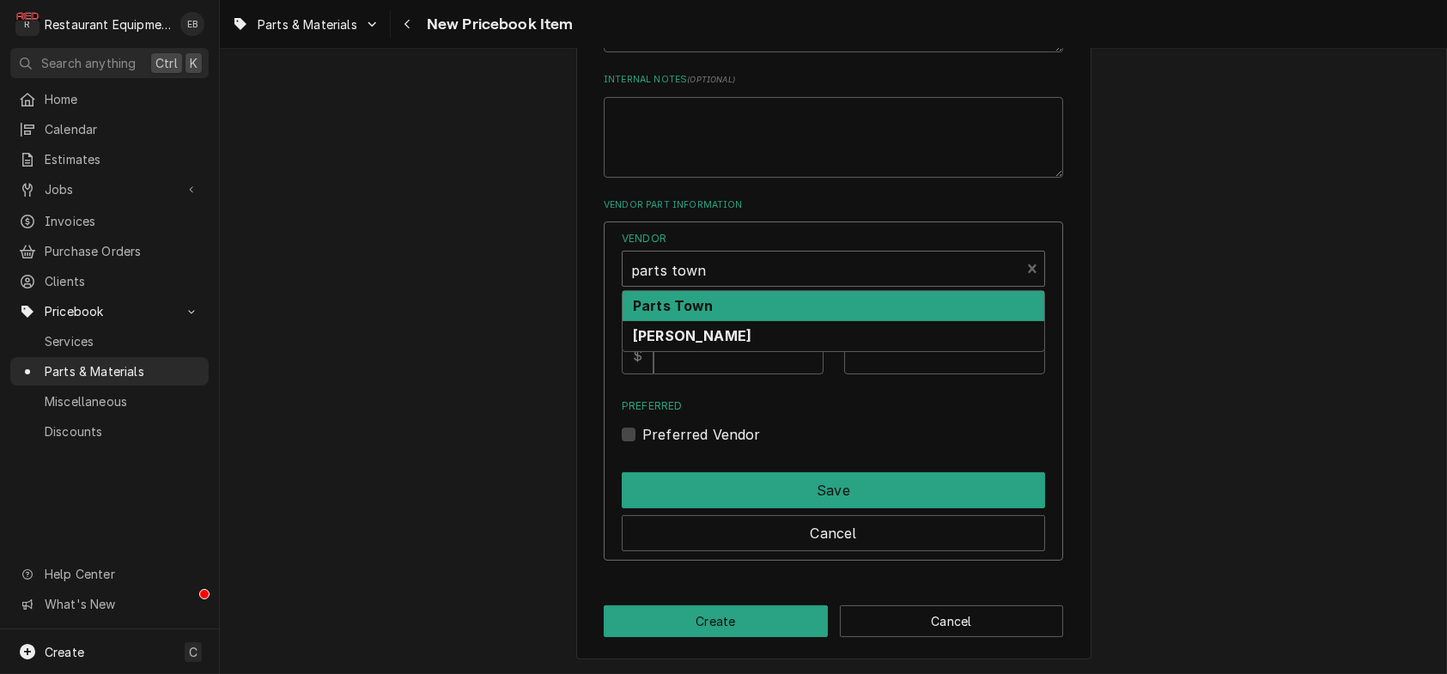
click at [794, 321] on div "Parts Town" at bounding box center [833, 306] width 422 height 30
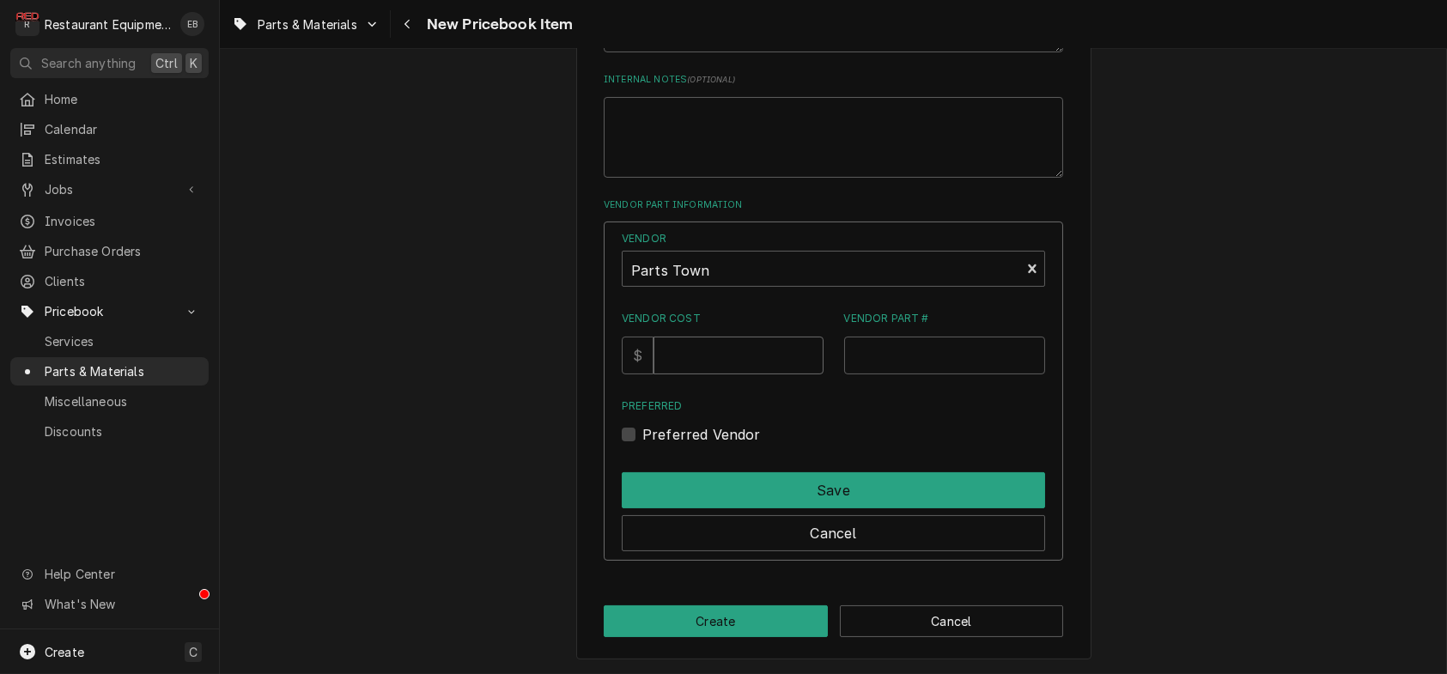
click at [752, 374] on input "Vendor Cost" at bounding box center [737, 356] width 169 height 38
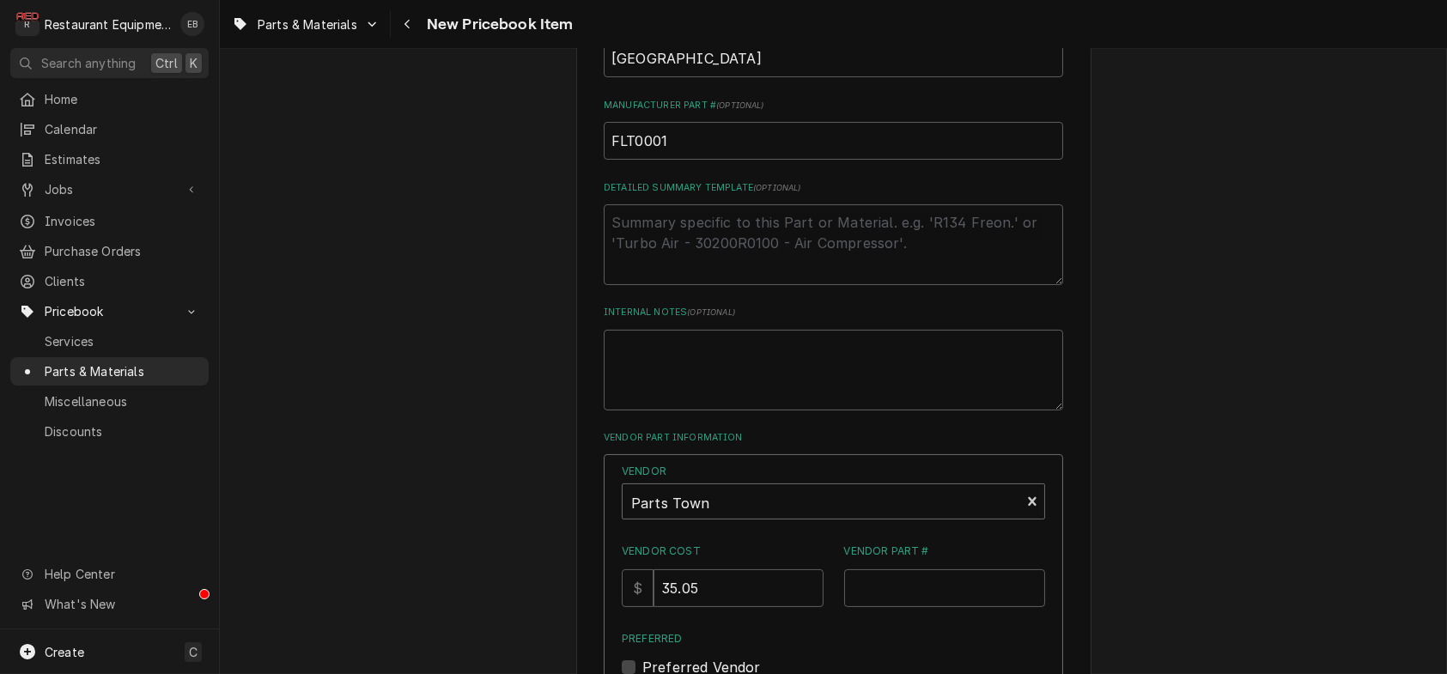
scroll to position [937, 0]
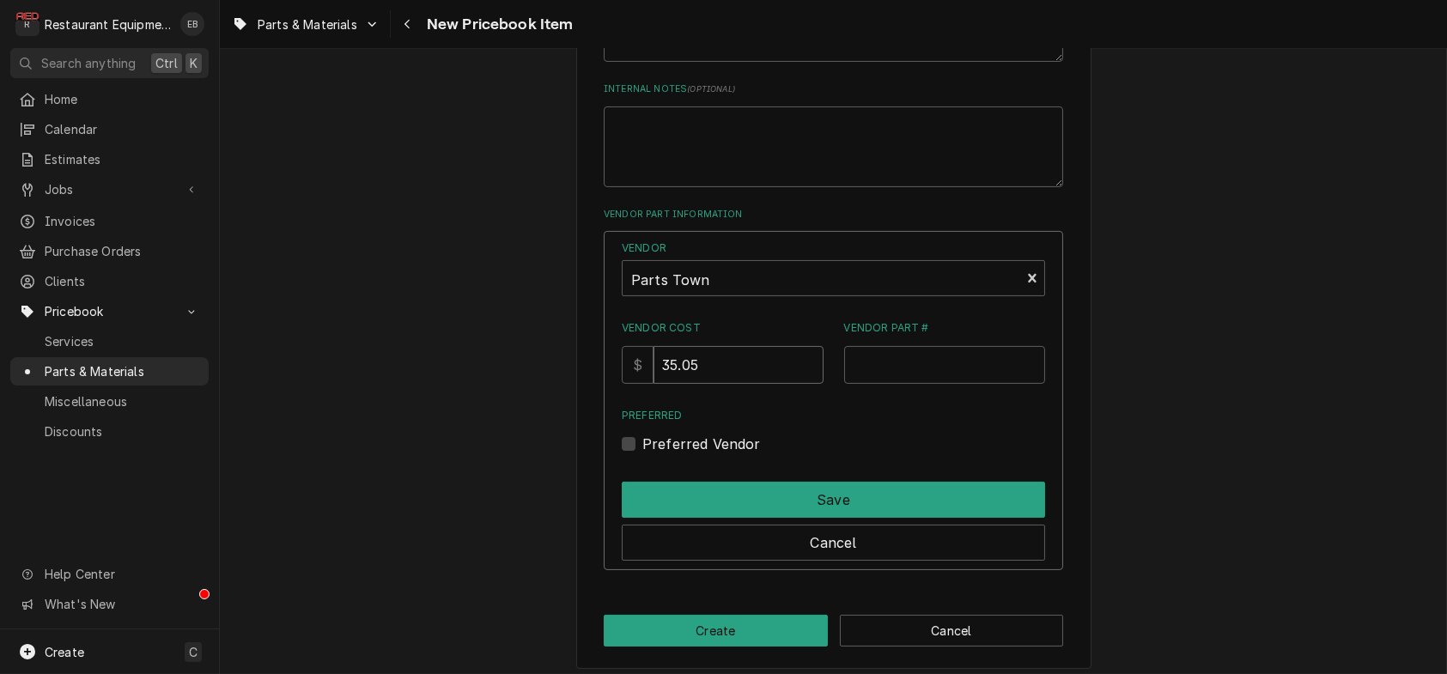
click at [679, 384] on input "35.05" at bounding box center [737, 365] width 169 height 38
type input "33.05"
click at [914, 384] on input "Vendor Part #" at bounding box center [945, 365] width 202 height 38
paste input "FLT0001"
click at [852, 384] on input "FLT0001" at bounding box center [945, 365] width 202 height 38
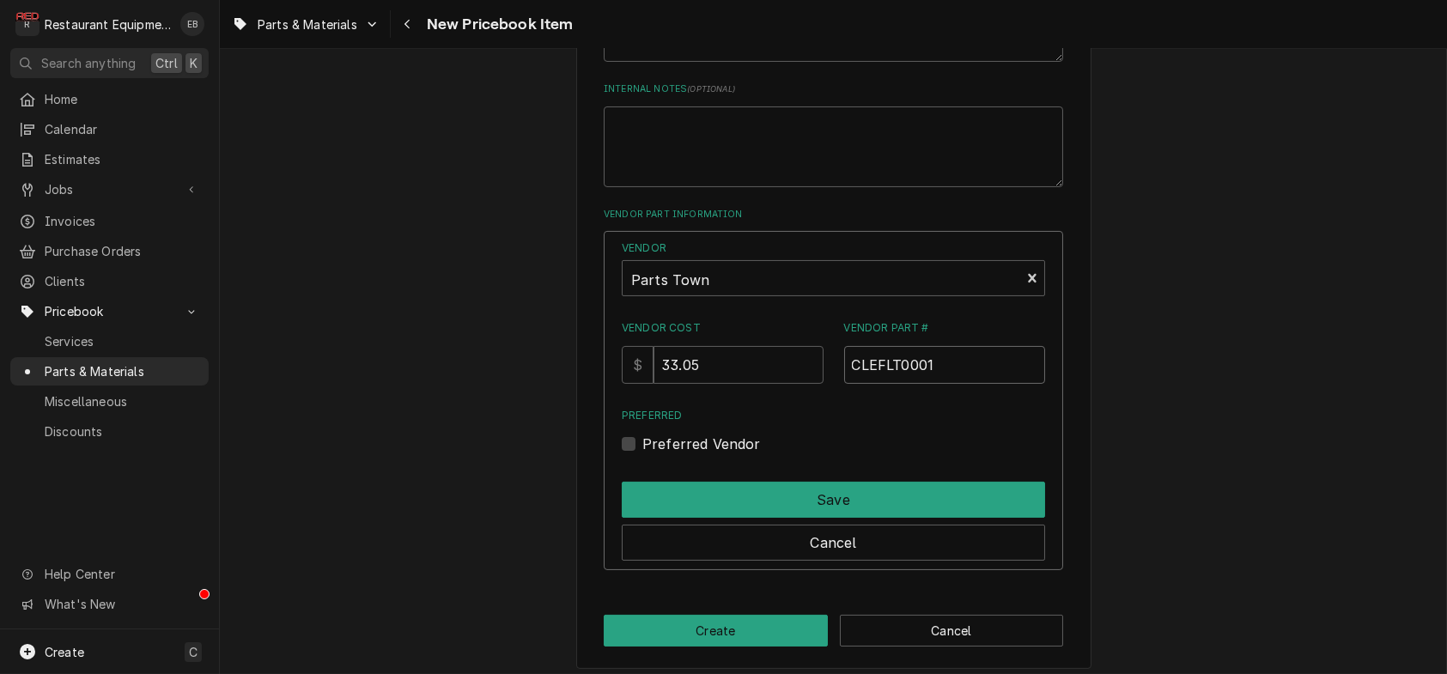
type input "CLEFLT0001"
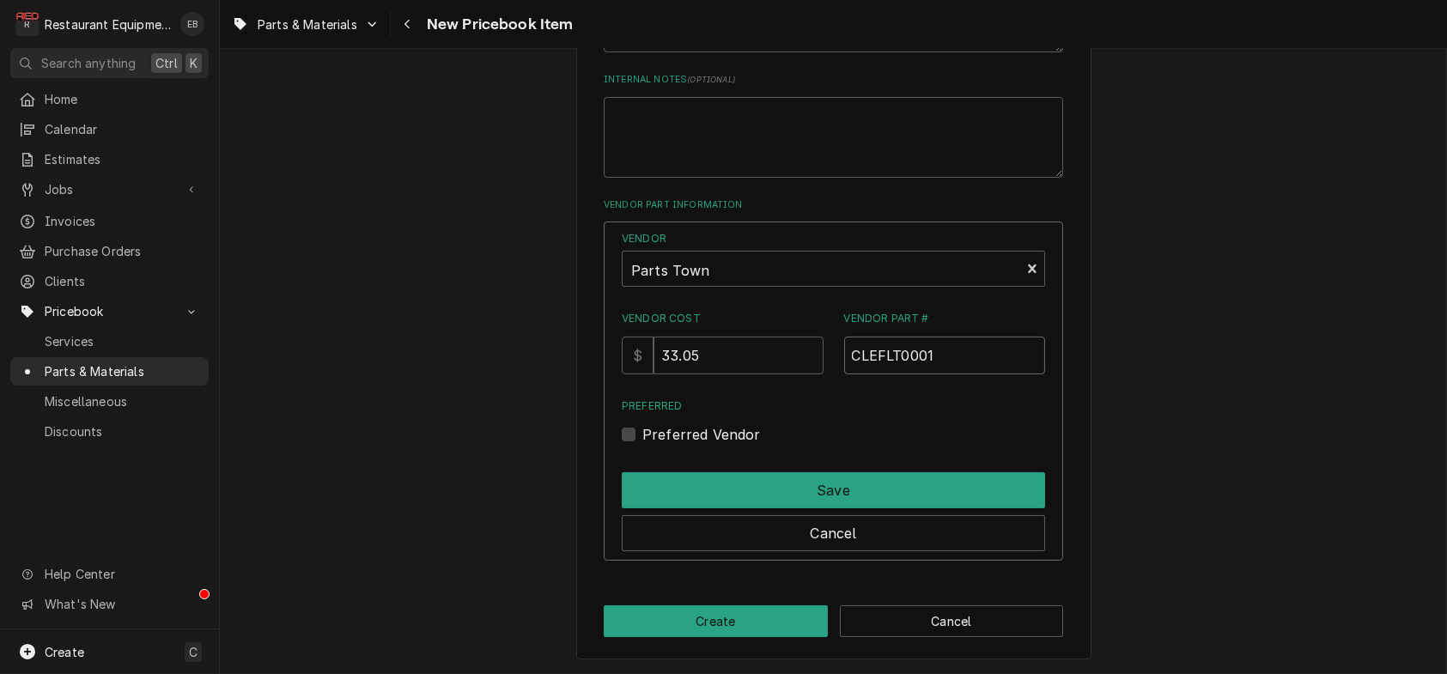
scroll to position [1051, 0]
click at [639, 445] on div "Preferred Vendor" at bounding box center [833, 434] width 423 height 21
click at [642, 445] on label "Preferred Vendor" at bounding box center [701, 434] width 118 height 21
click at [642, 462] on input "Preferred" at bounding box center [853, 443] width 423 height 38
checkbox input "true"
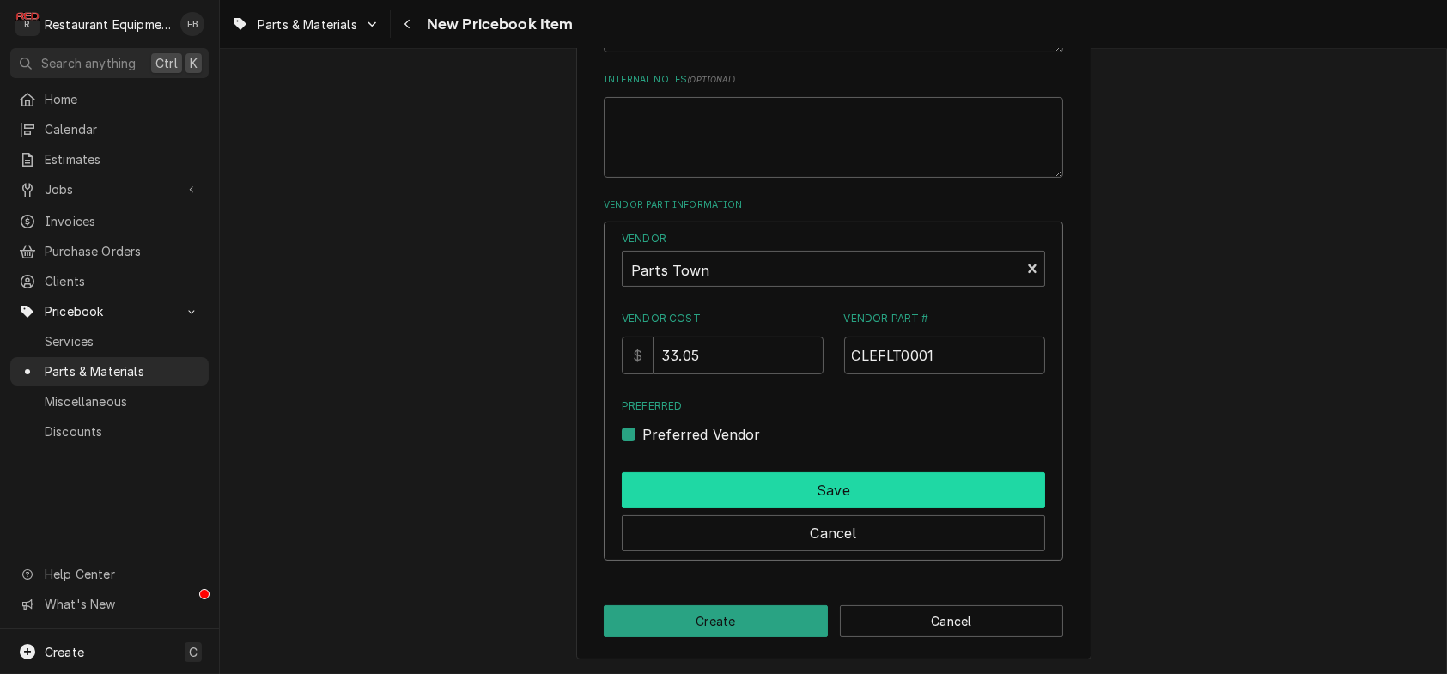
click at [746, 508] on button "Save" at bounding box center [833, 490] width 423 height 36
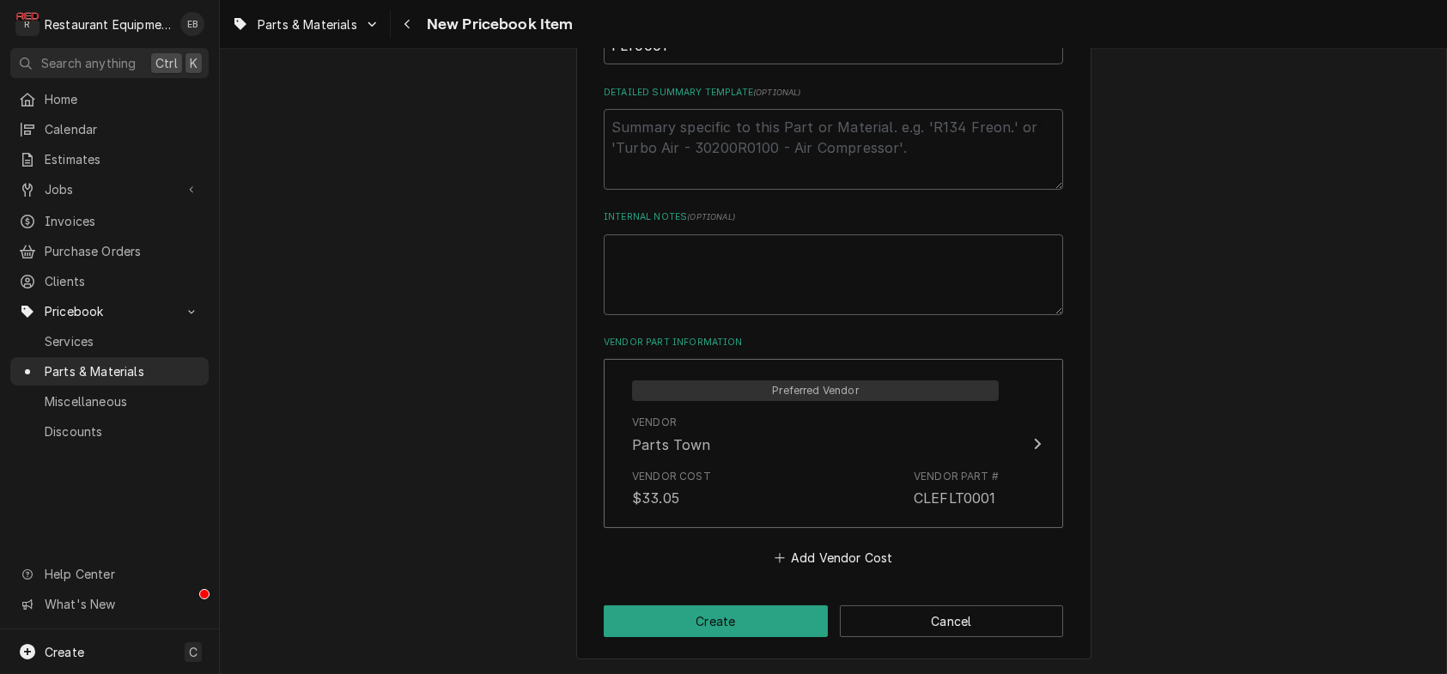
scroll to position [960, 0]
click at [760, 616] on button "Create" at bounding box center [716, 621] width 224 height 32
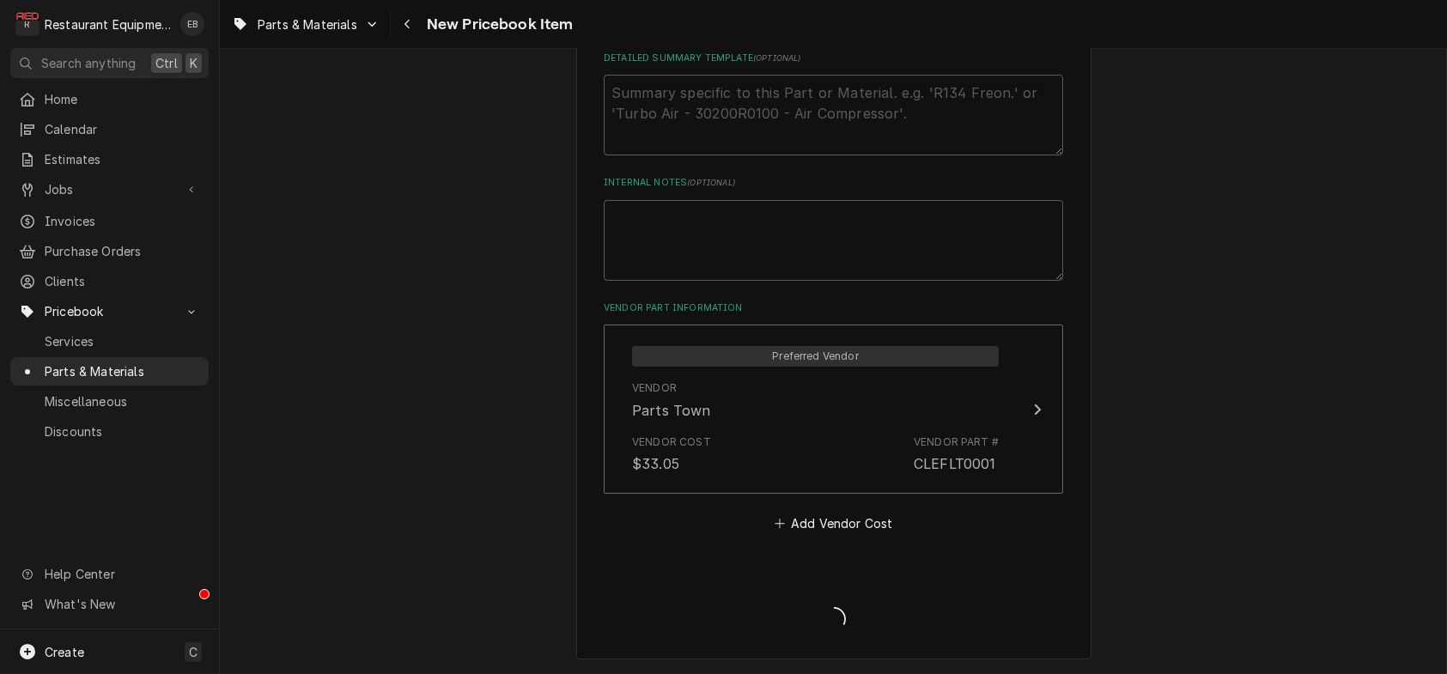
type textarea "x"
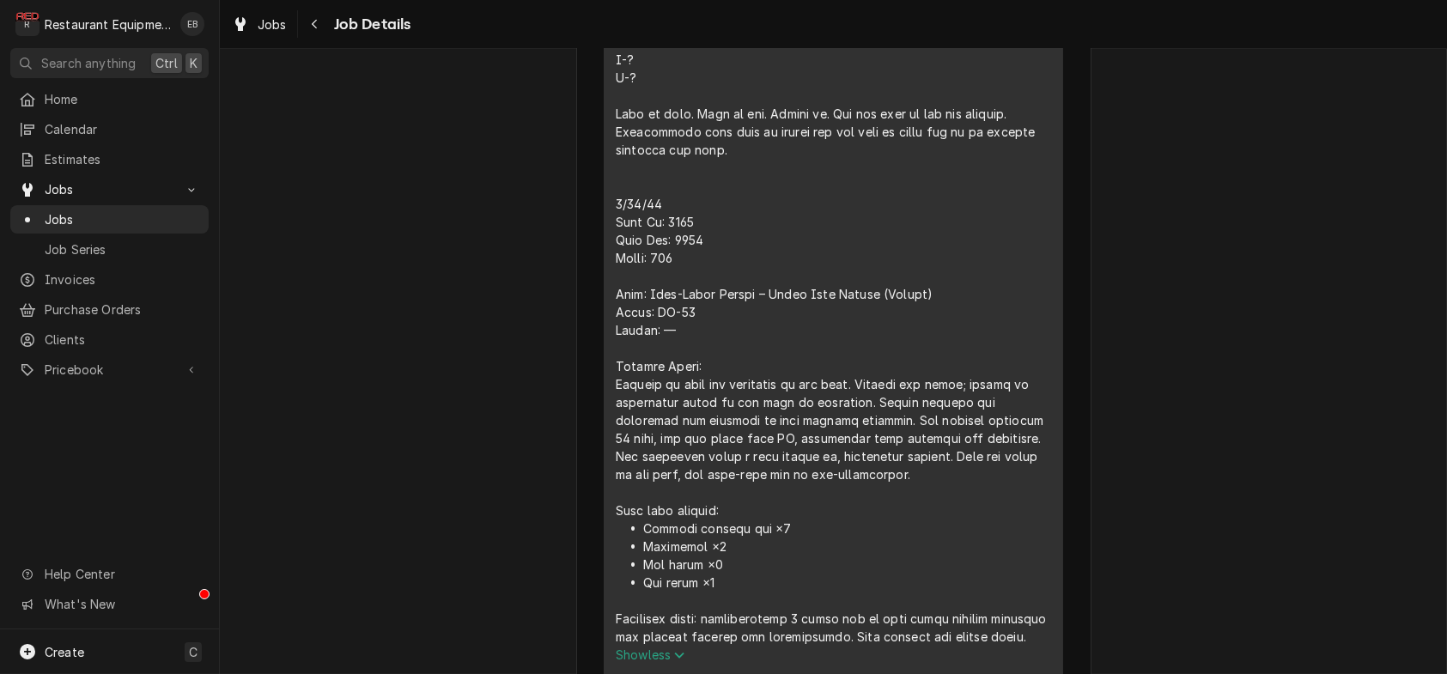
scroll to position [502, 0]
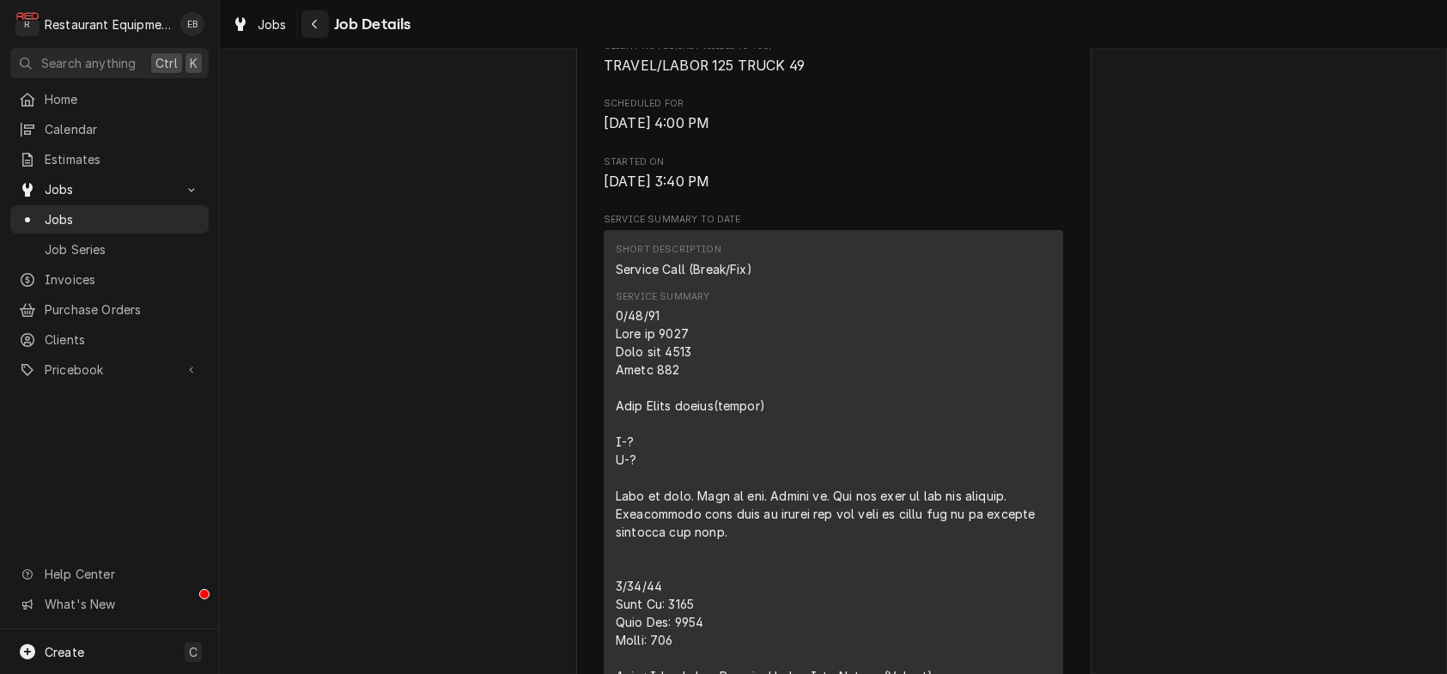
click at [319, 25] on icon "Navigate back" at bounding box center [315, 24] width 8 height 12
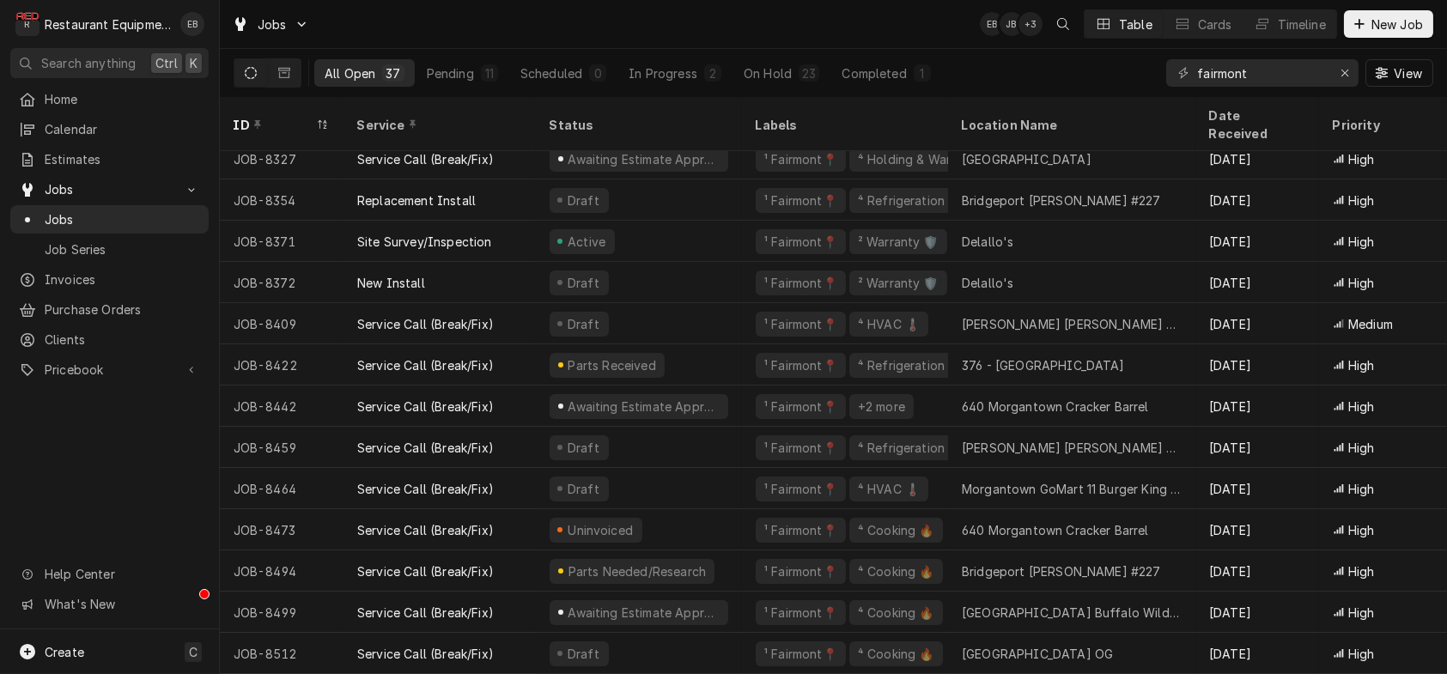
scroll to position [862, 0]
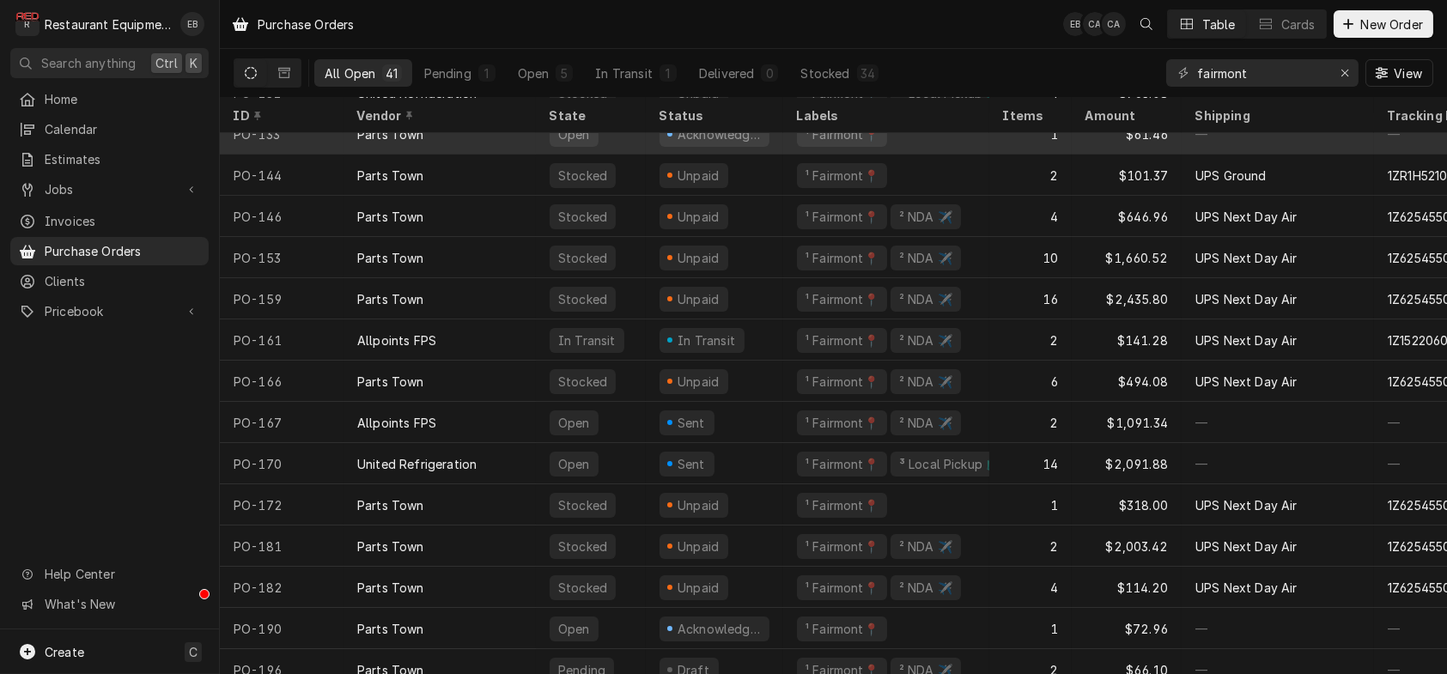
scroll to position [1165, 0]
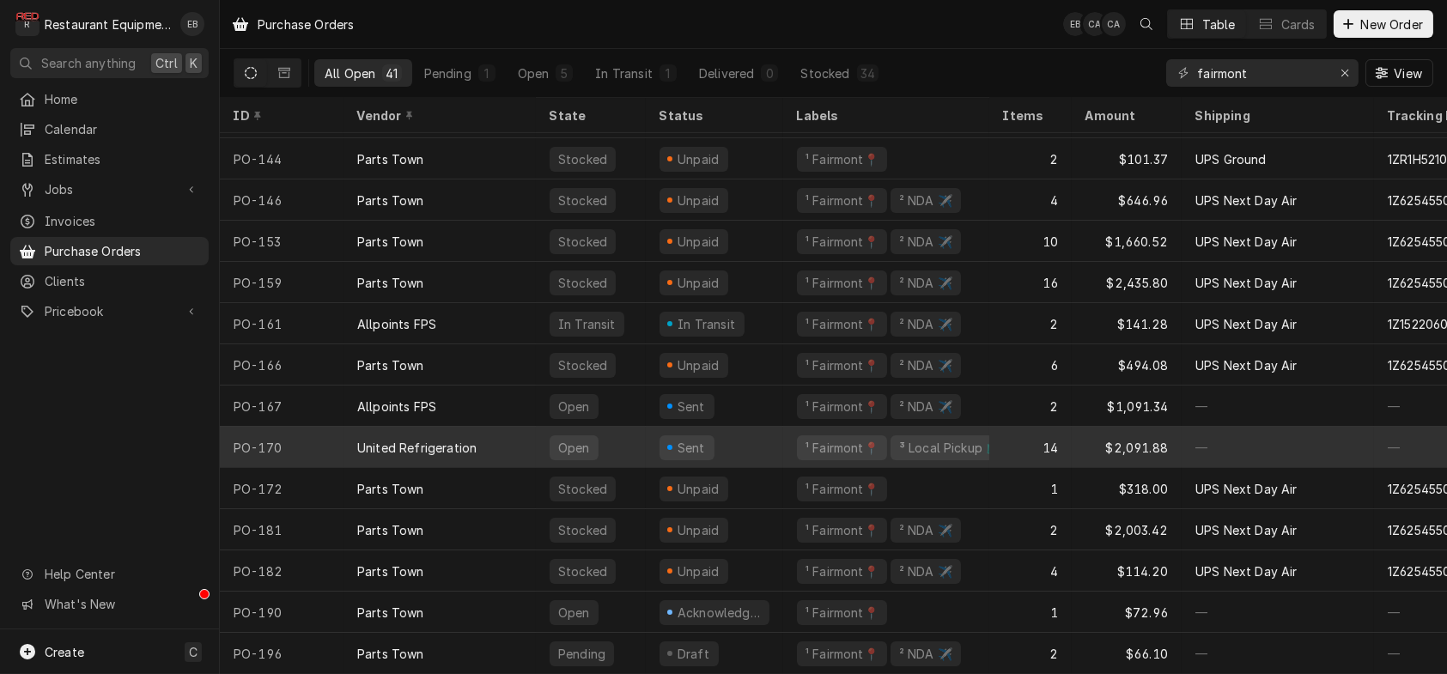
click at [646, 432] on div "Open" at bounding box center [591, 447] width 110 height 41
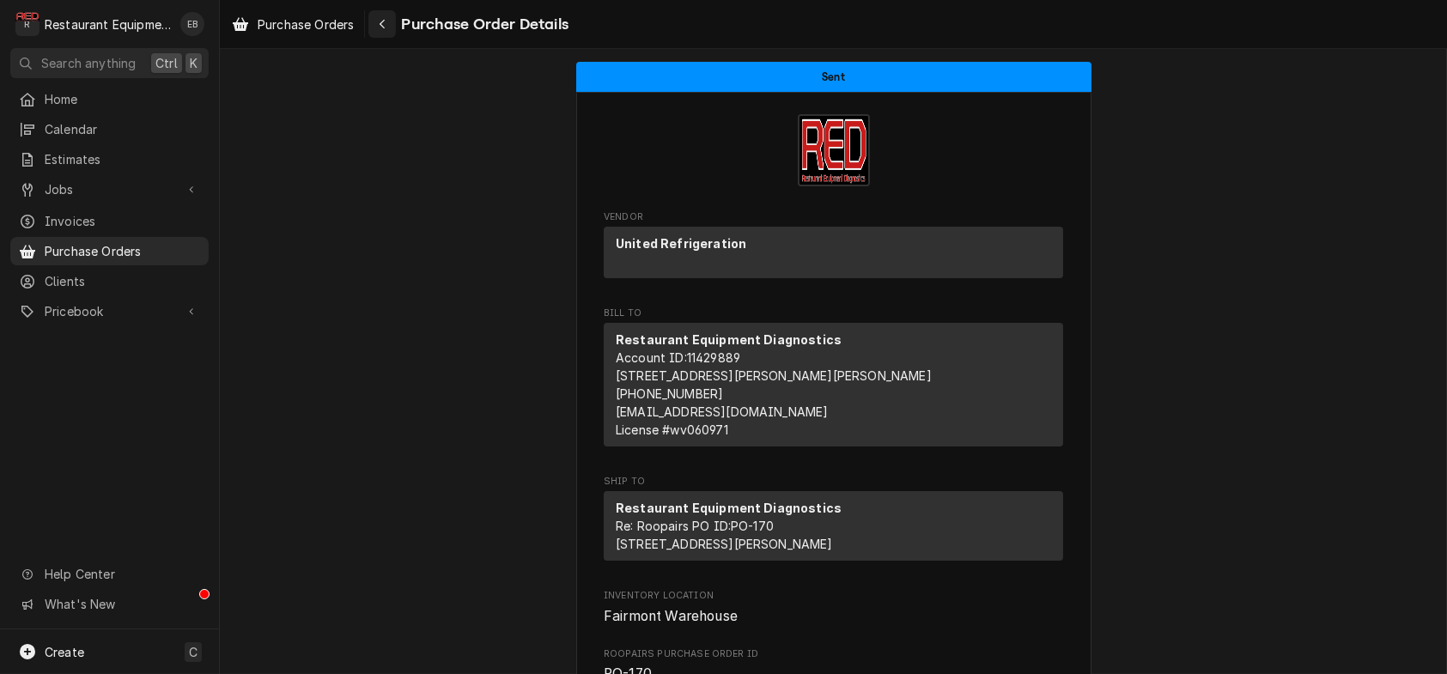
click at [386, 30] on icon "Navigate back" at bounding box center [383, 24] width 8 height 12
